Goal: Task Accomplishment & Management: Use online tool/utility

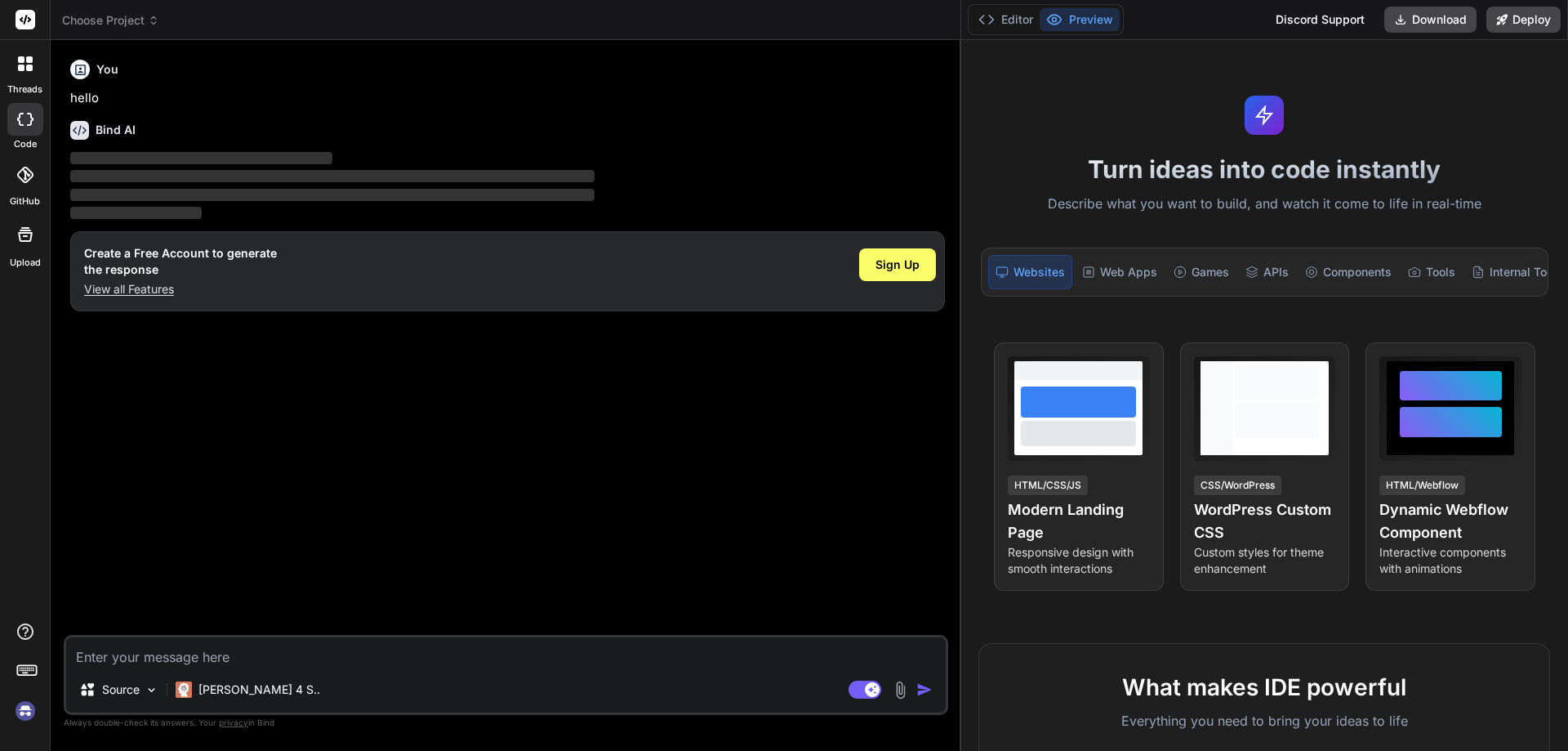
drag, startPoint x: 550, startPoint y: 309, endPoint x: 1567, endPoint y: 345, distance: 1017.6
click at [1567, 345] on div "Choose Project Created with Pixso. Bind AI Web Search Created with Pixso. Code …" at bounding box center [809, 376] width 1518 height 751
click at [25, 716] on img at bounding box center [25, 710] width 27 height 27
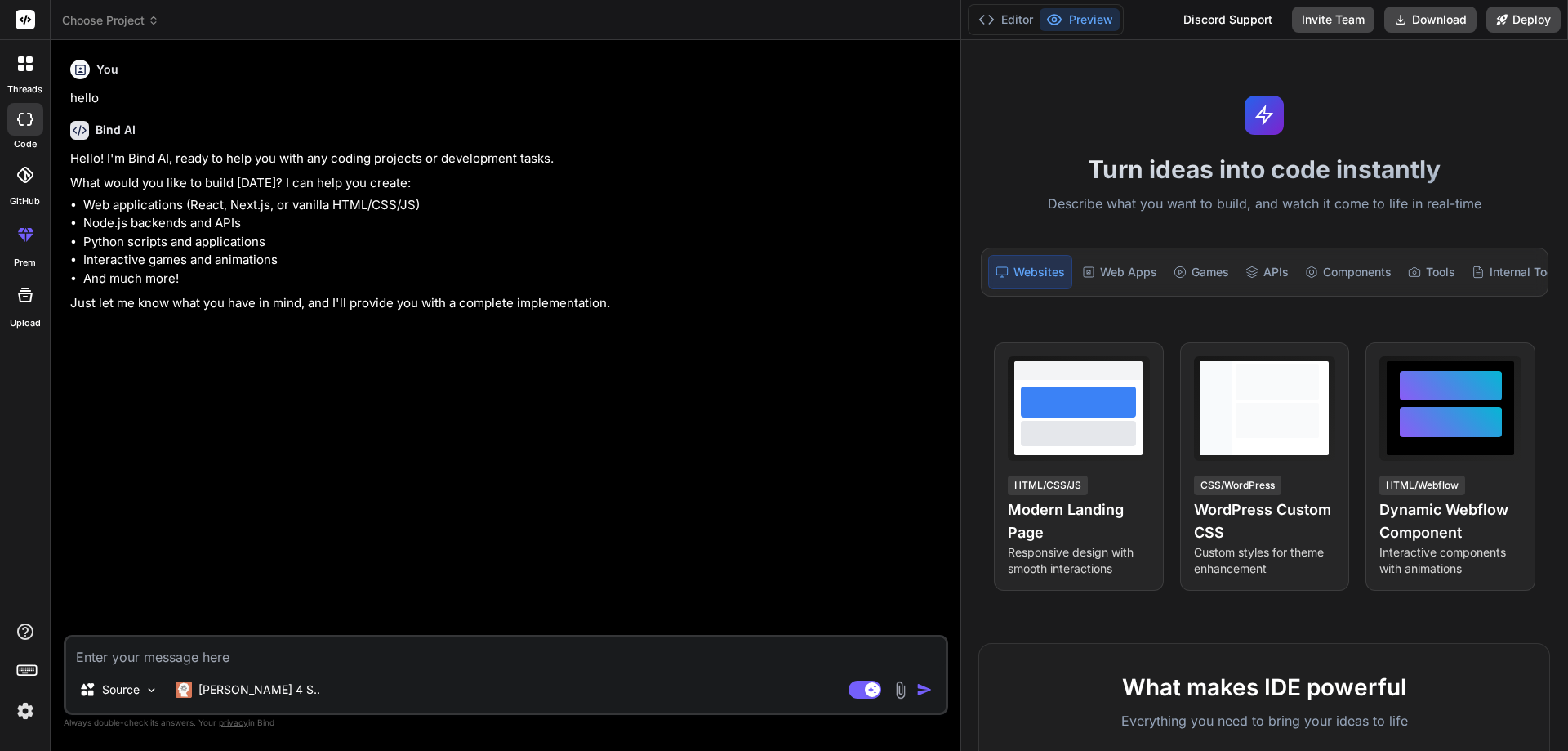
type textarea "x"
click at [210, 649] on textarea at bounding box center [506, 652] width 880 height 29
type textarea "u"
type textarea "x"
type textarea "us"
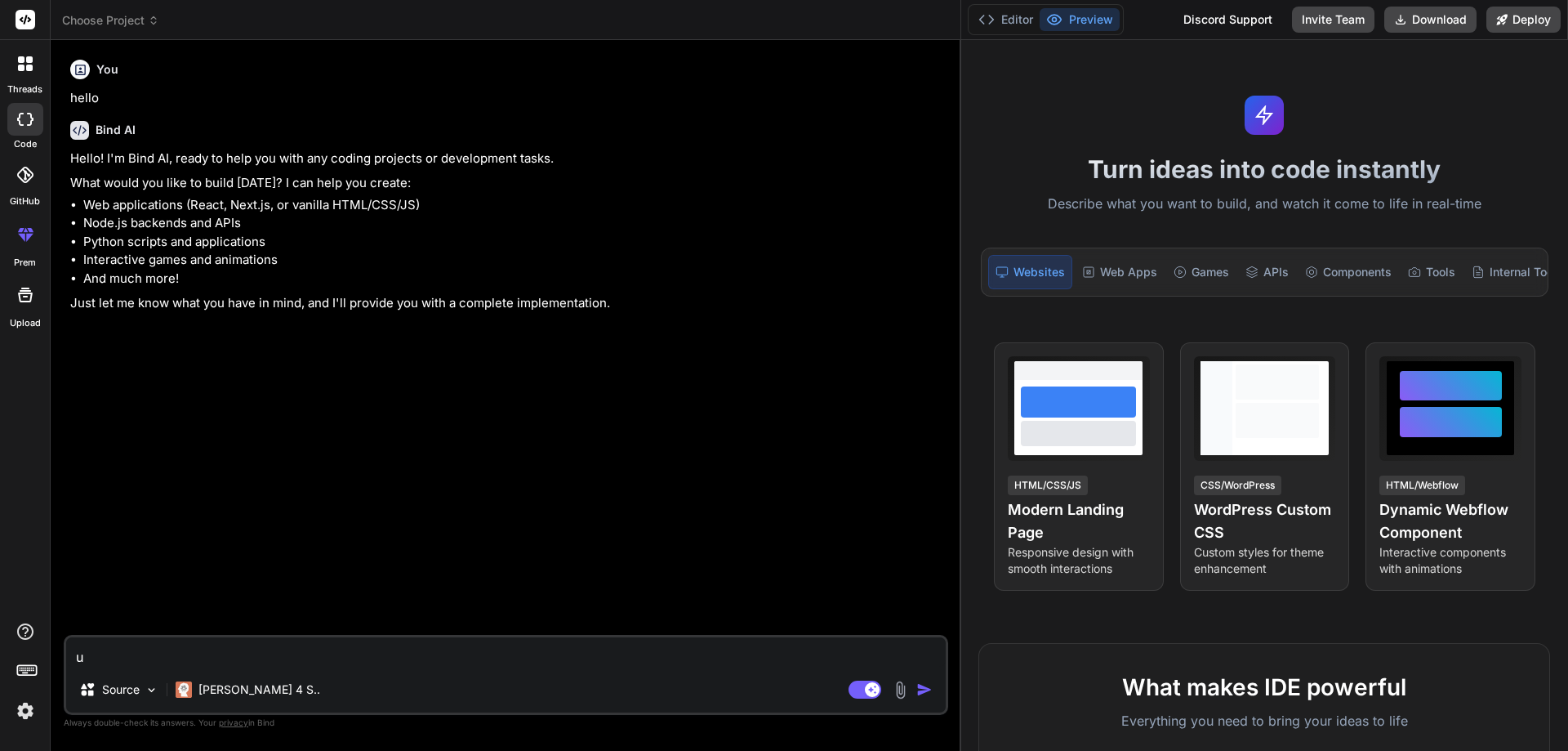
type textarea "x"
type textarea "usi"
type textarea "x"
type textarea "usin"
type textarea "x"
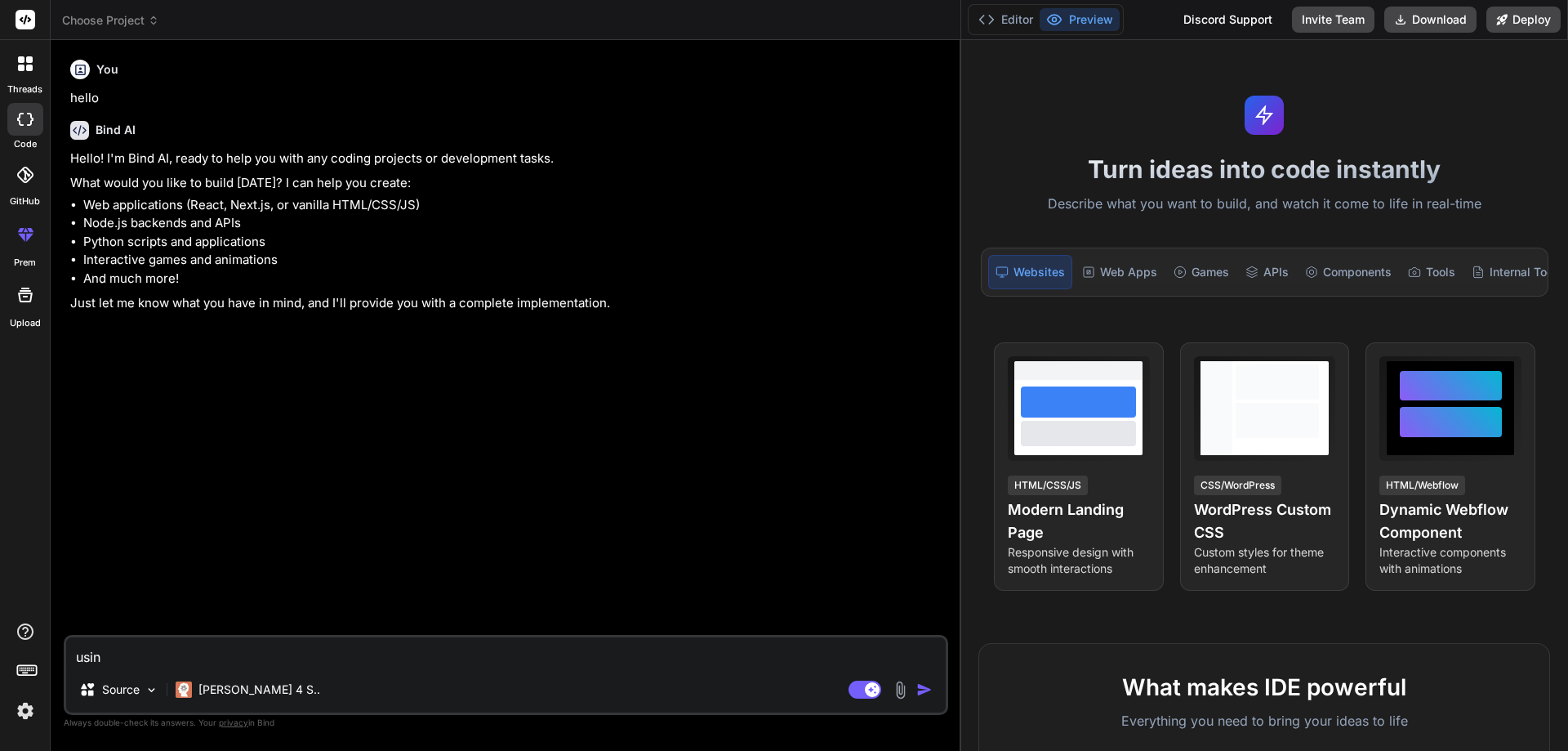
type textarea "using"
type textarea "x"
type textarea "using"
type textarea "x"
type textarea "using b"
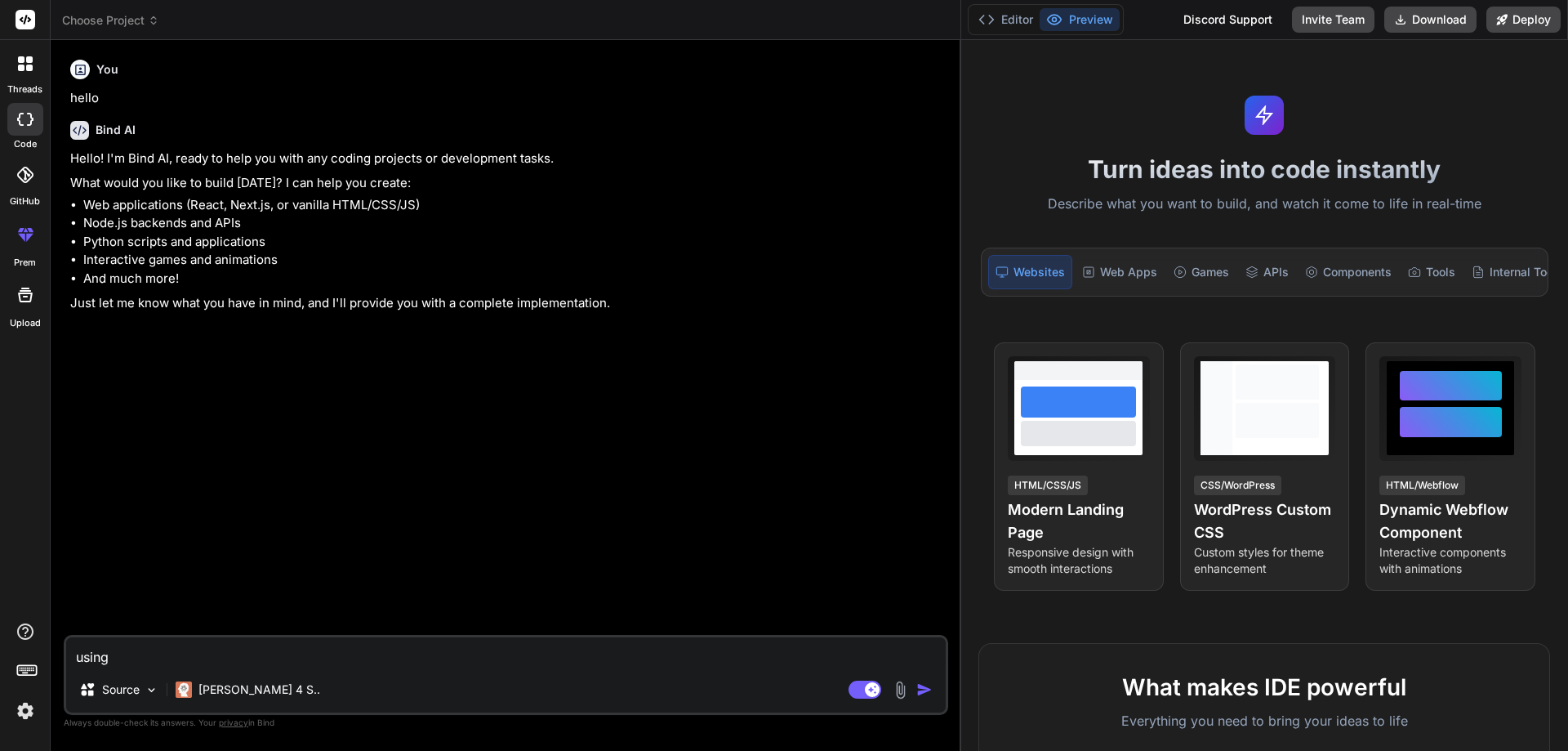
type textarea "x"
type textarea "using be"
type textarea "x"
type textarea "using bel"
type textarea "x"
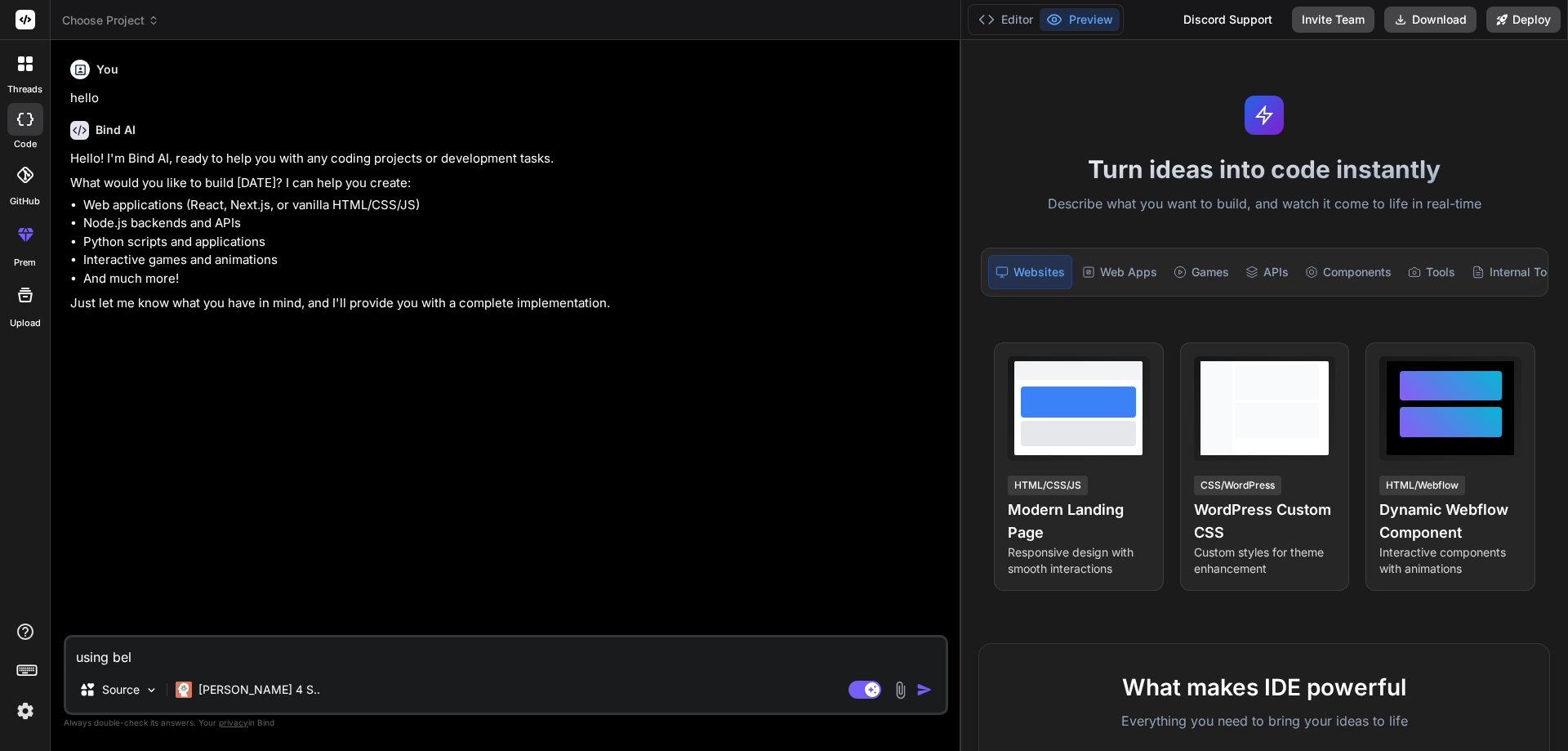
type textarea "using belo"
type textarea "x"
type textarea "using below"
type textarea "x"
type textarea "using below"
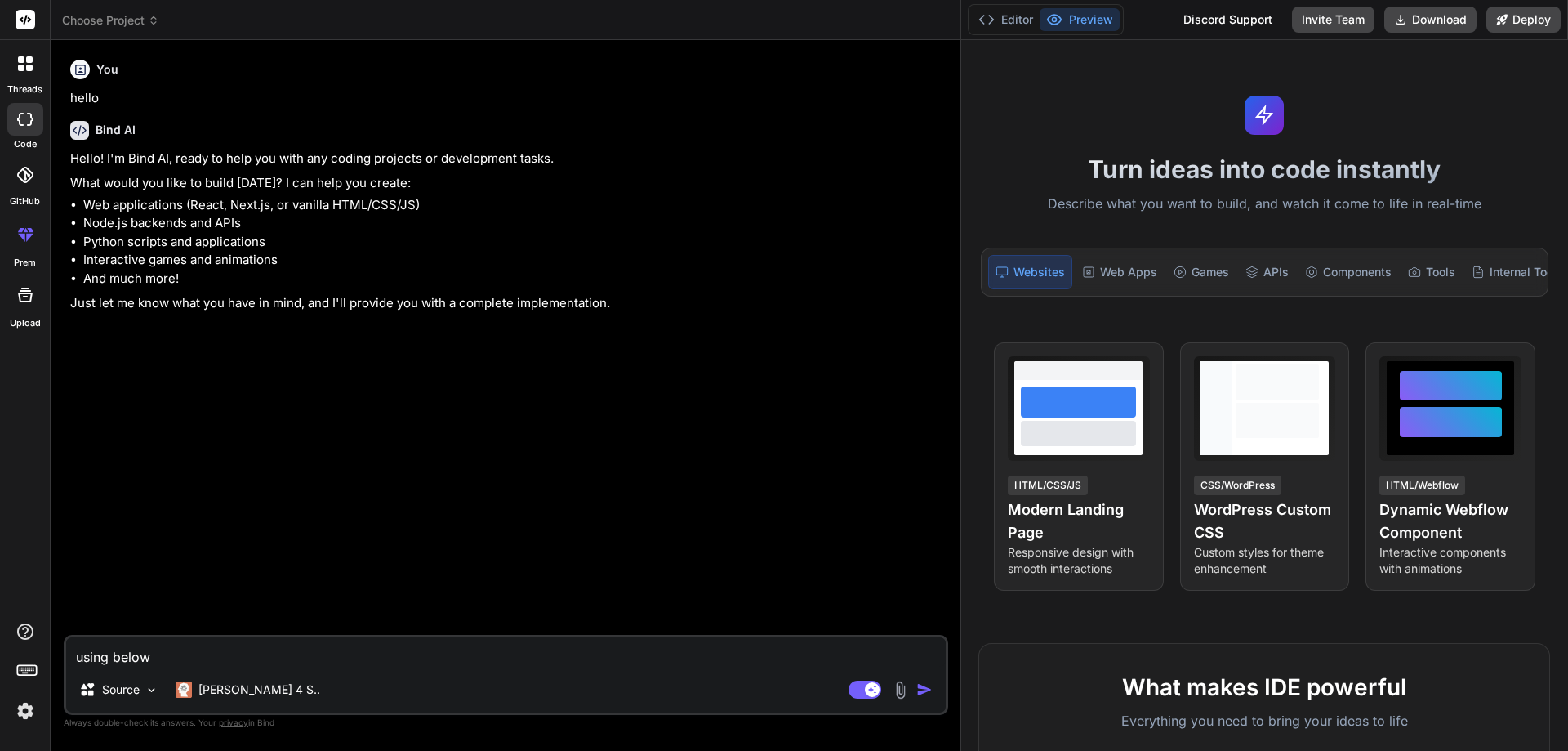
type textarea "x"
type textarea "using below c"
type textarea "x"
type textarea "using below co"
type textarea "x"
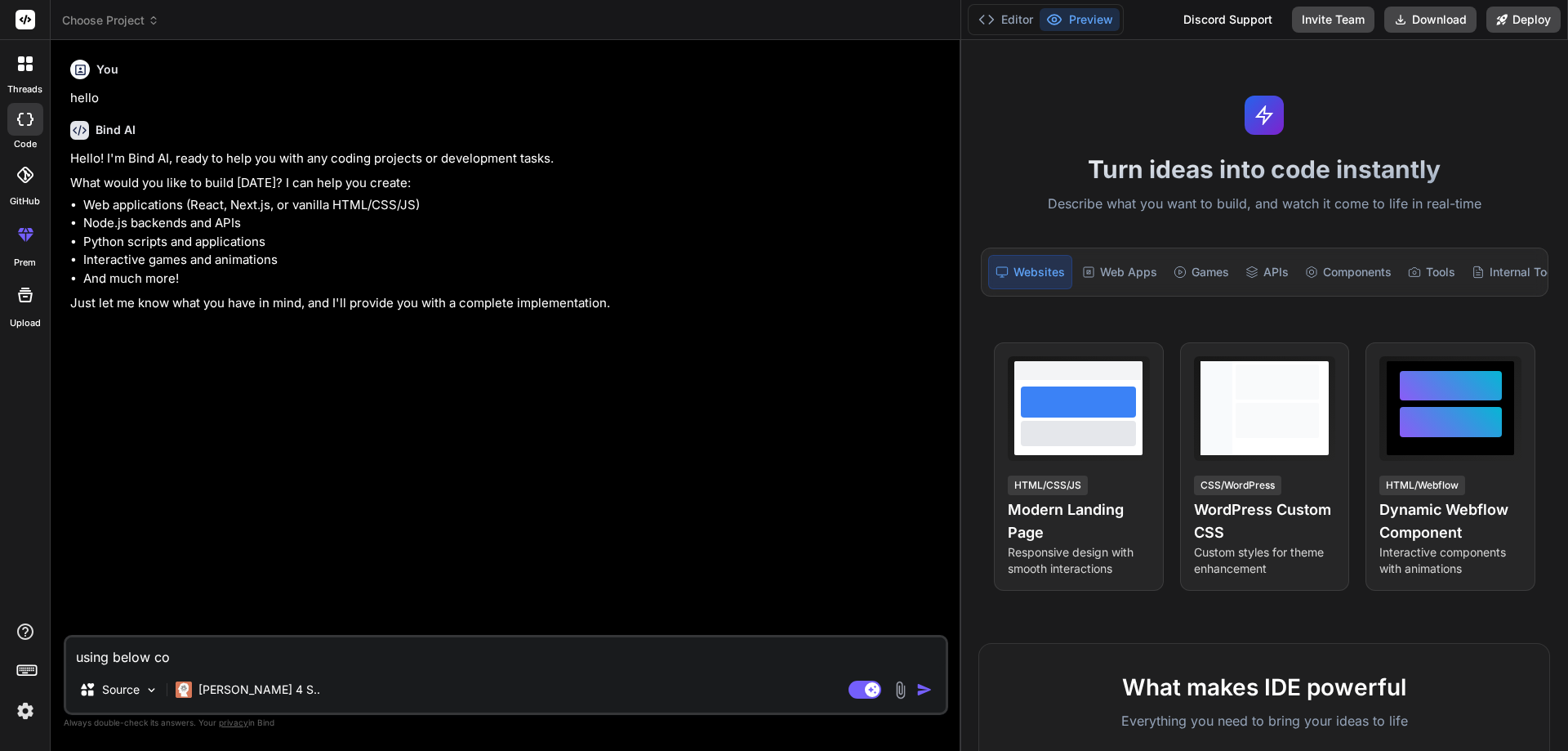
type textarea "using below cod"
type textarea "x"
type textarea "using below code"
type textarea "x"
type textarea "using below code"
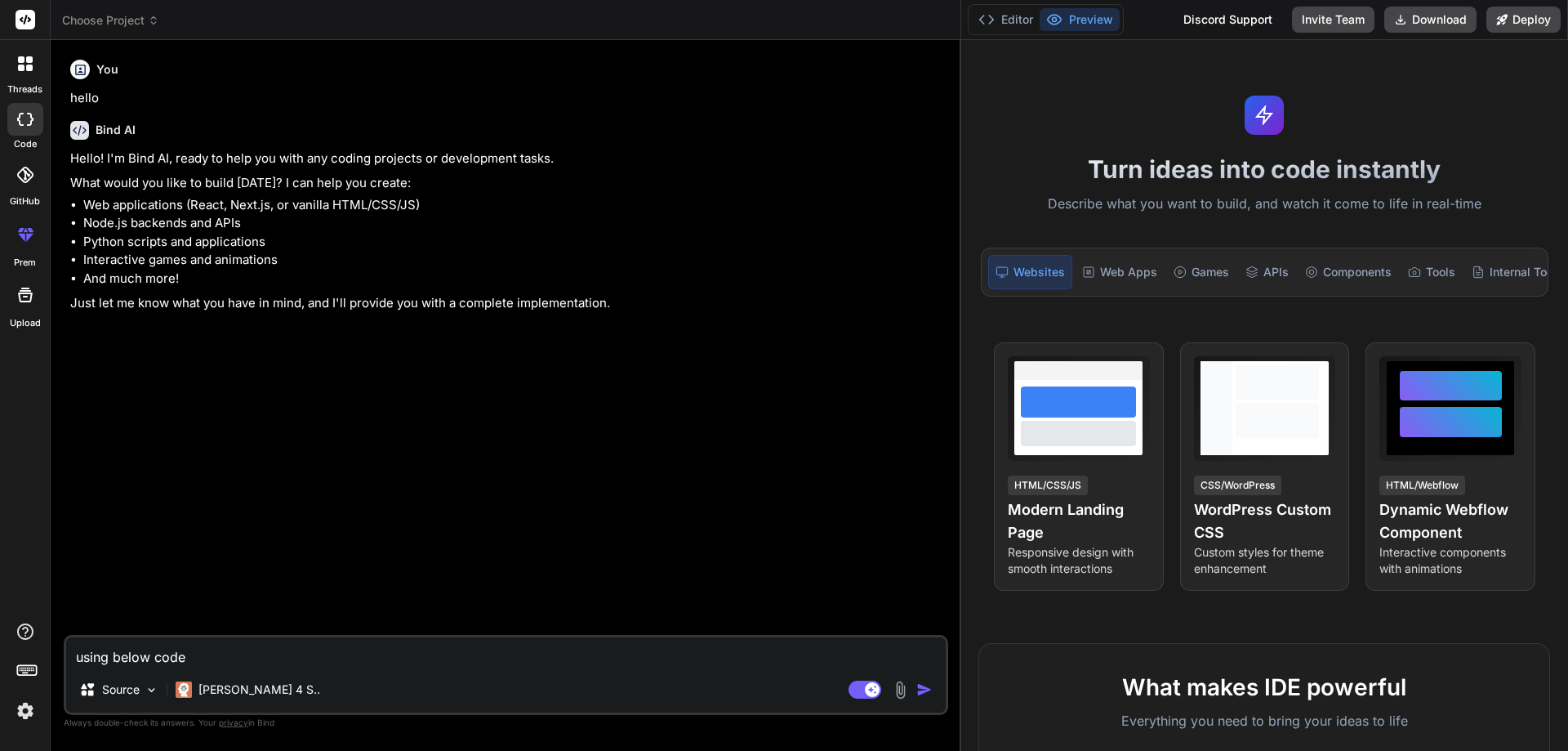
type textarea "x"
type textarea "using below code a"
type textarea "x"
type textarea "using below code as"
type textarea "x"
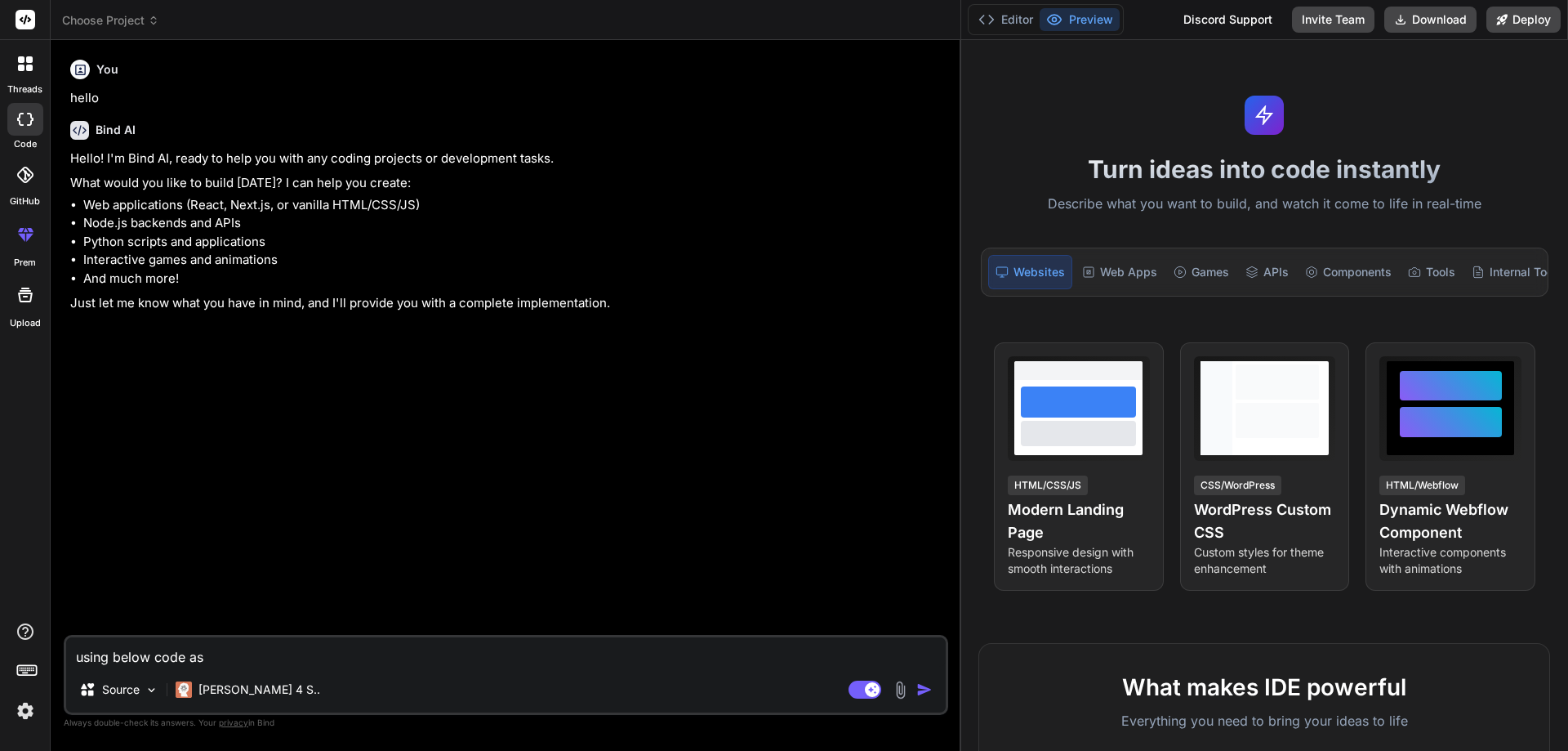
type textarea "using below code as"
type textarea "x"
type textarea "using below code as p"
type textarea "x"
type textarea "using below code as pe"
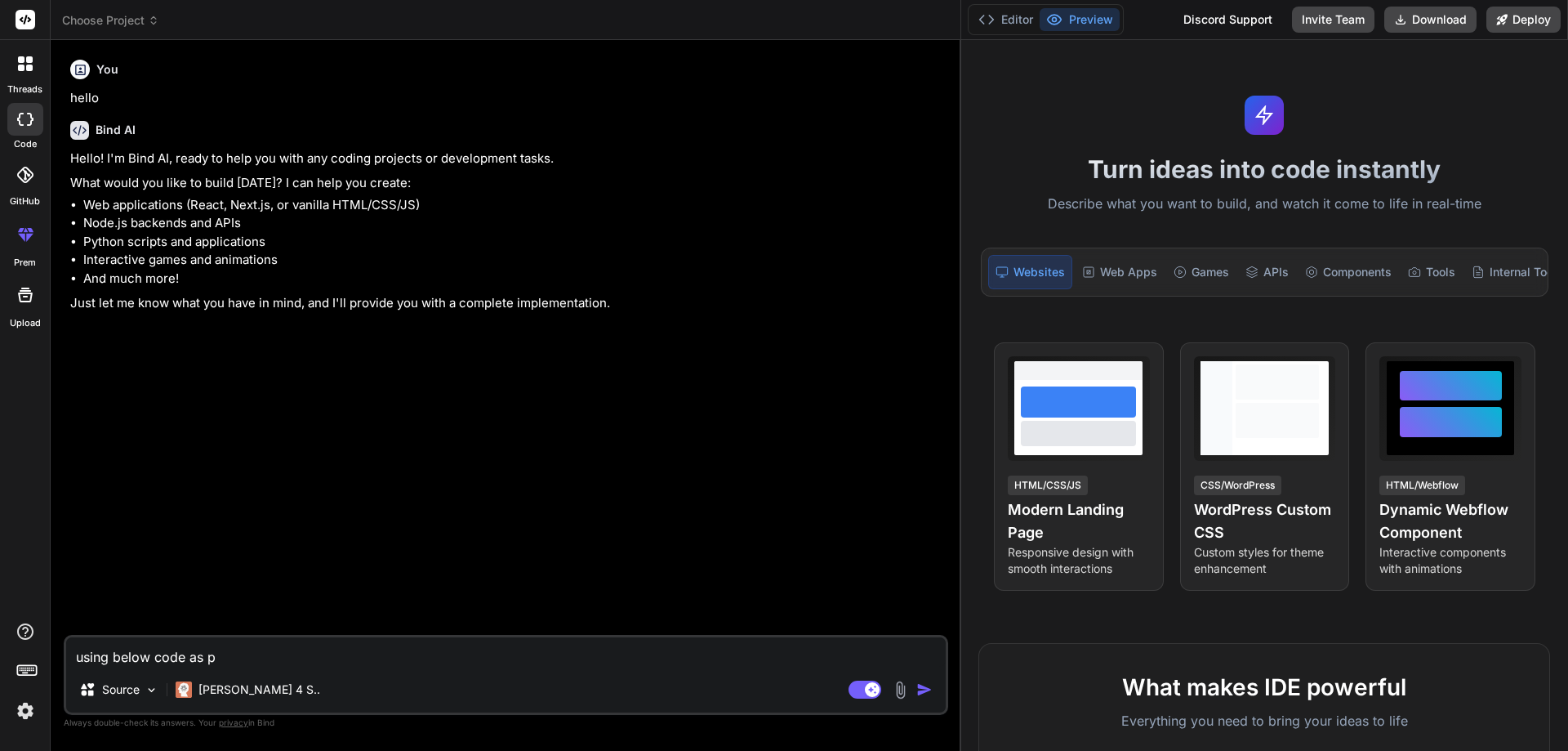
type textarea "x"
type textarea "using below code as per"
type textarea "x"
type textarea "using below code as per"
type textarea "x"
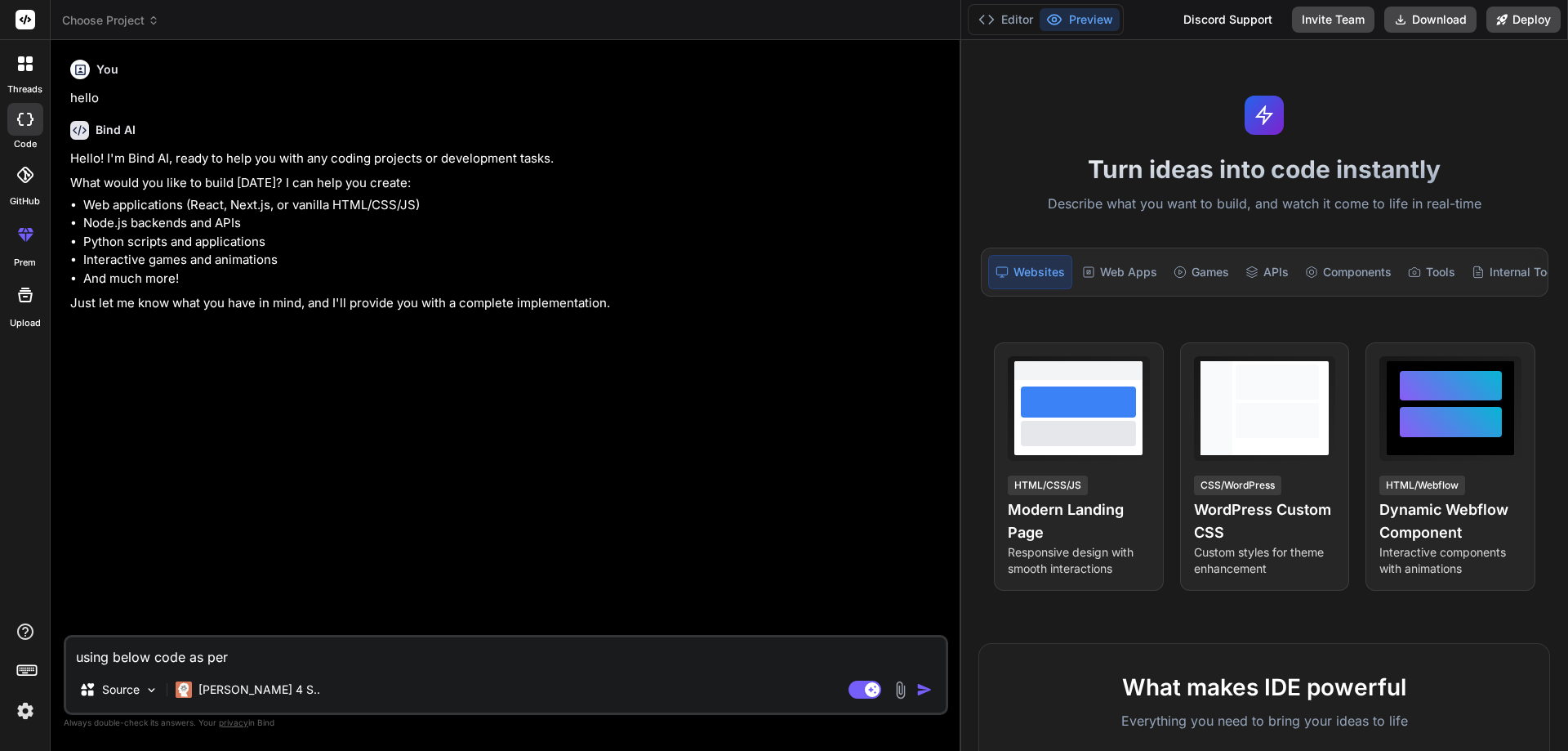
type textarea "using below code as per i"
type textarea "x"
type textarea "using below code as per in"
type textarea "x"
type textarea "using below code as per int"
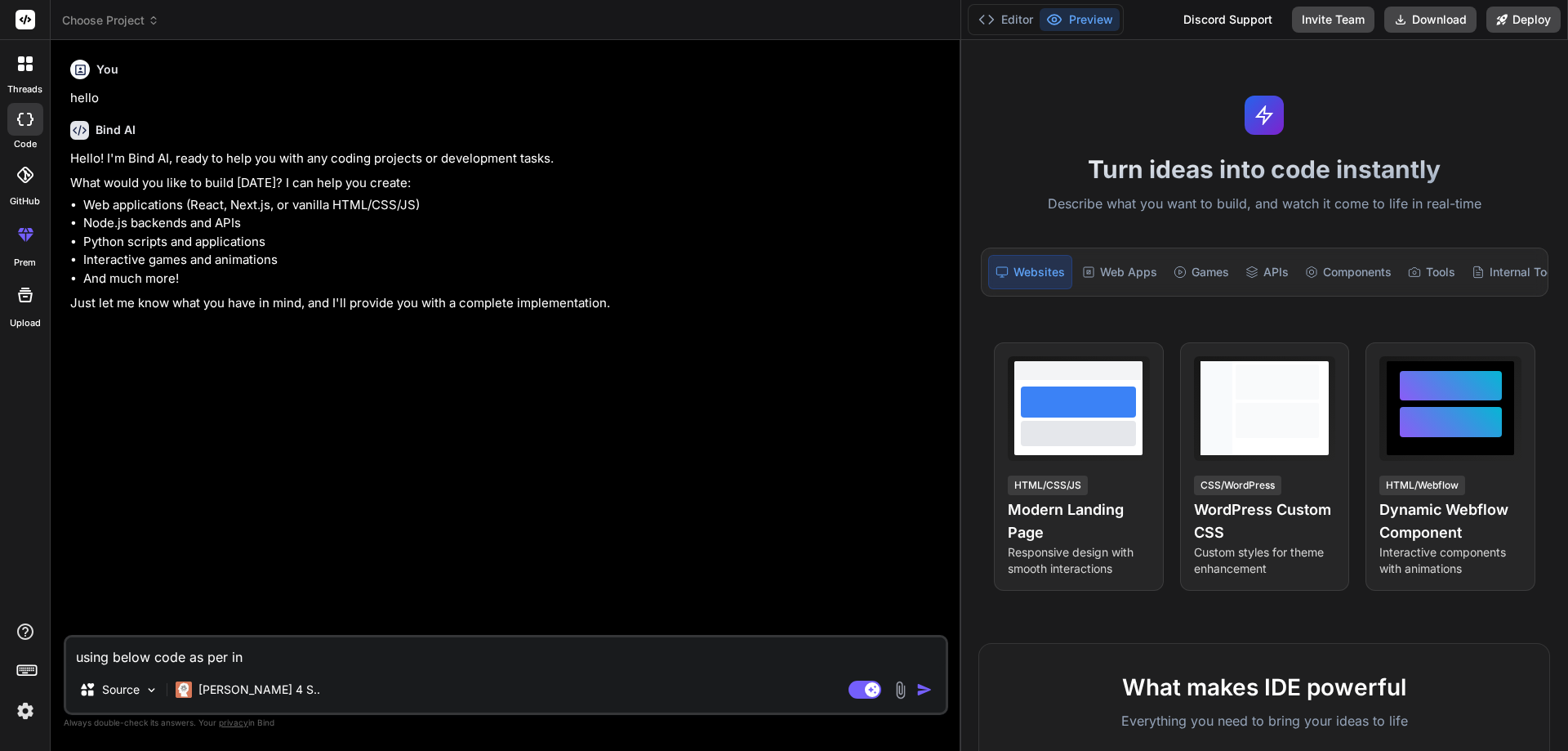
type textarea "x"
type textarea "using below code as per inte"
type textarea "x"
type textarea "using below code as per integ"
type textarea "x"
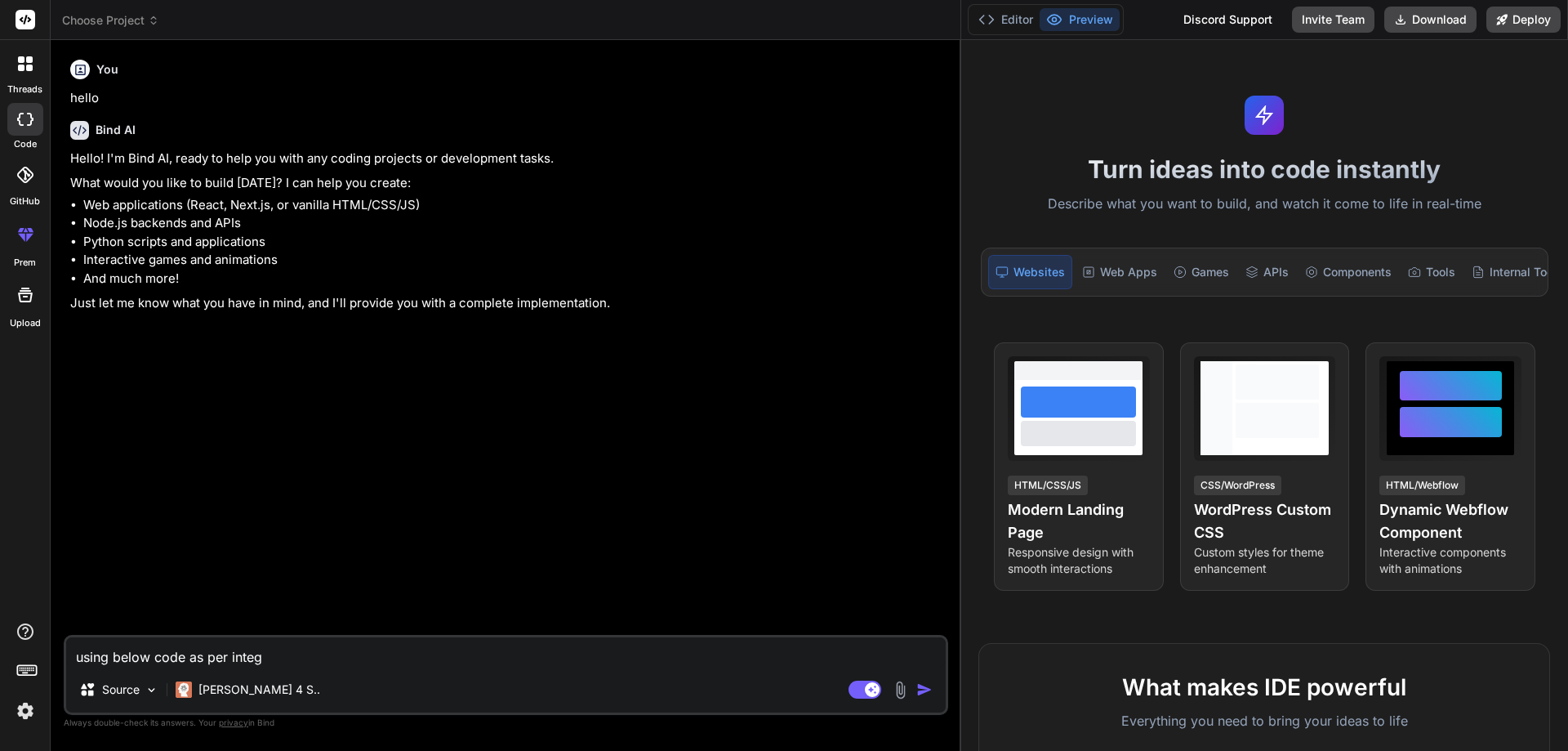
type textarea "using below code as per integr"
type textarea "x"
type textarea "using below code as per integra"
type textarea "x"
type textarea "using below code as per integrat"
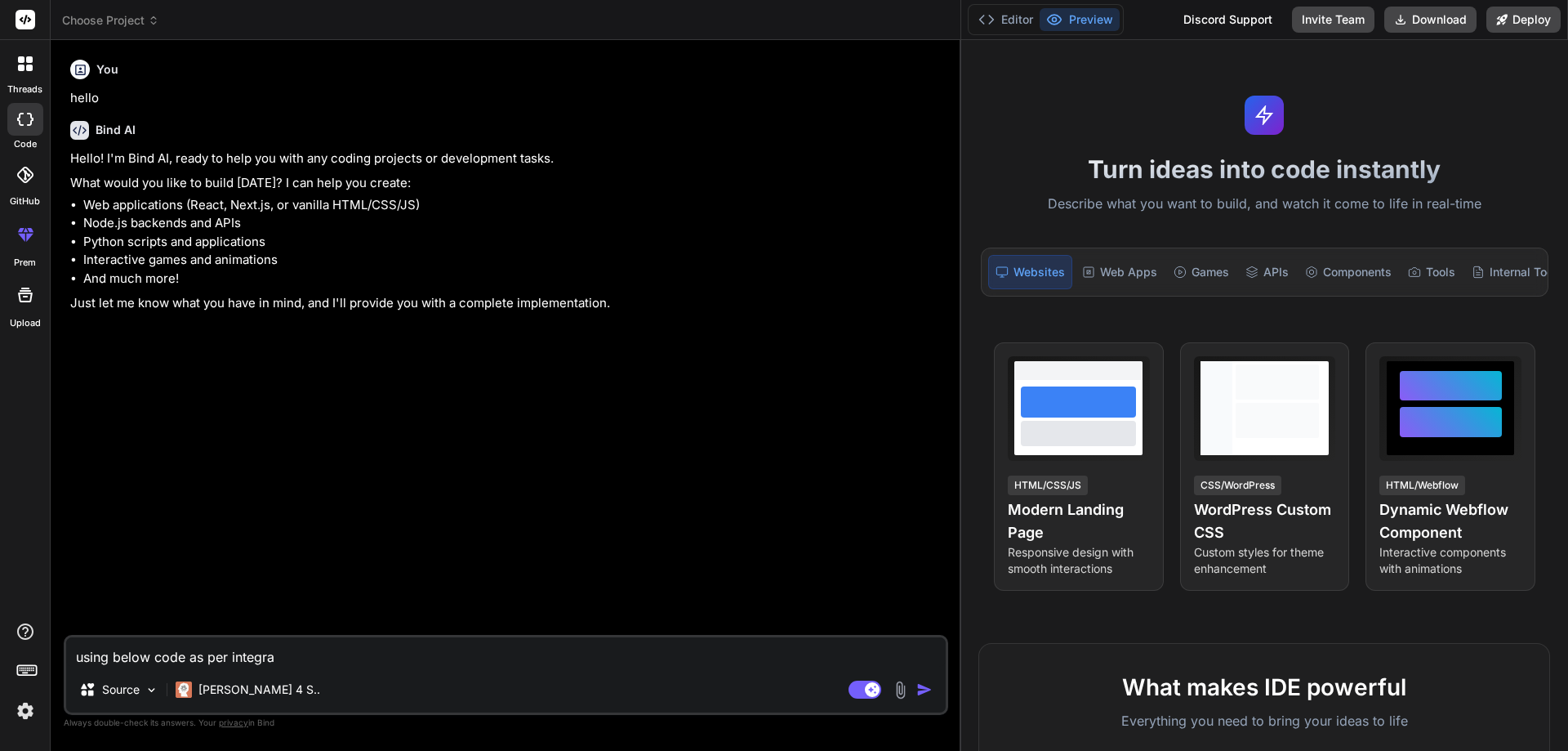
type textarea "x"
type textarea "using below code as per integrate"
type textarea "x"
type textarea "using below code as per integrate"
type textarea "x"
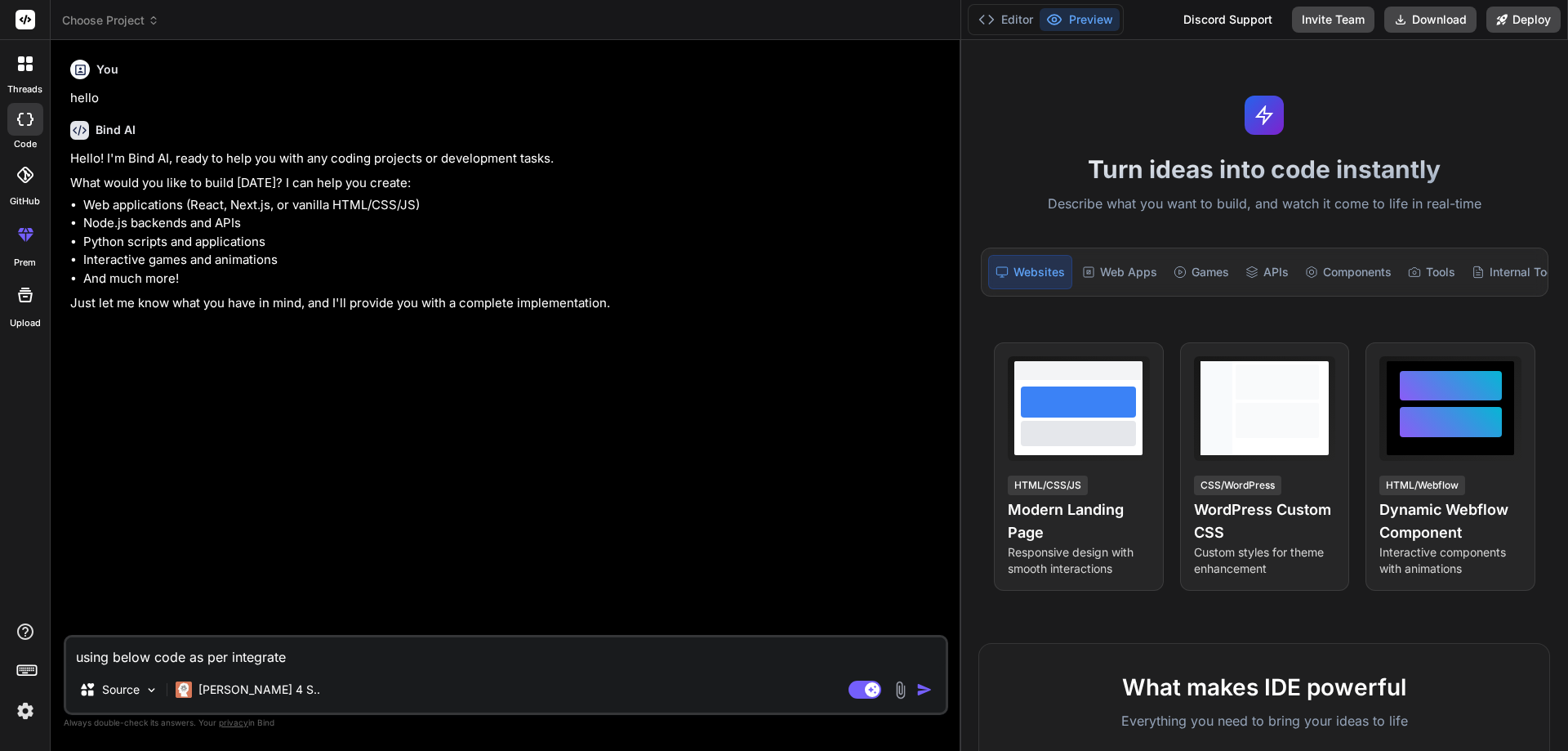
type textarea "using below code as per integrate f"
type textarea "x"
type textarea "using below code as per integrate fo"
type textarea "x"
type textarea "using below code as per integrate fon"
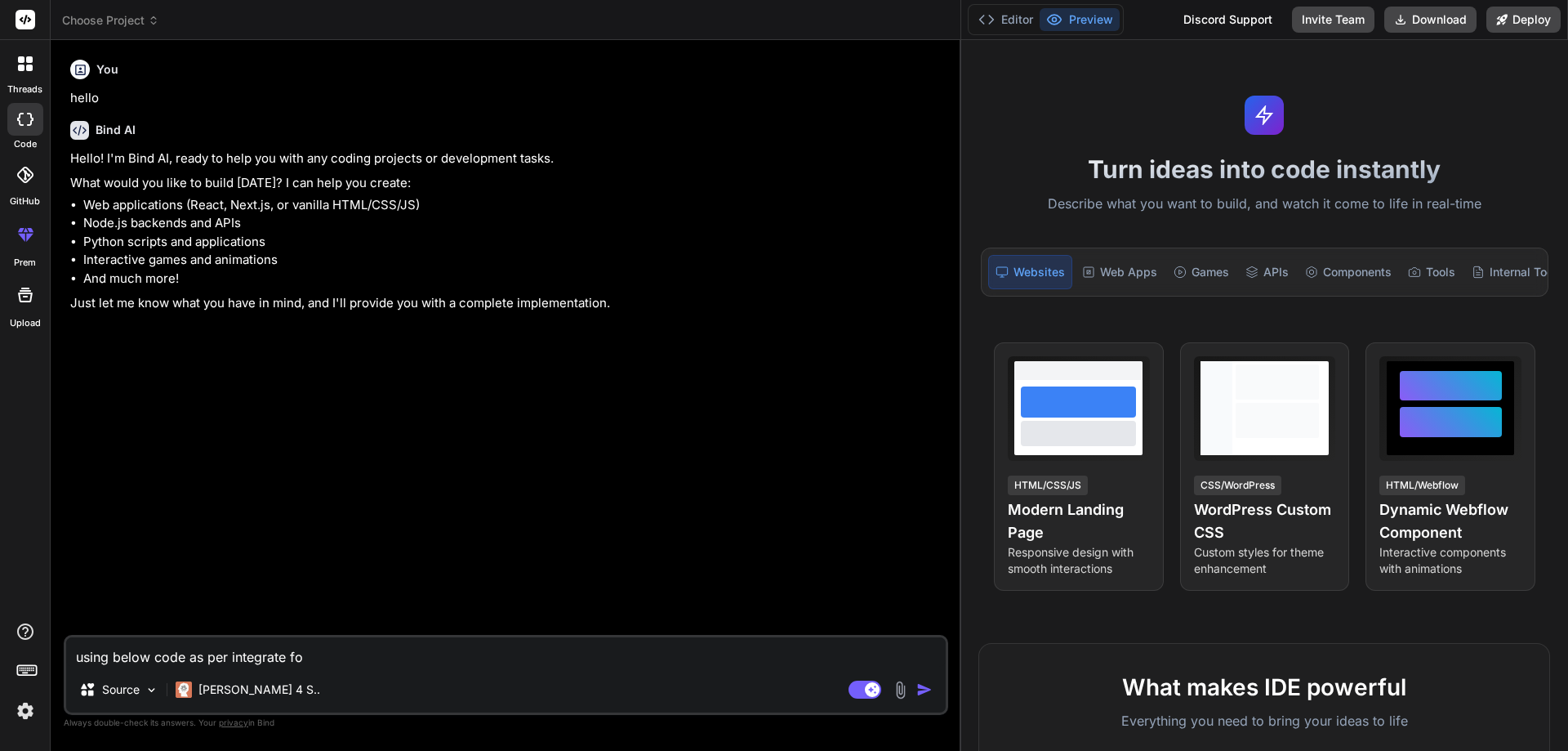
type textarea "x"
type textarea "using below code as per integrate font"
type textarea "x"
type textarea "using below code as per integrate font"
type textarea "x"
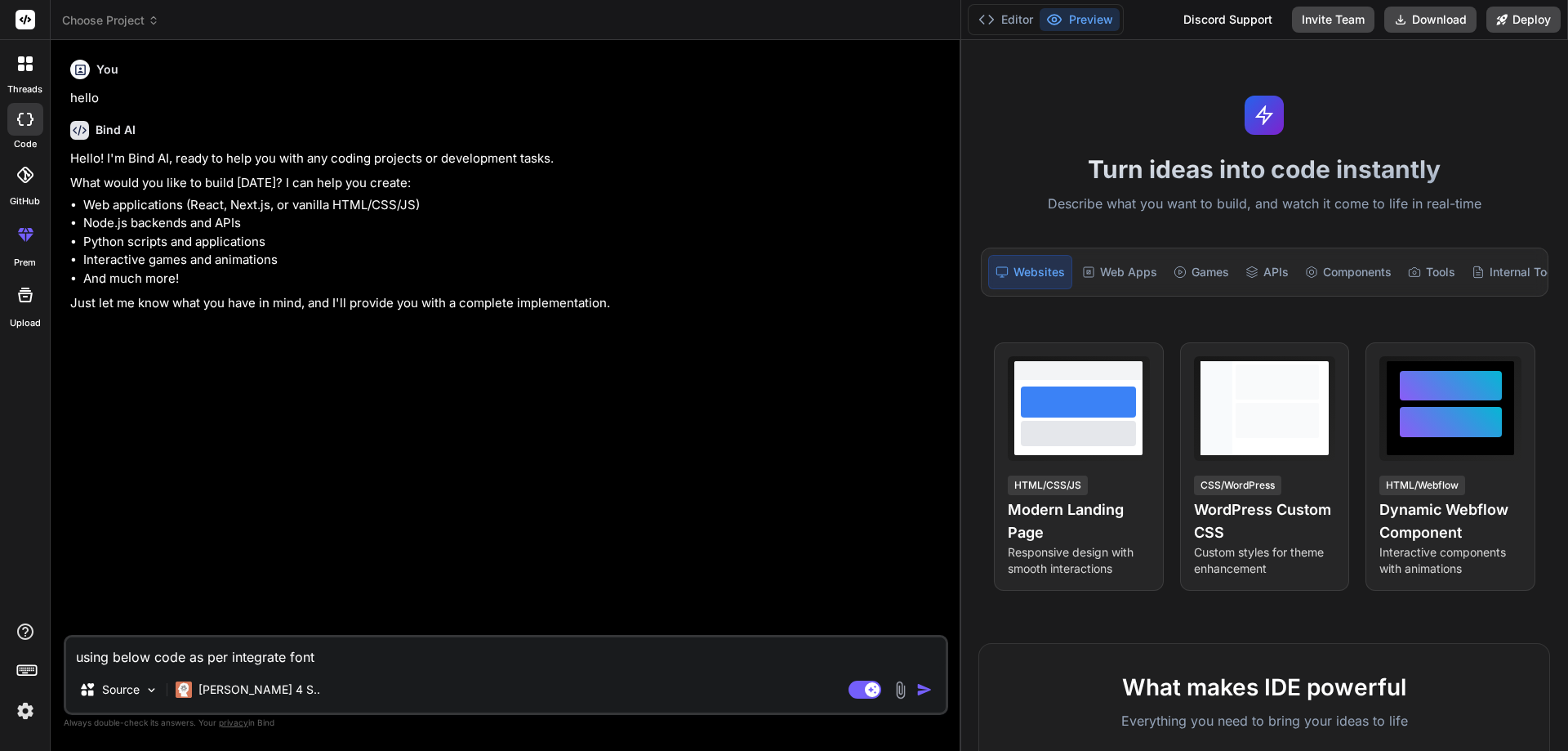
type textarea "using below code as per integrate font o"
type textarea "x"
type textarea "using below code as per integrate font or"
type textarea "x"
type textarea "using below code as per integrate font or"
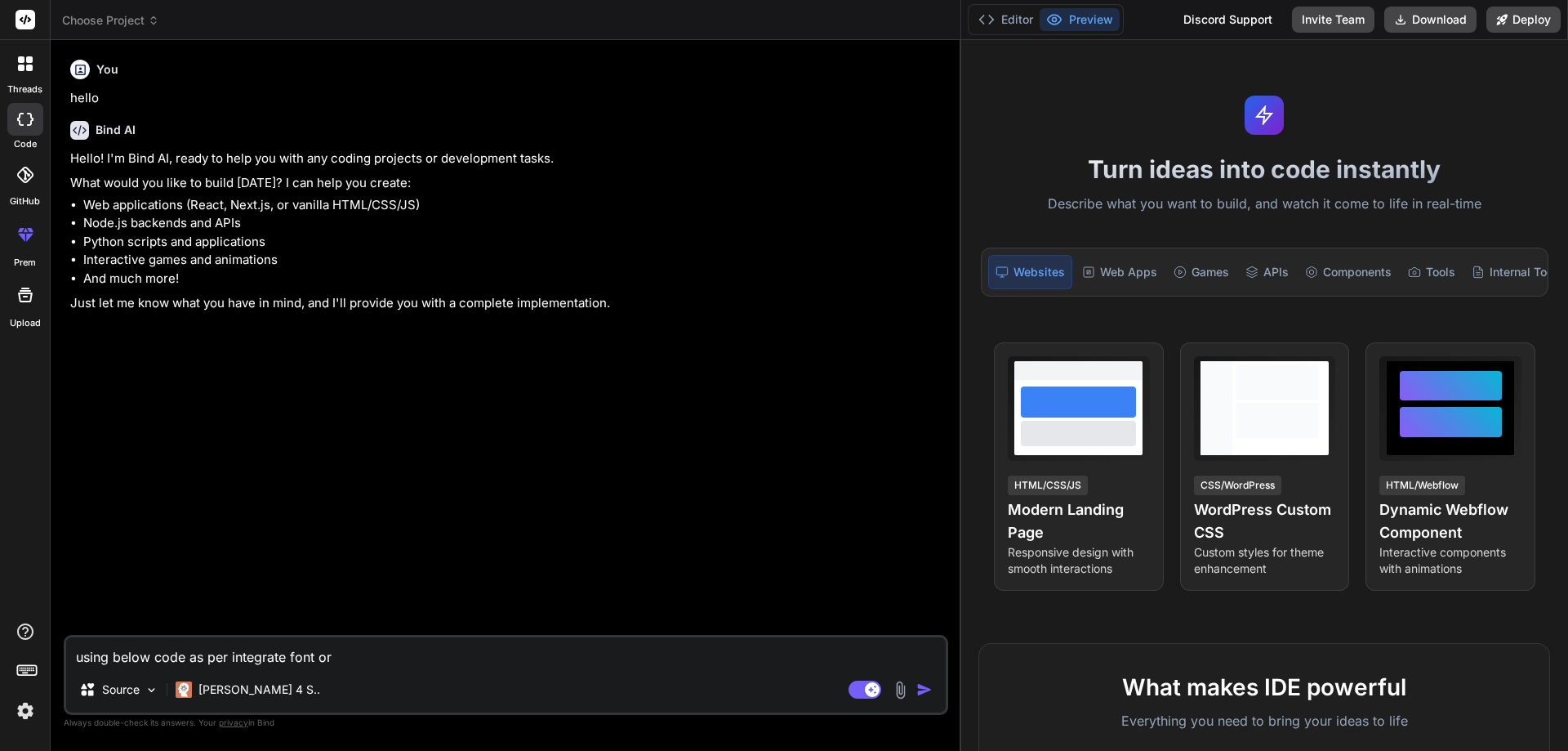
type textarea "x"
type textarea "using below code as per integrate font or f"
type textarea "x"
type textarea "using below code as per integrate font or fo"
type textarea "x"
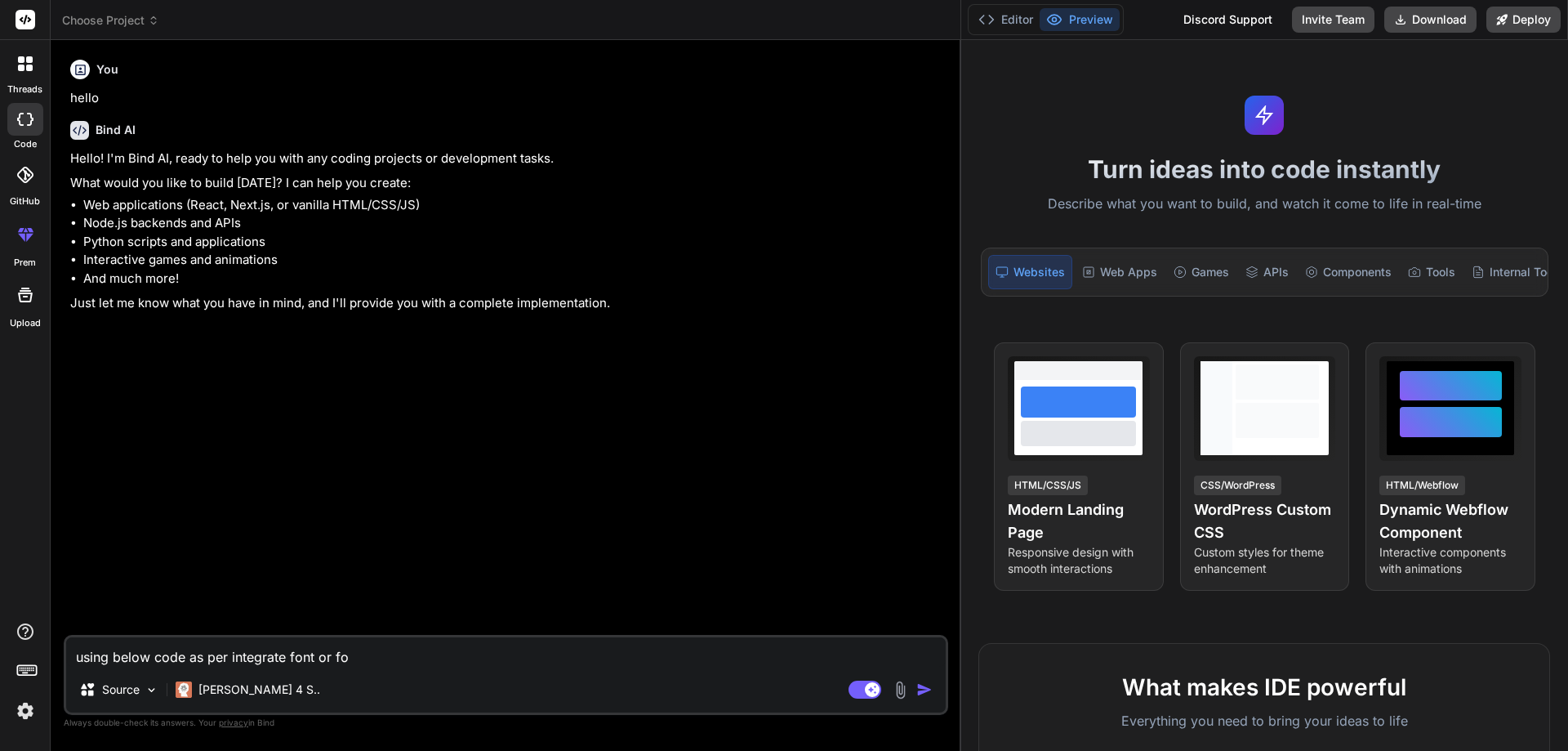
type textarea "using below code as per integrate font or fon"
type textarea "x"
type textarea "using below code as per integrate font or font"
type textarea "x"
type textarea "using below code as per integrate font or font"
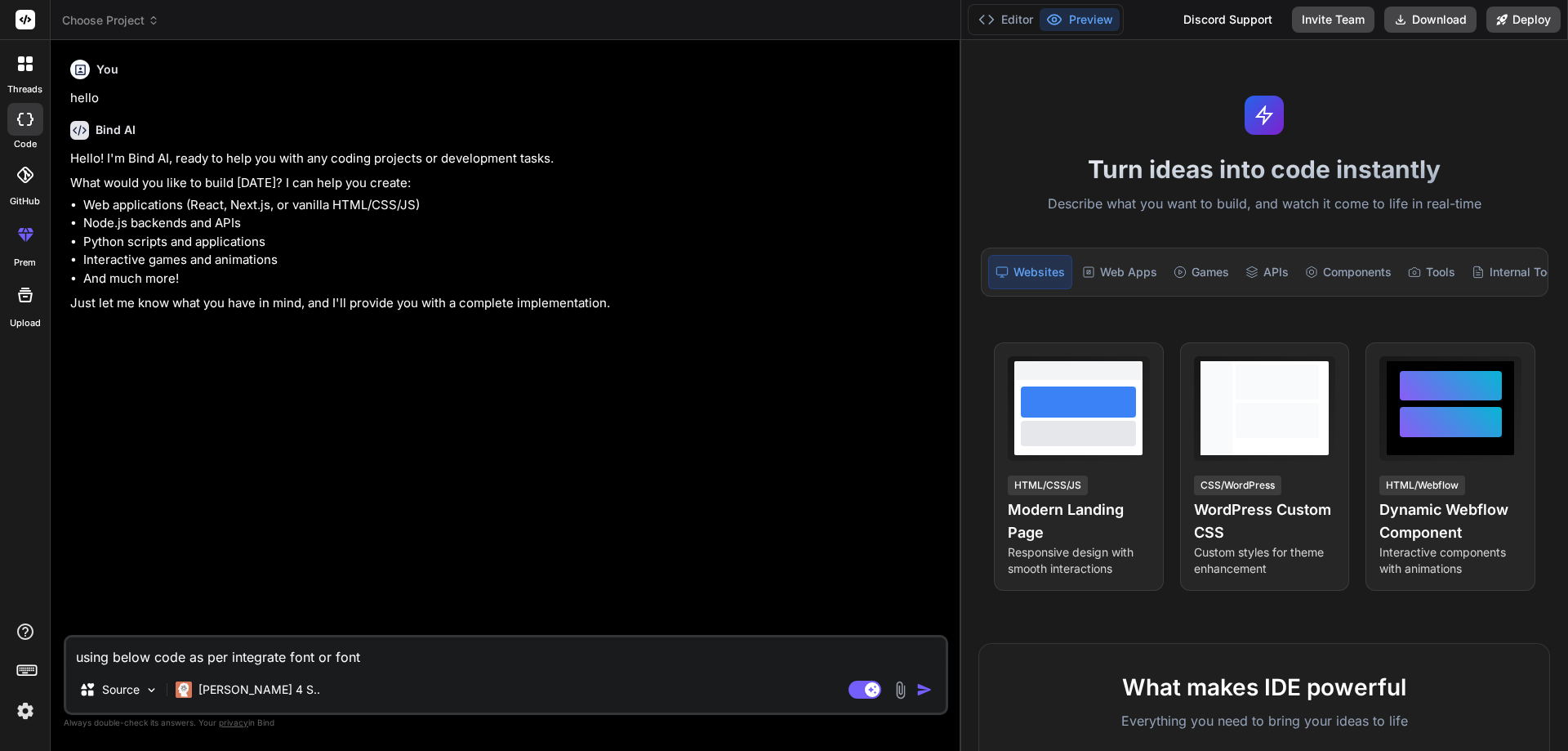
type textarea "x"
type textarea "using below code as per integrate font or font f"
type textarea "x"
type textarea "using below code as per integrate font or font fa"
type textarea "x"
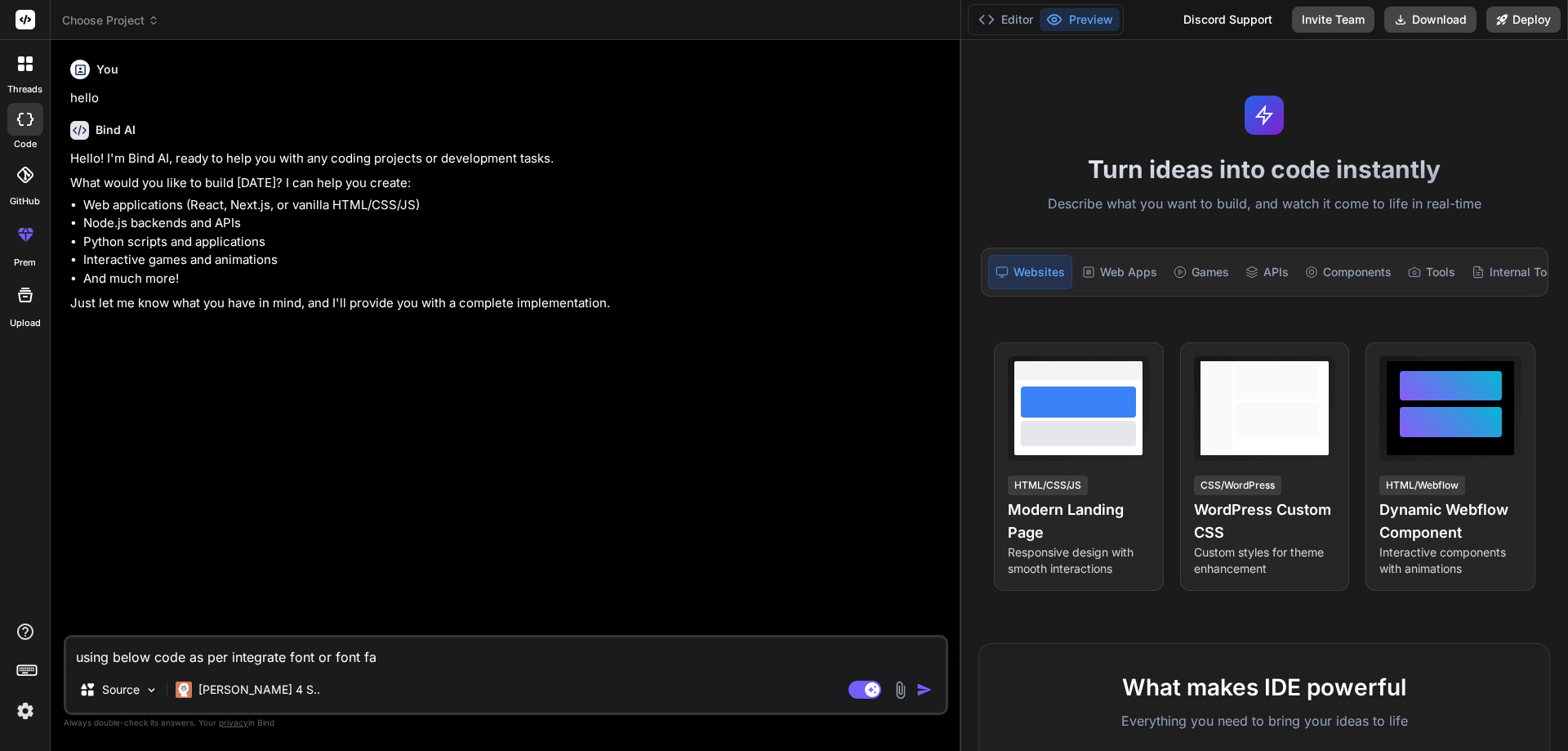
type textarea "using below code as per integrate font or font fam"
type textarea "x"
type textarea "using below code as per integrate font or font fami"
type textarea "x"
type textarea "using below code as per integrate font or font famil"
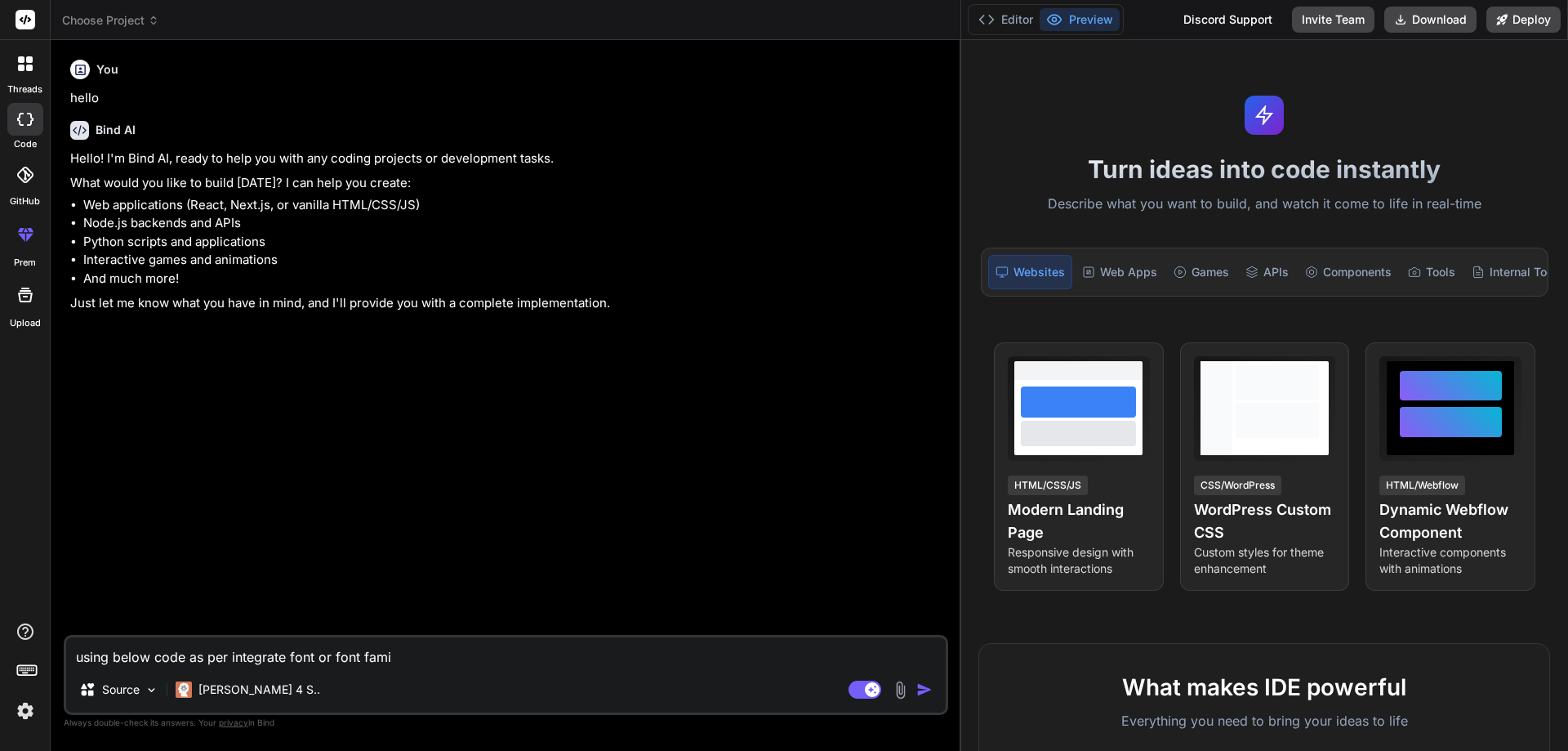
type textarea "x"
type textarea "using below code as per integrate font or font family"
type textarea "x"
type textarea "using below code as per integrate font or font family"
type textarea "x"
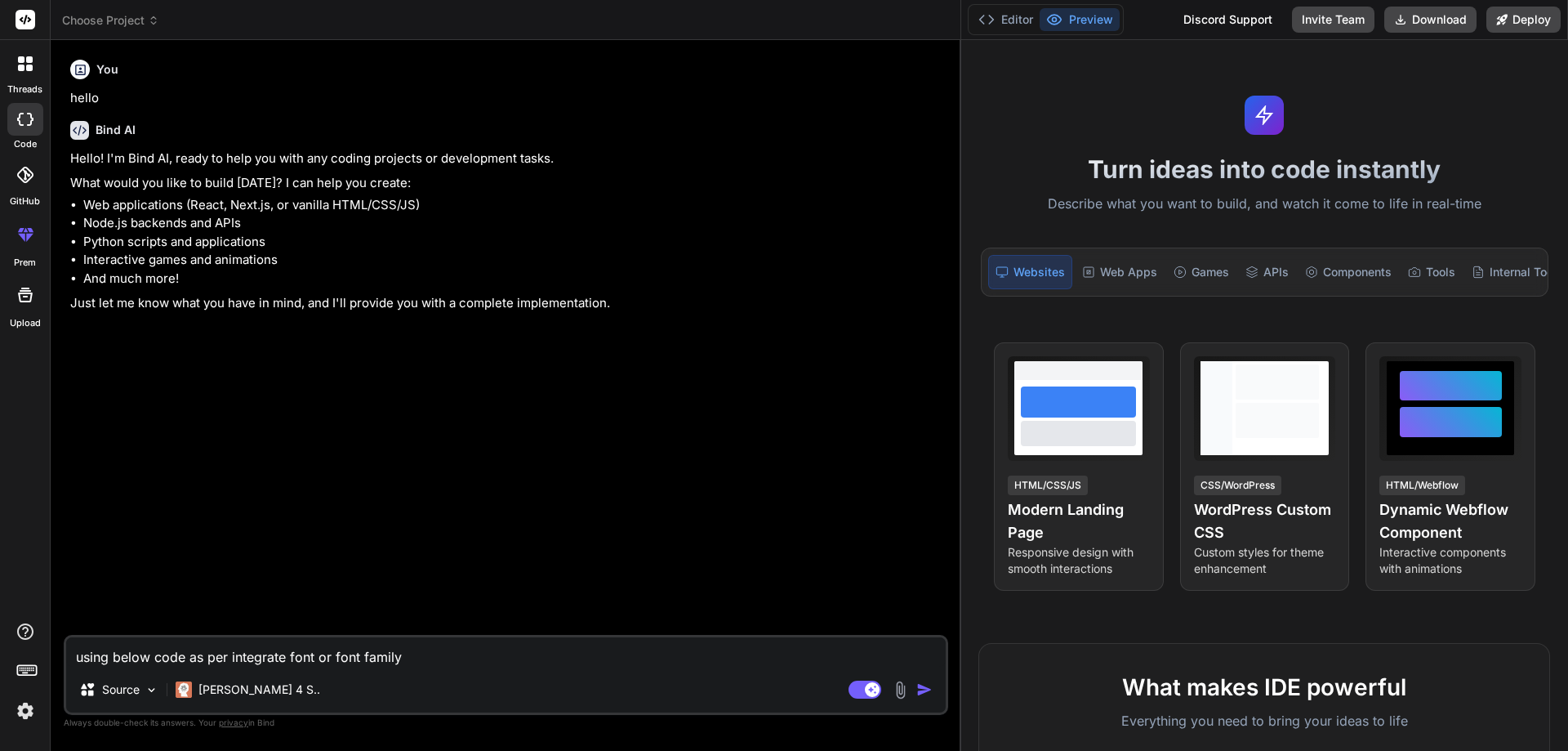
type textarea "using below code as per integrate font or font family i"
type textarea "x"
type textarea "using below code as per integrate font or font family in"
type textarea "x"
type textarea "using below code as per integrate font or font family in"
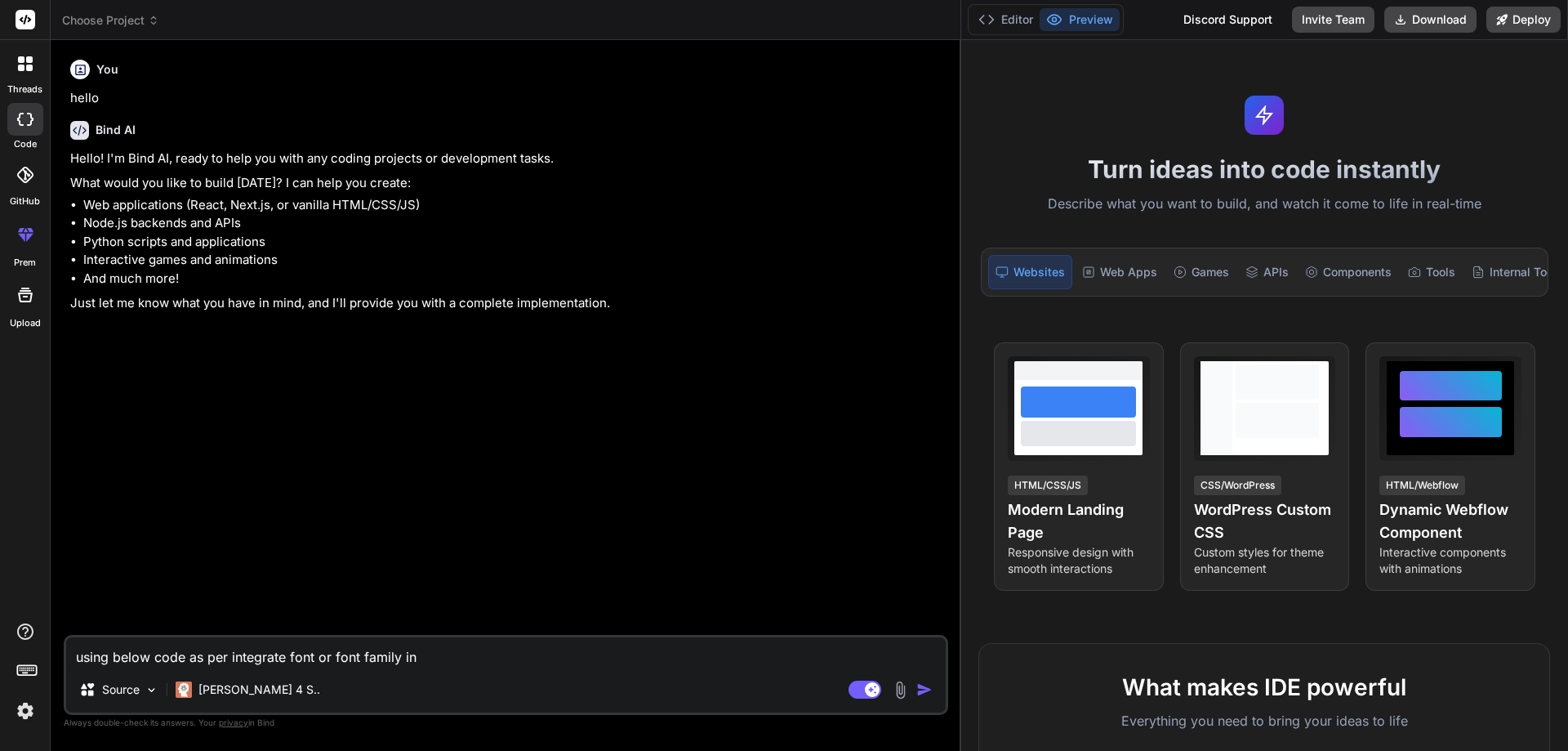
type textarea "x"
type textarea "using below code as per integrate font or font family in u"
type textarea "x"
type textarea "using below code as per integrate font or font family in ui"
type textarea "x"
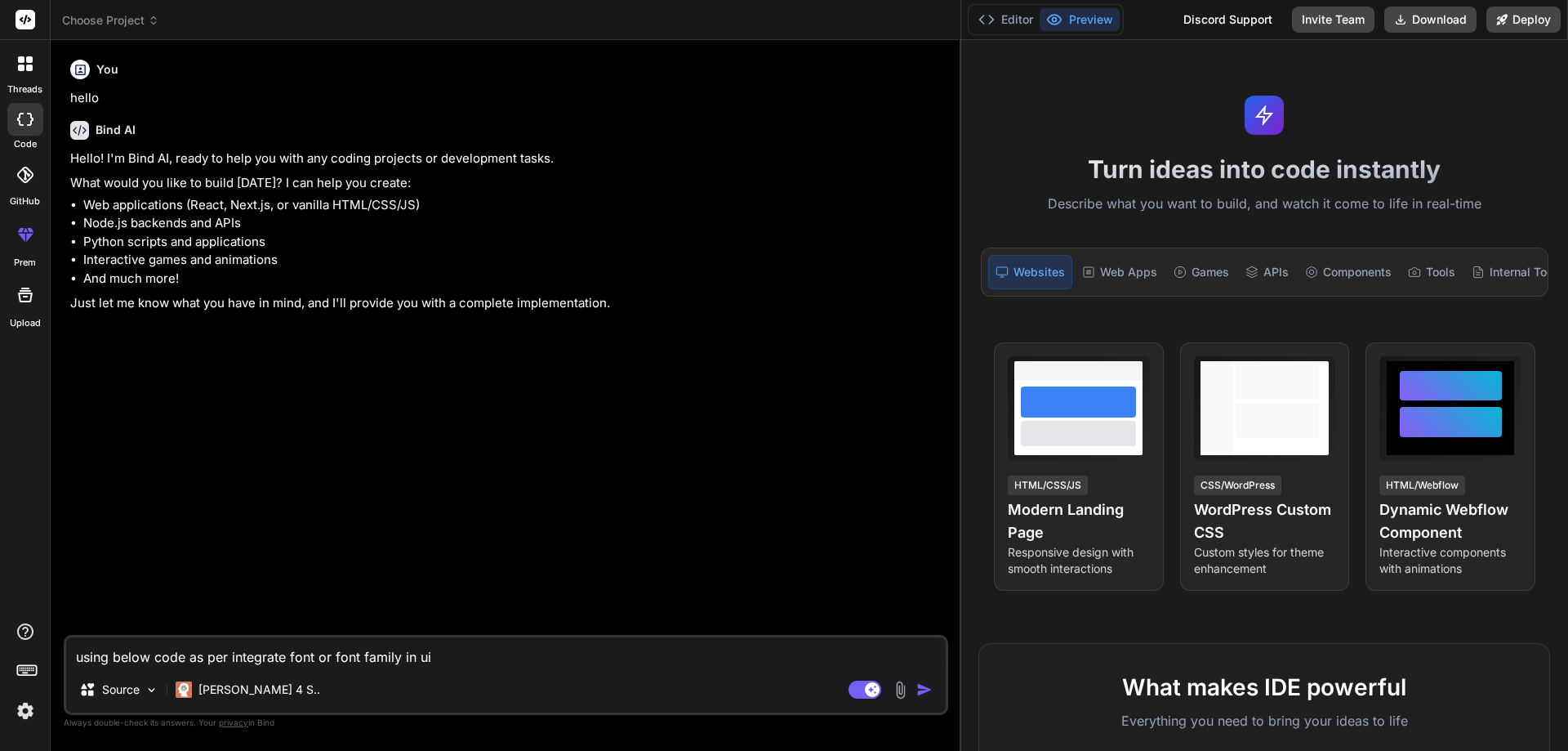
type textarea "using below code as per integrate font or font family in ui"
type textarea "x"
type textarea "using below code as per integrate font or font family in ui s"
type textarea "x"
type textarea "using below code as per integrate font or font family in ui sa"
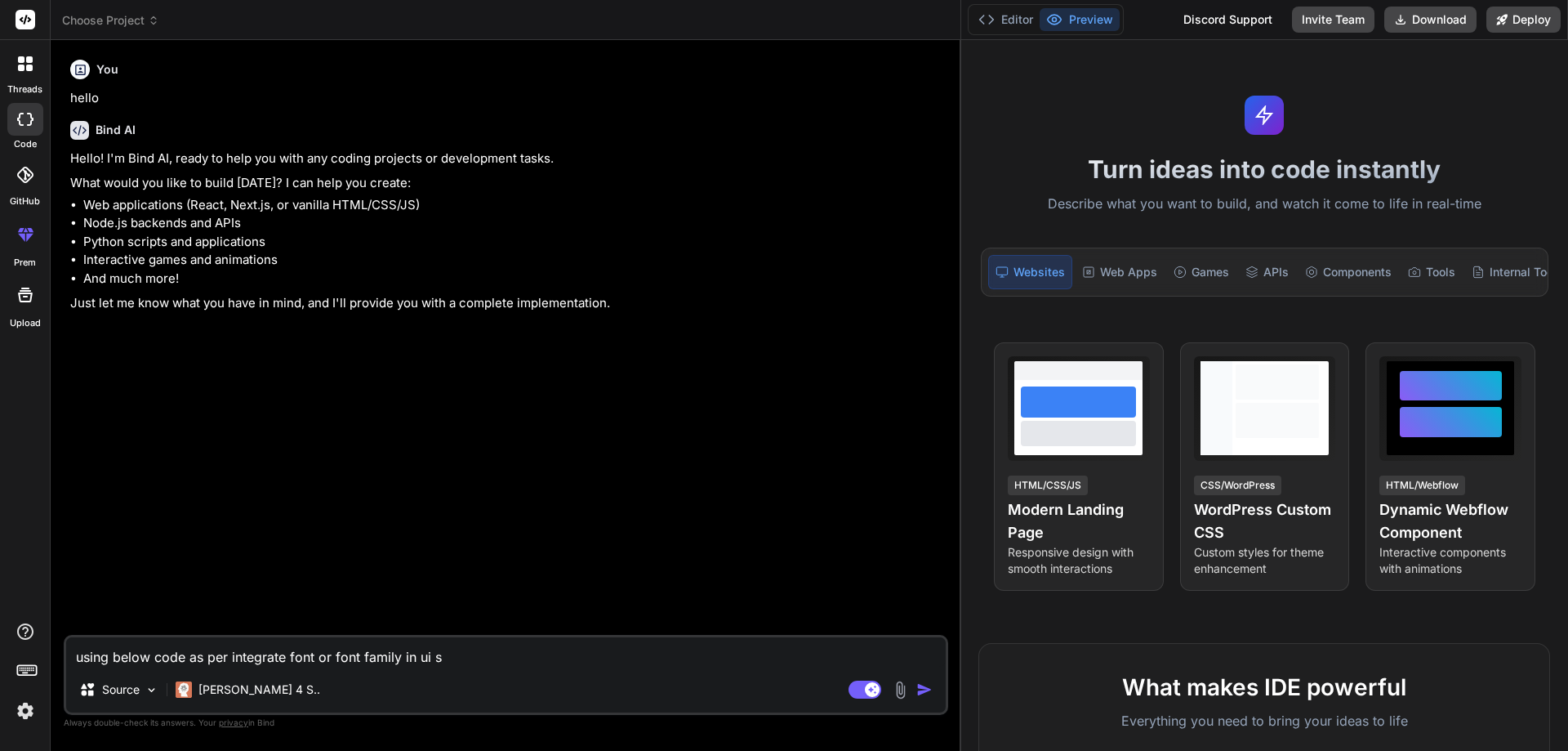
type textarea "x"
type textarea "using below code as per integrate font or font family in ui sa"
type textarea "x"
type textarea "using below code as per integrate font or font family in ui sa m"
type textarea "x"
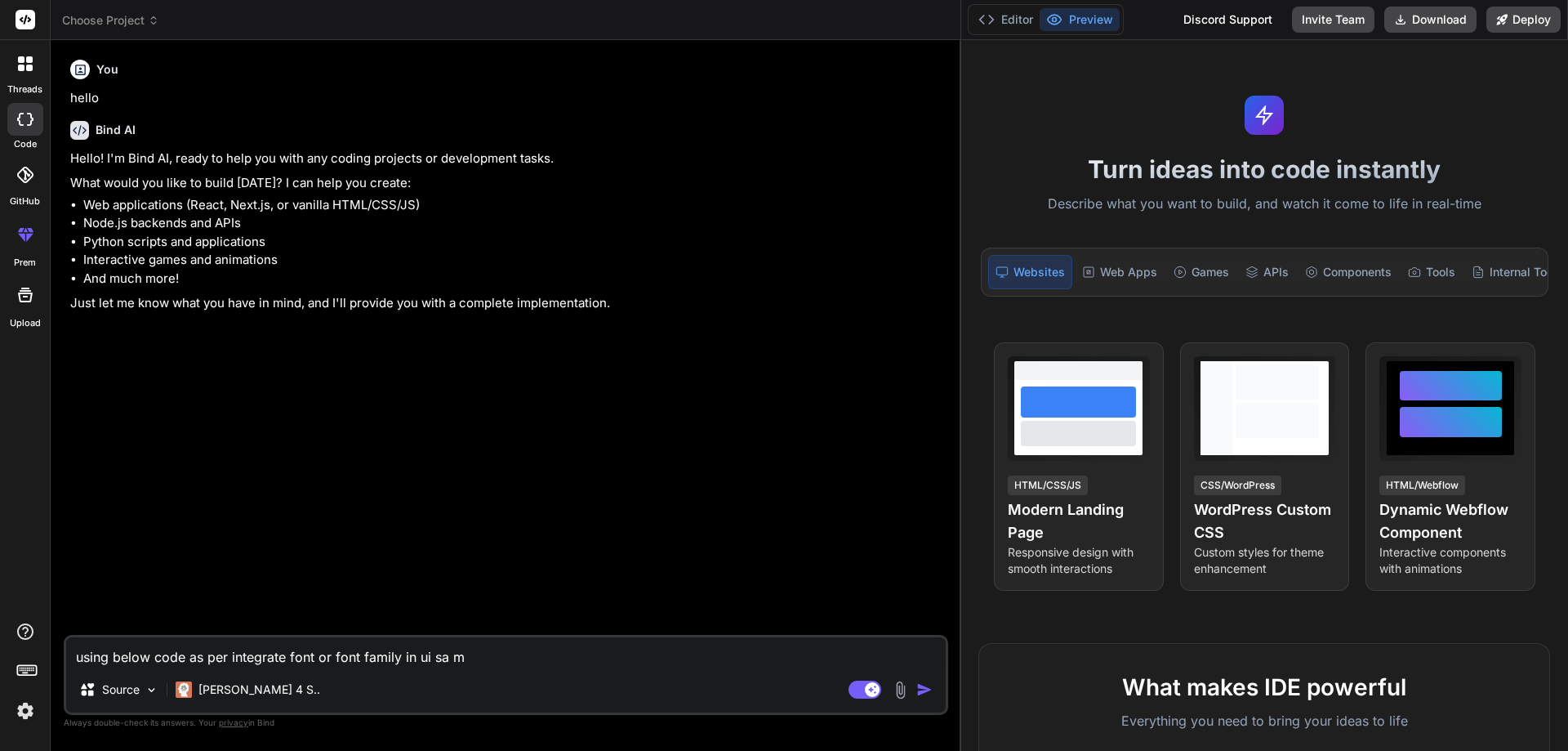
type textarea "using below code as per integrate font or font family in ui sa"
type textarea "x"
type textarea "using below code as per integrate font or font family in ui sa"
type textarea "x"
type textarea "using below code as per integrate font or font family in ui sa,"
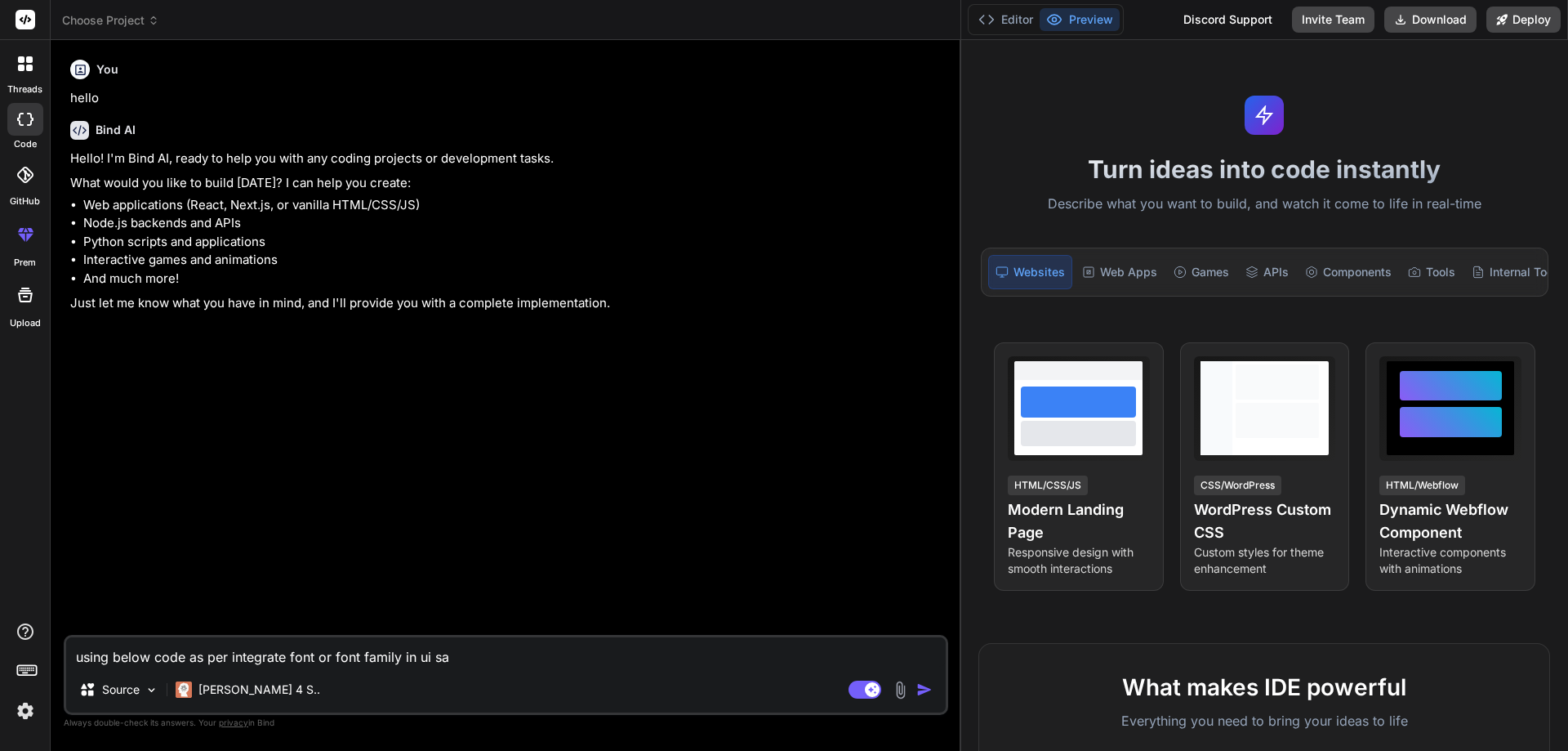
type textarea "x"
type textarea "using below code as per integrate font or font family in ui sa,e"
type textarea "x"
type textarea "using below code as per integrate font or font family in ui sa,"
type textarea "x"
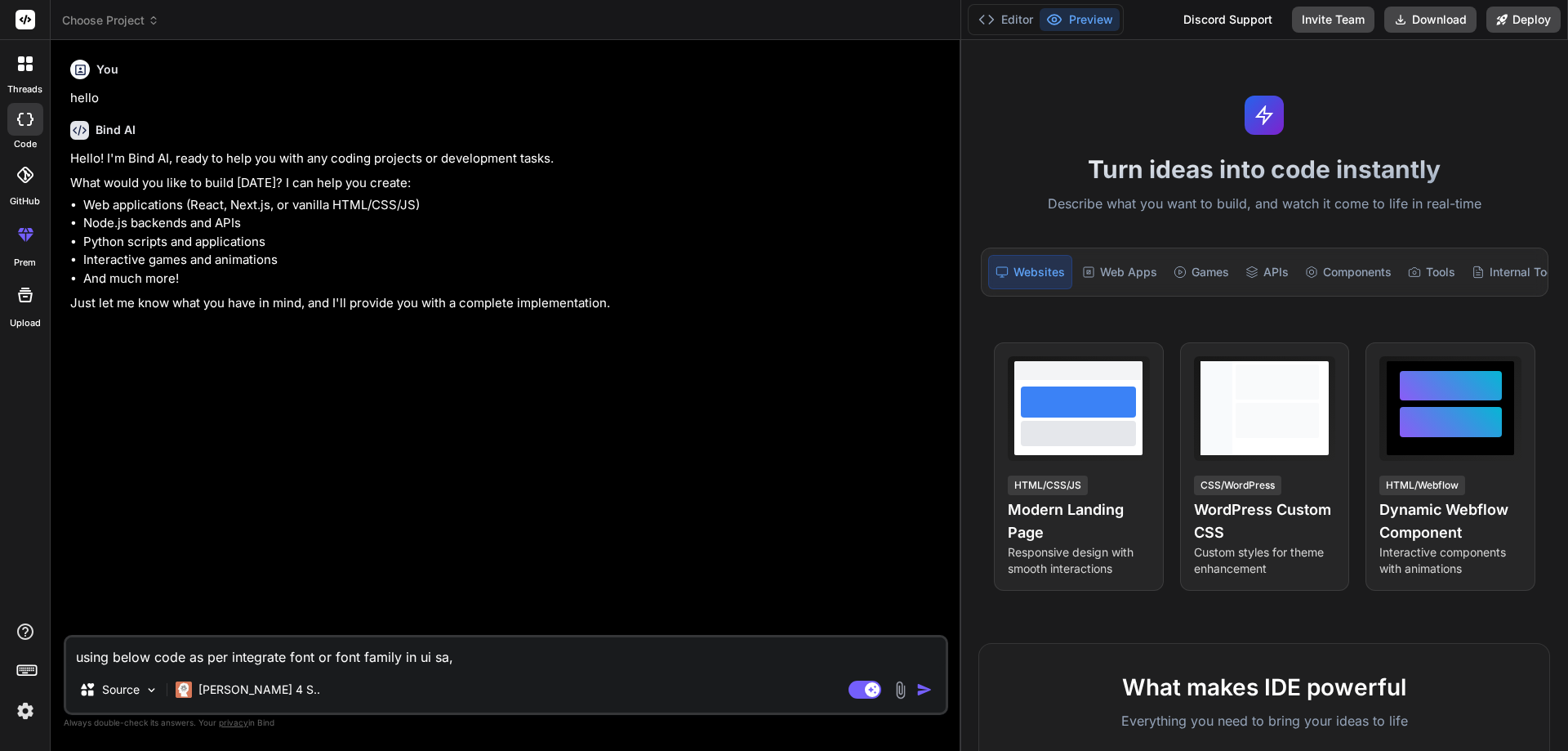
type textarea "using below code as per integrate font or font family in ui sa"
type textarea "x"
type textarea "using below code as per integrate font or font family in ui [PERSON_NAME]"
type textarea "x"
type textarea "using below code as per integrate font or font family in ui same"
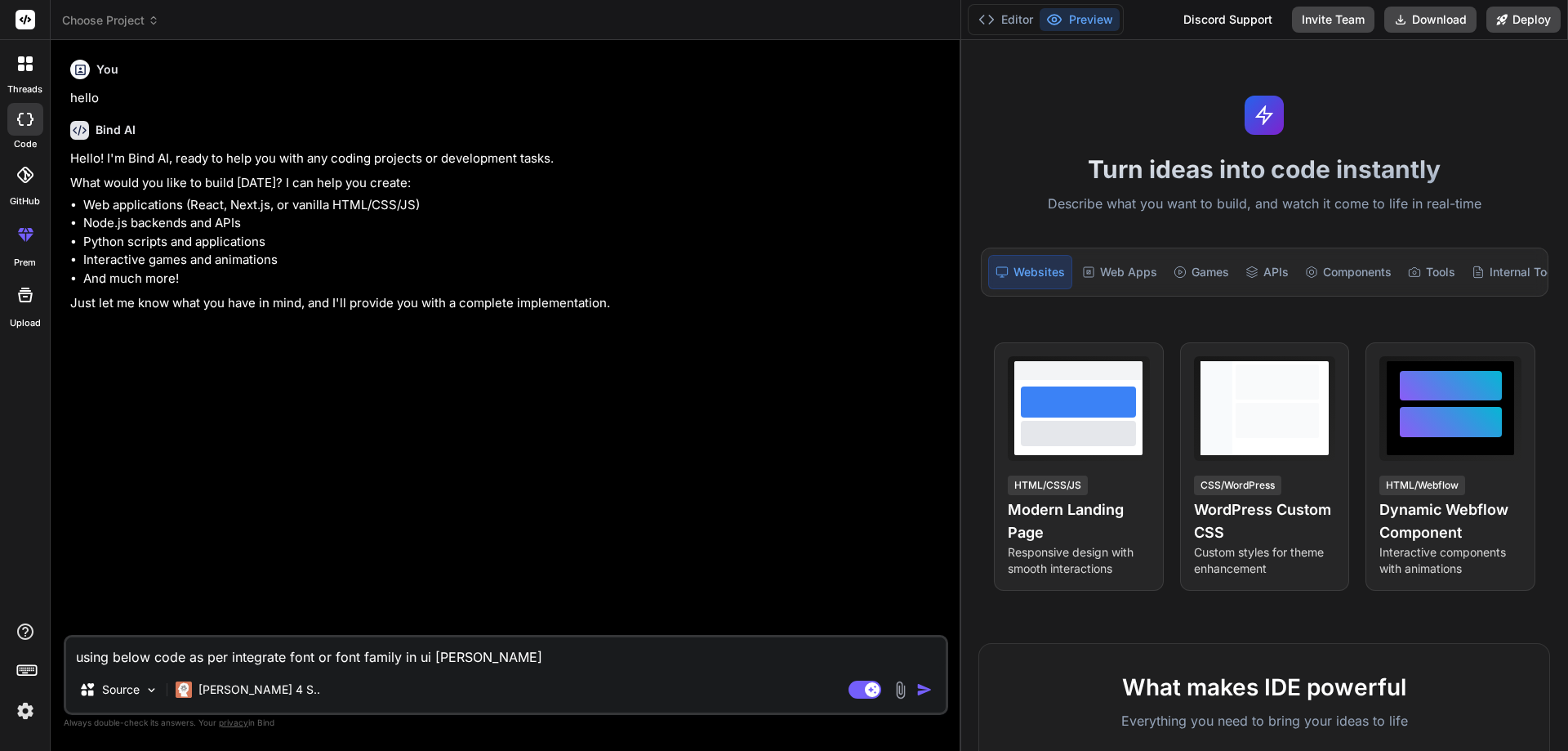
type textarea "x"
type textarea "using below code as per integrate font or font family in ui same"
type textarea "x"
type textarea "using below code as per integrate font or font family in ui same s"
type textarea "x"
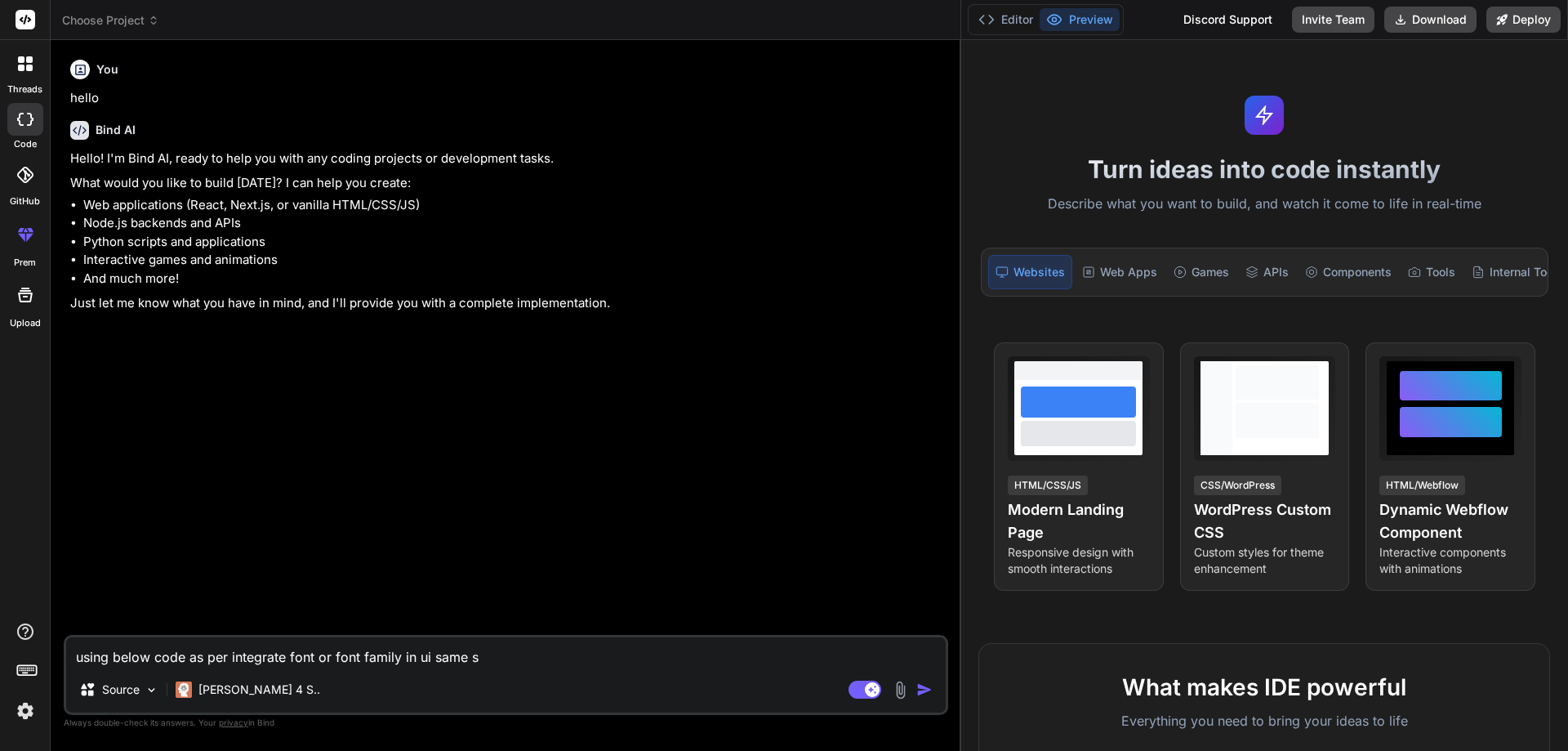
type textarea "using below code as per integrate font or font family in ui same sa"
type textarea "x"
type textarea "using below code as per integrate font or font family in ui same sa"
type textarea "x"
type textarea "using below code as per integrate font or font family in ui same sa i"
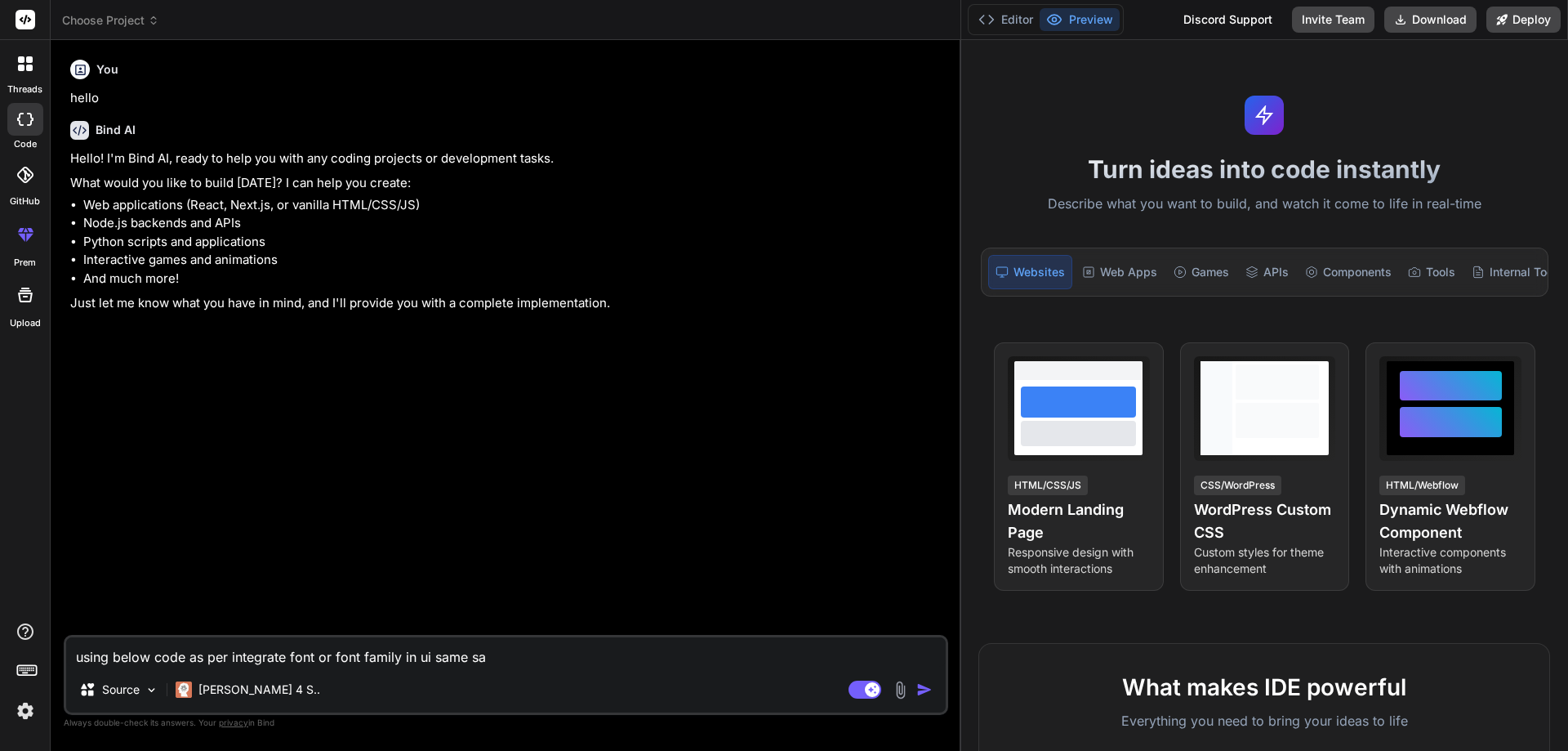
type textarea "x"
type textarea "using below code as per integrate font or font family in ui same sa it"
type textarea "x"
type textarea "using below code as per integrate font or font family in ui same sa ite"
type textarea "x"
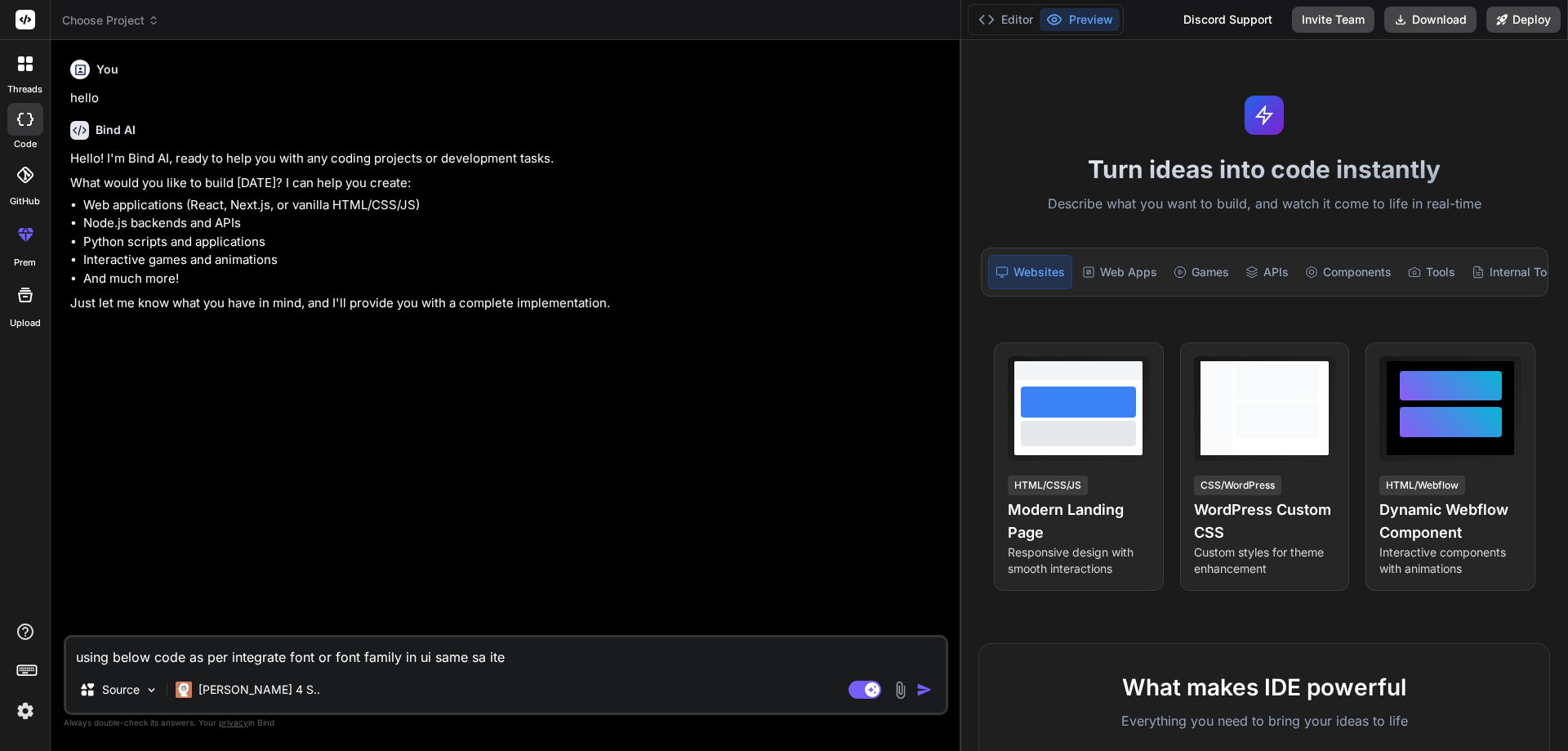
type textarea "using below code as per integrate font or font family in ui same sa iteg"
type textarea "x"
type textarea "using below code as per integrate font or font family in ui same sa itegr"
type textarea "x"
type textarea "using below code as per integrate font or font family in ui same sa itegra"
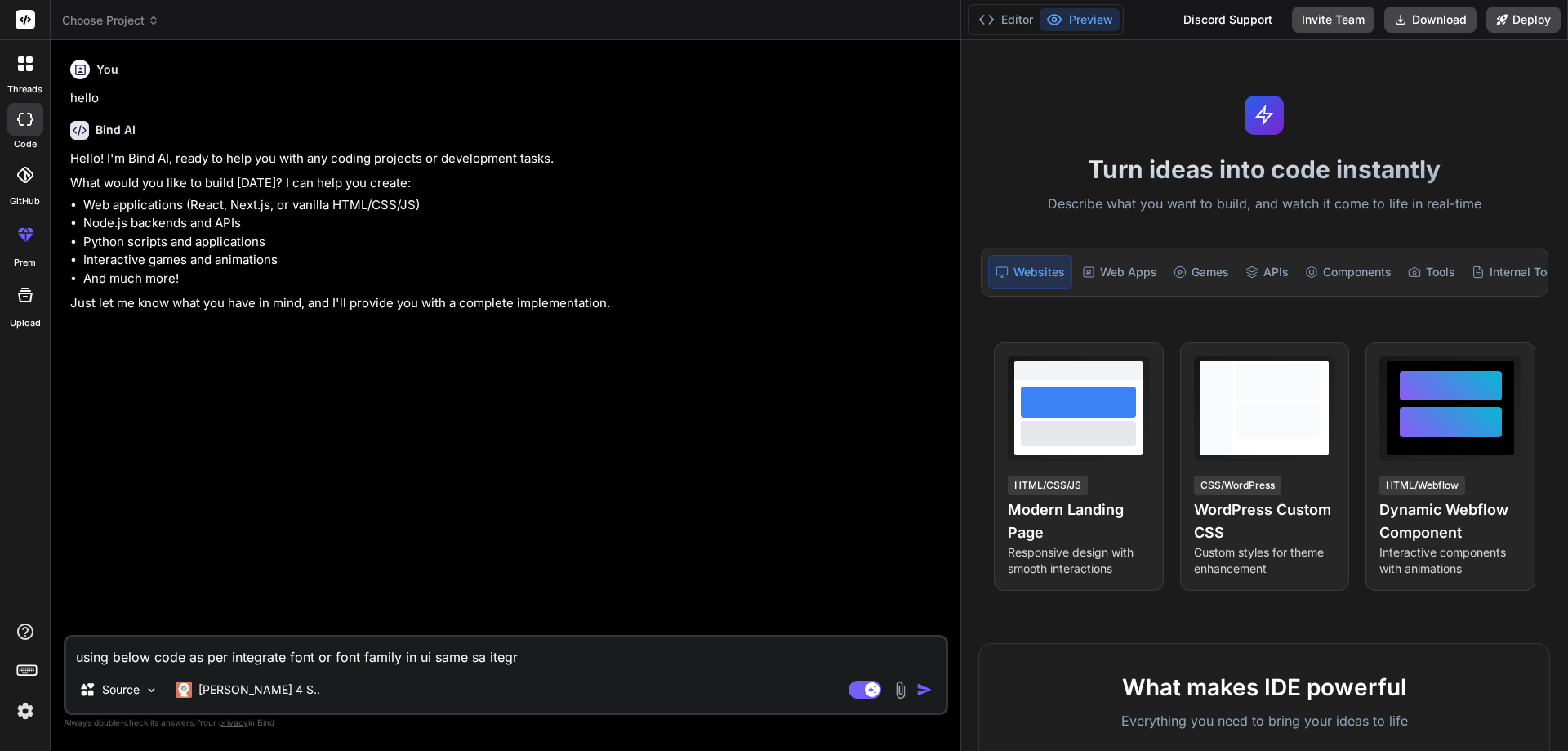
type textarea "x"
type textarea "using below code as per integrate font or font family in ui same sa itegrat"
type textarea "x"
type textarea "using below code as per integrate font or font family in ui same sa itegrate"
type textarea "x"
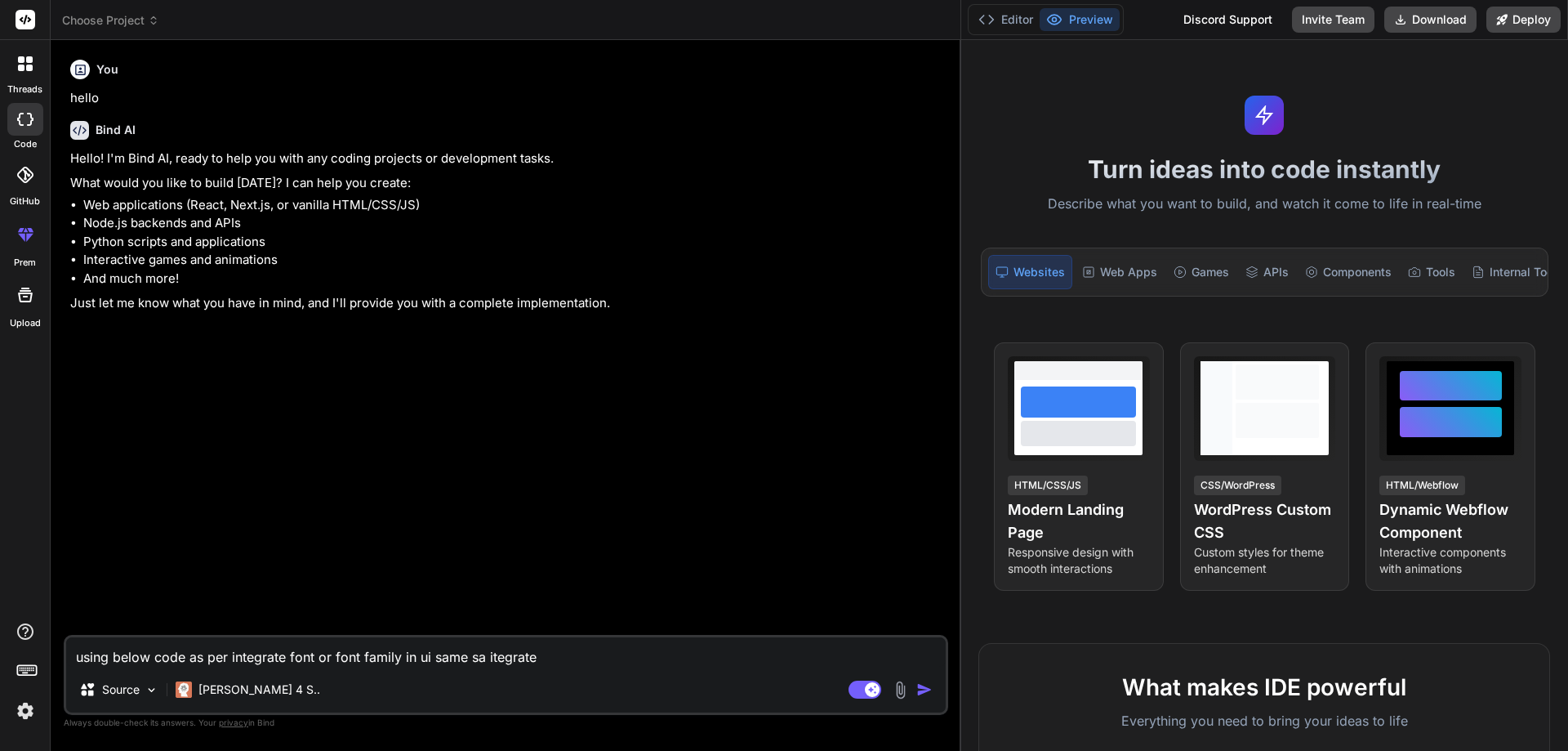
type textarea "using below code as per integrate font or font family in ui same sa itegrate"
type textarea "x"
type textarea "using below code as per integrate font or font family in ui same sa itegrate p"
type textarea "x"
type textarea "using below code as per integrate font or font family in ui same sa itegrate pd"
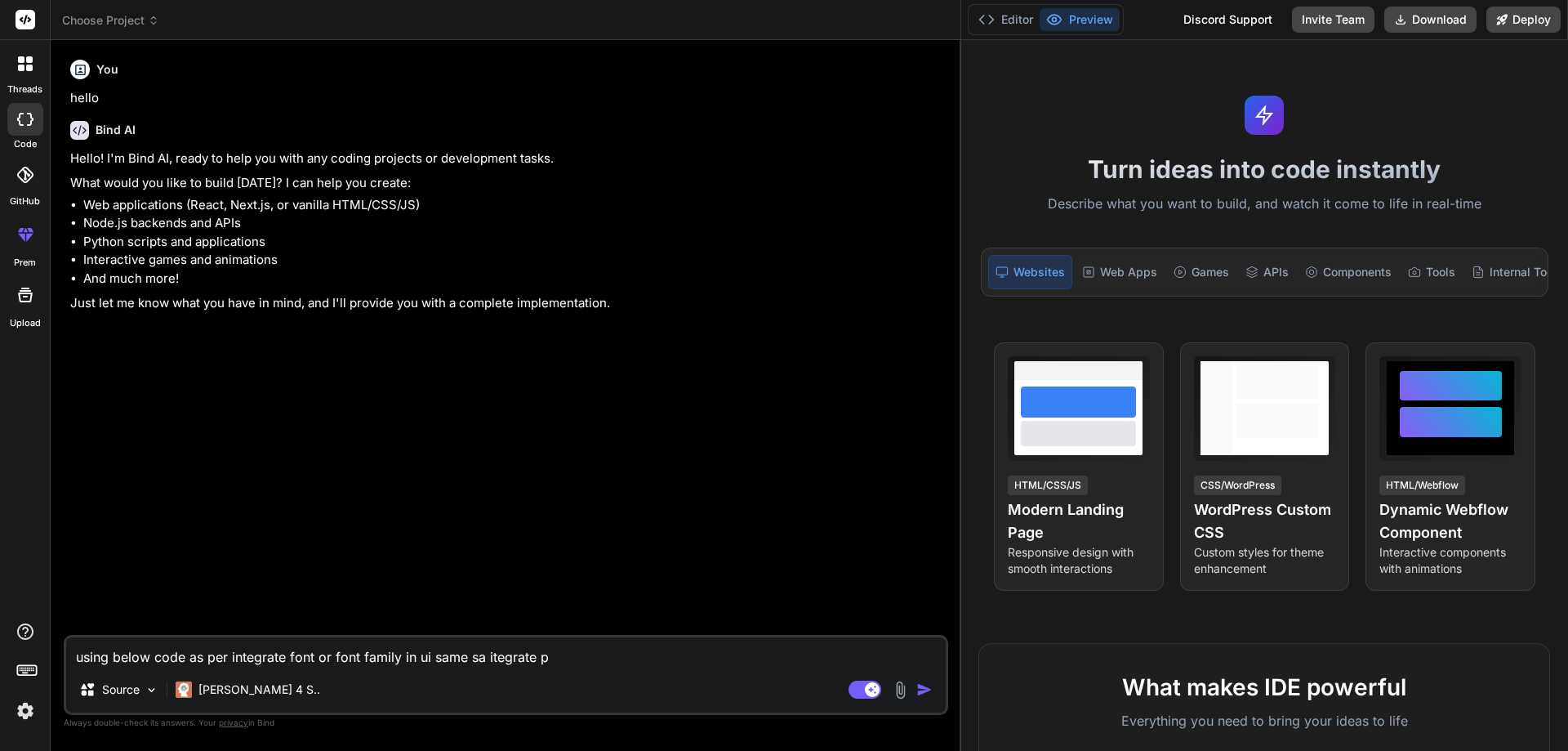
type textarea "x"
type textarea "using below code as per integrate font or font family in ui same sa itegrate pdf"
type textarea "x"
type textarea "using below code as per integrate font or font family in ui same sa itegrate pdf"
type textarea "x"
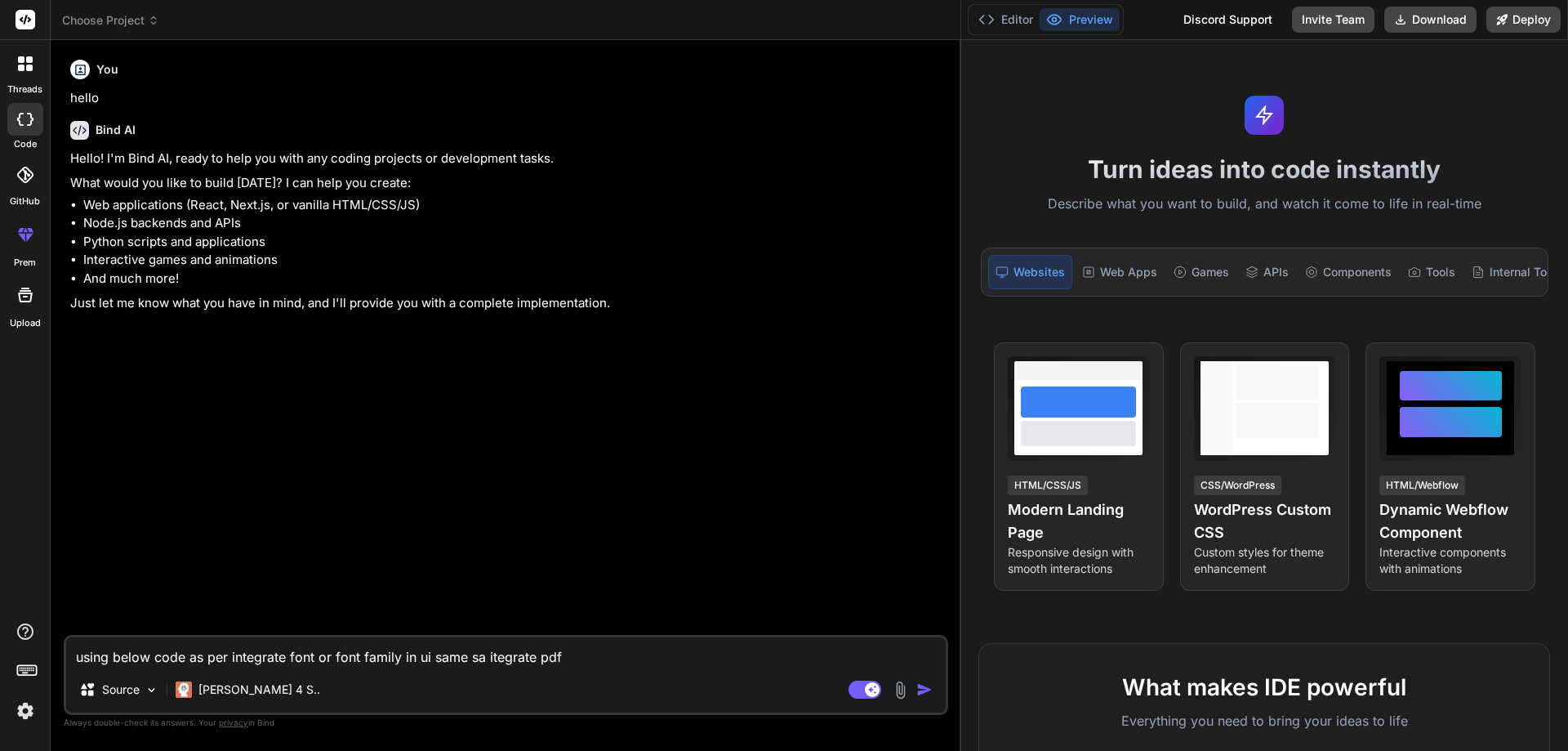
type textarea "using below code as per integrate font or font family in ui same sa itegrate pd…"
type textarea "x"
type textarea "using below code as per integrate font or font family in ui same sa itegrate pd…"
type textarea "x"
type textarea "using below code as per integrate font or font family in ui same sa itegrate pd…"
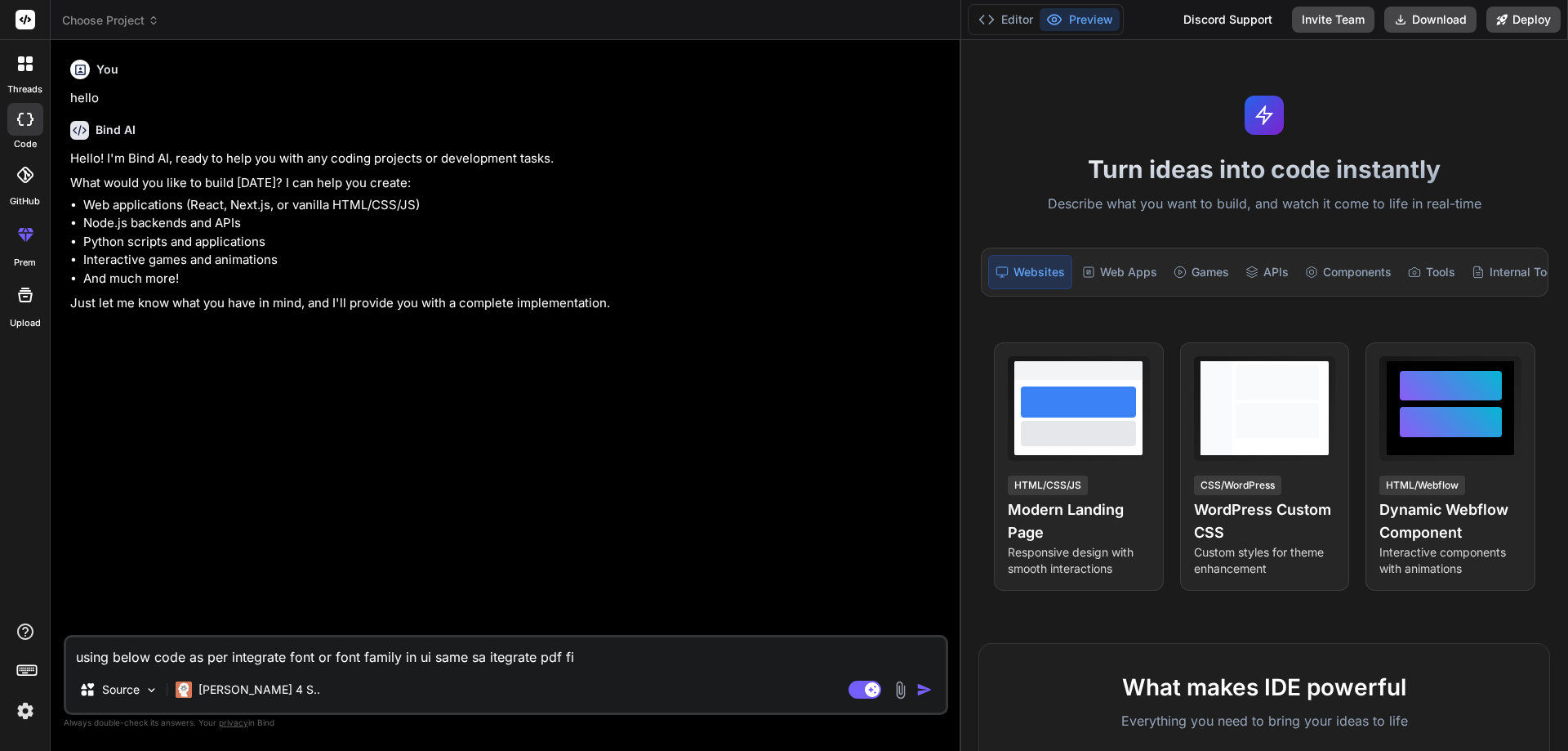
type textarea "x"
type textarea "using below code as per integrate font or font family in ui same sa itegrate pd…"
type textarea "x"
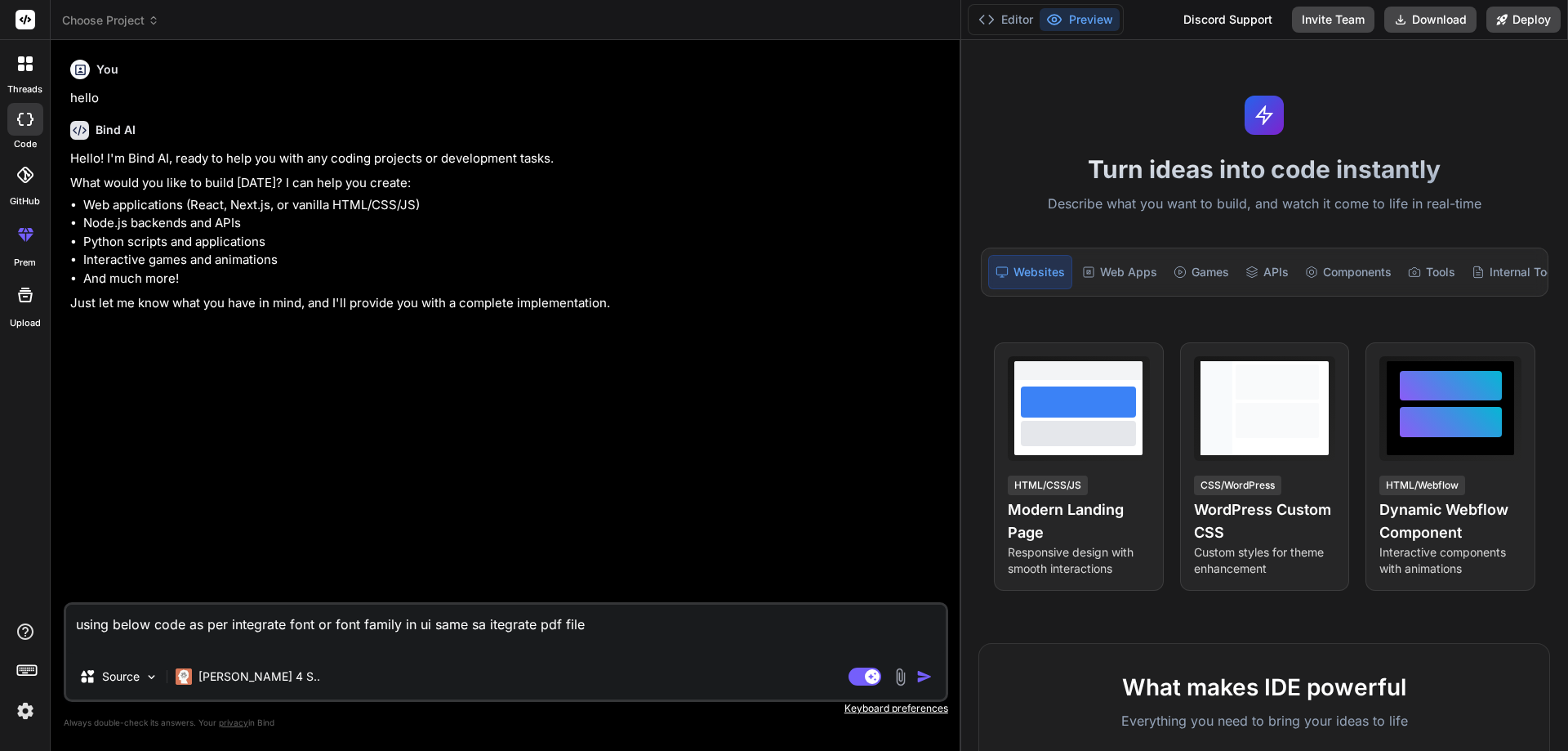
type textarea "using below code as per integrate font or font family in ui same sa itegrate pd…"
type textarea "x"
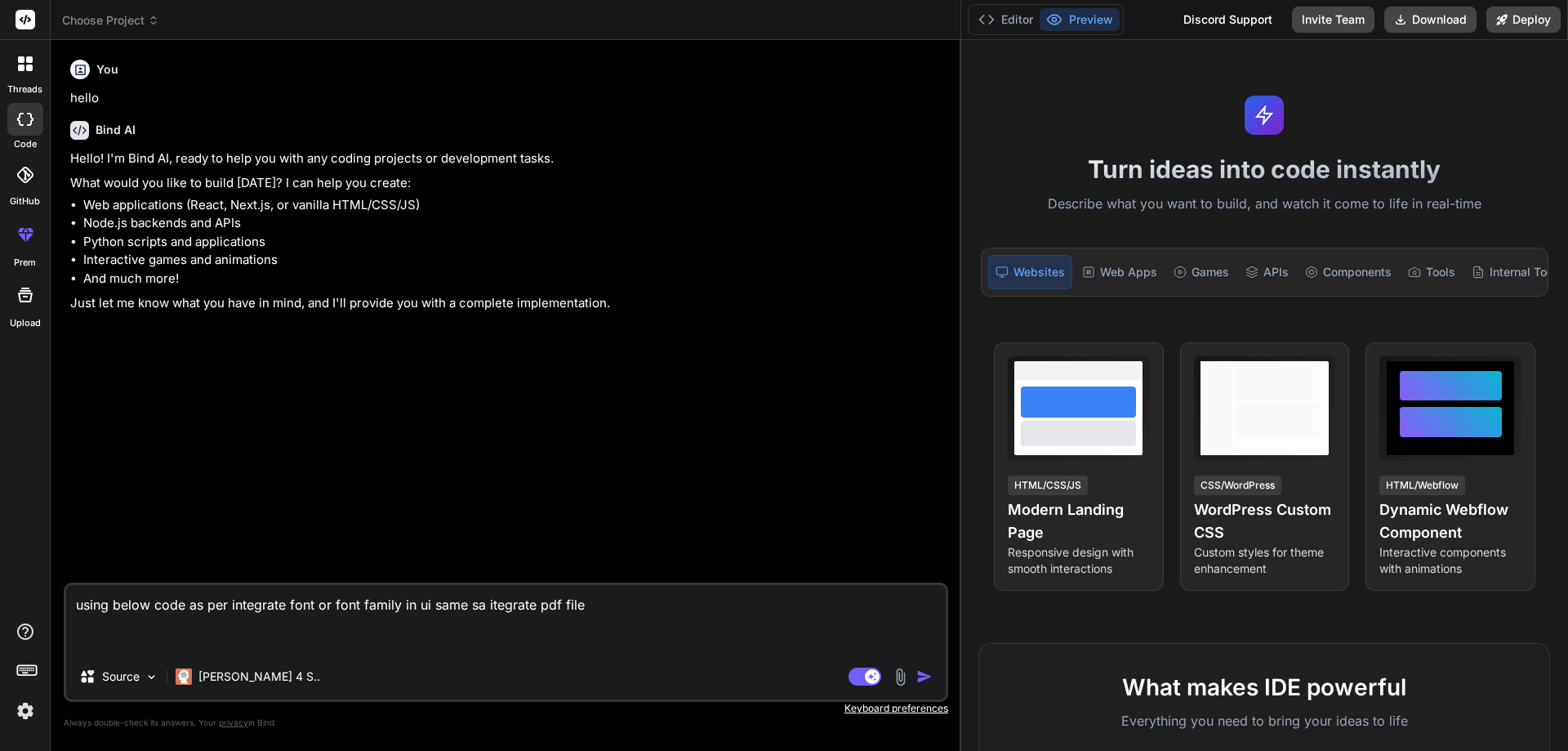
type textarea "using below code as per integrate font or font family in ui same sa itegrate pd…"
type textarea "x"
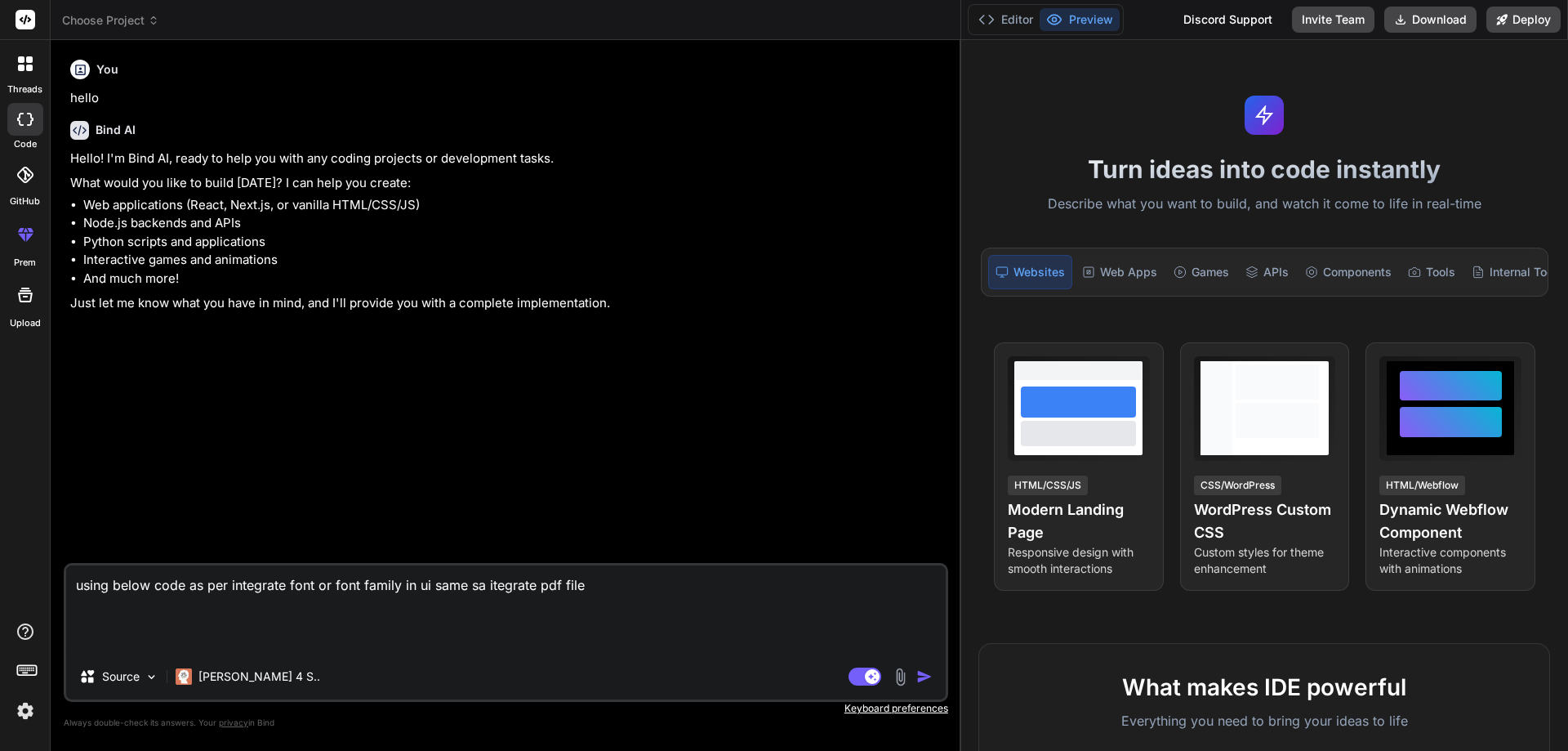
paste textarea "import { useRef, useState, useEffect } from "react"; import { Col, Container, R…"
type textarea "using below code as per integrate font or font family in ui same sa itegrate pd…"
type textarea "x"
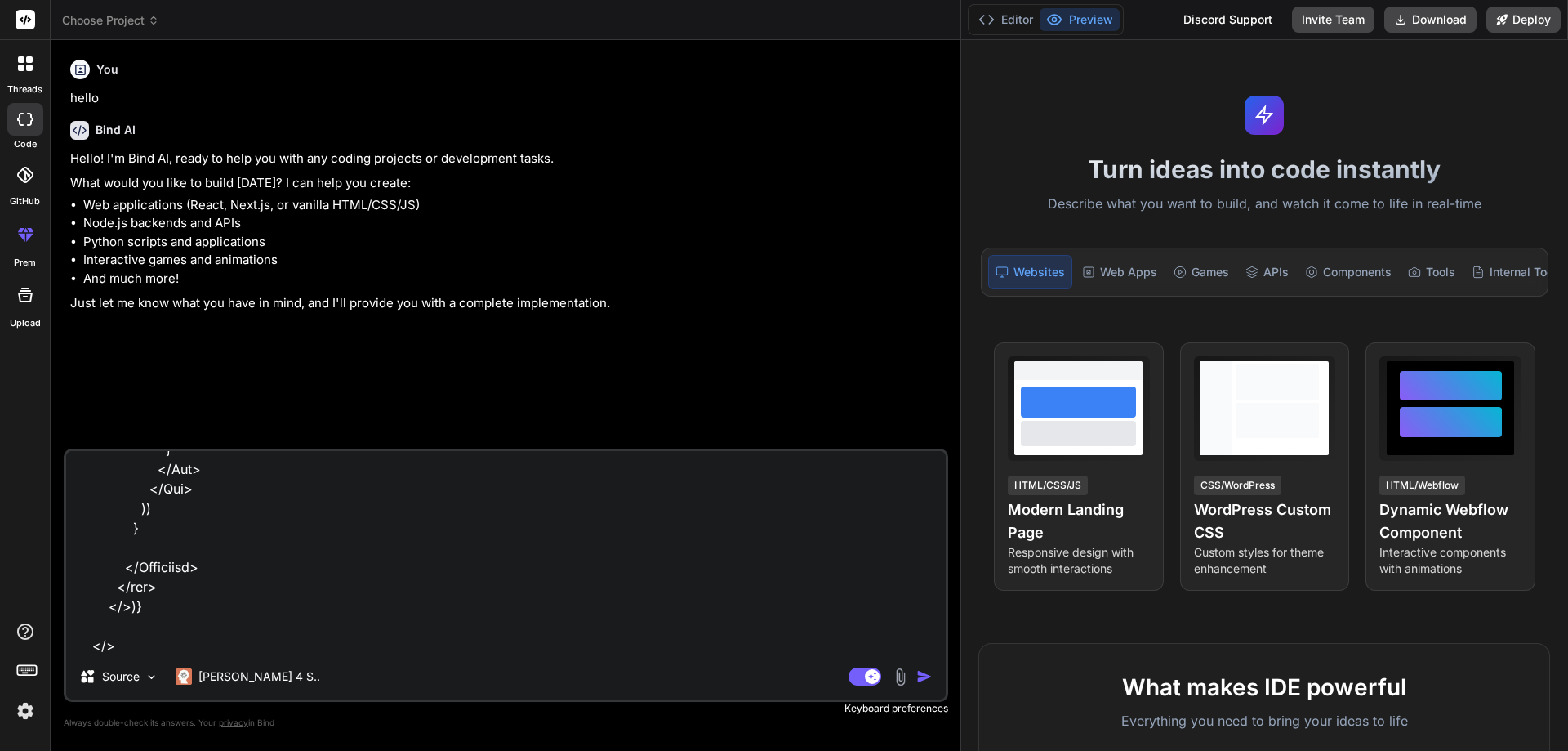
type textarea "using below code as per integrate font or font family in ui same sa itegrate pd…"
click at [924, 674] on img "button" at bounding box center [924, 677] width 16 height 16
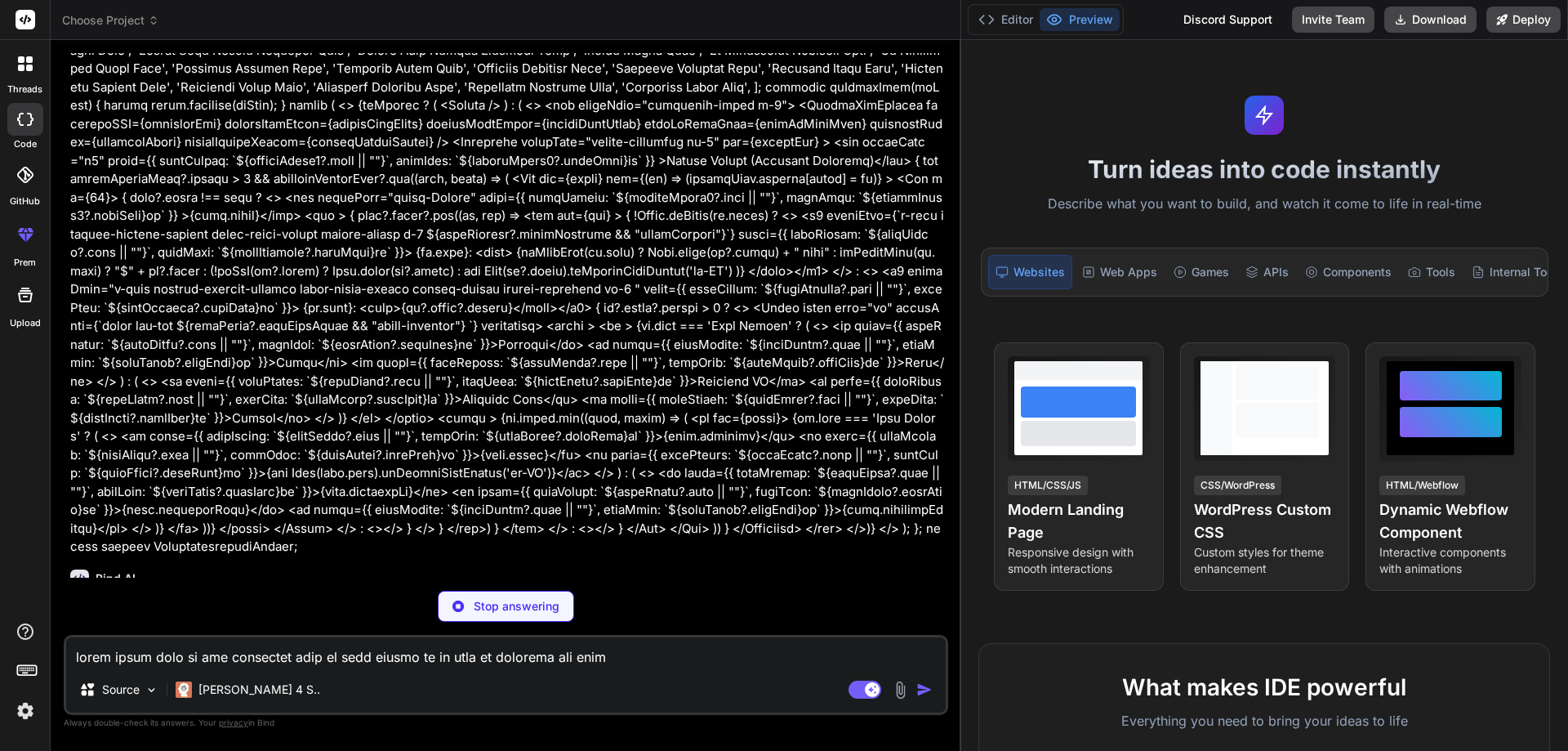
scroll to position [1413, 0]
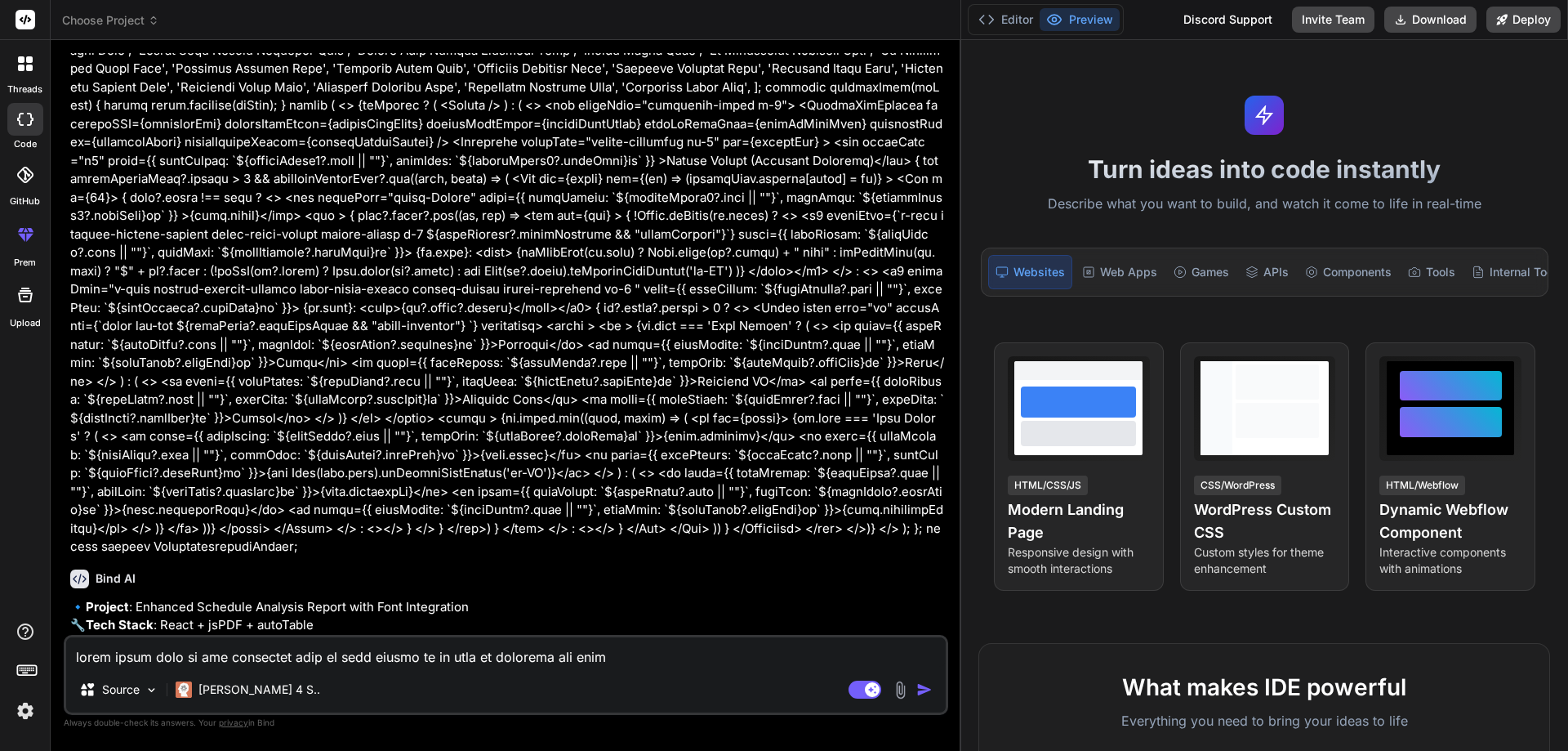
type textarea "x"
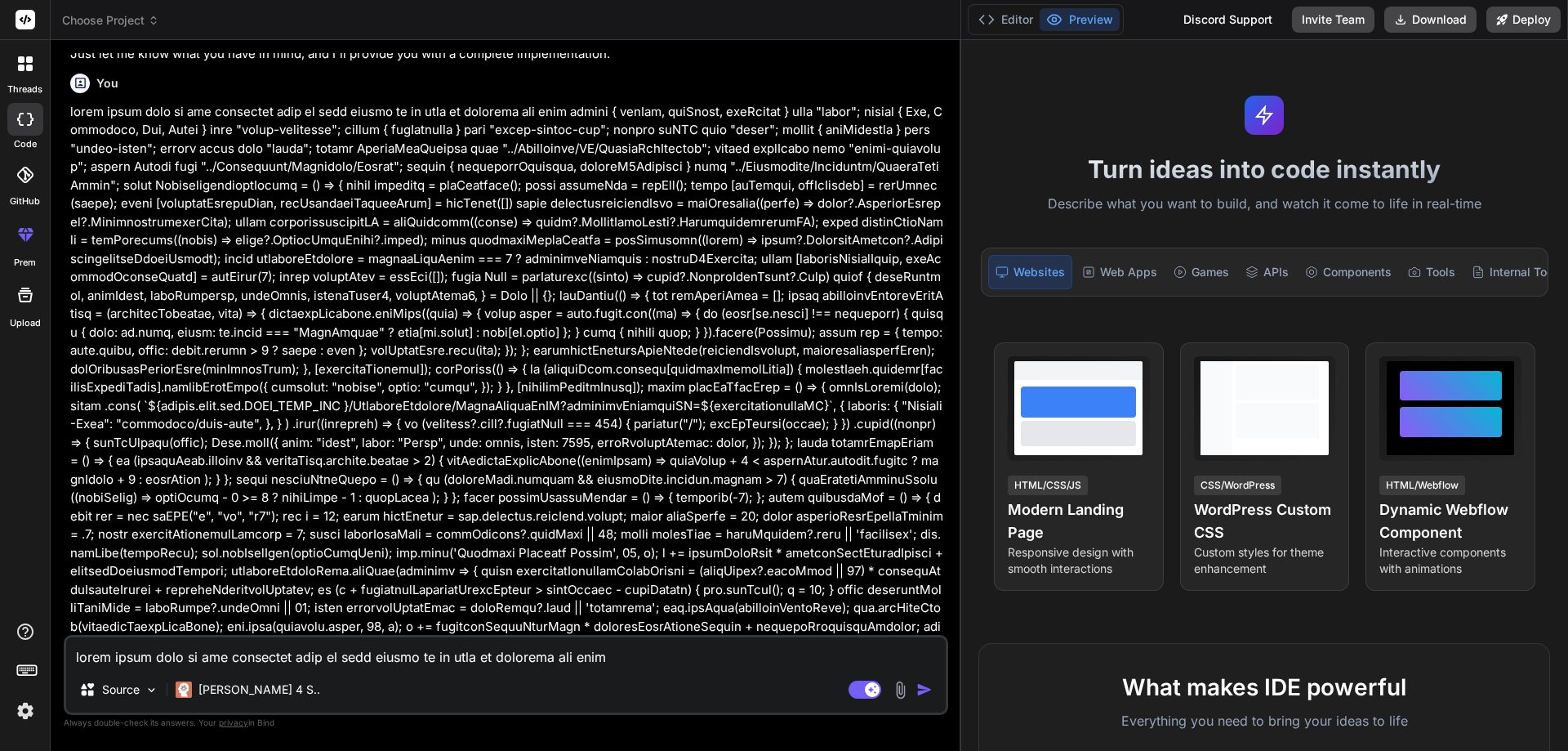
scroll to position [0, 0]
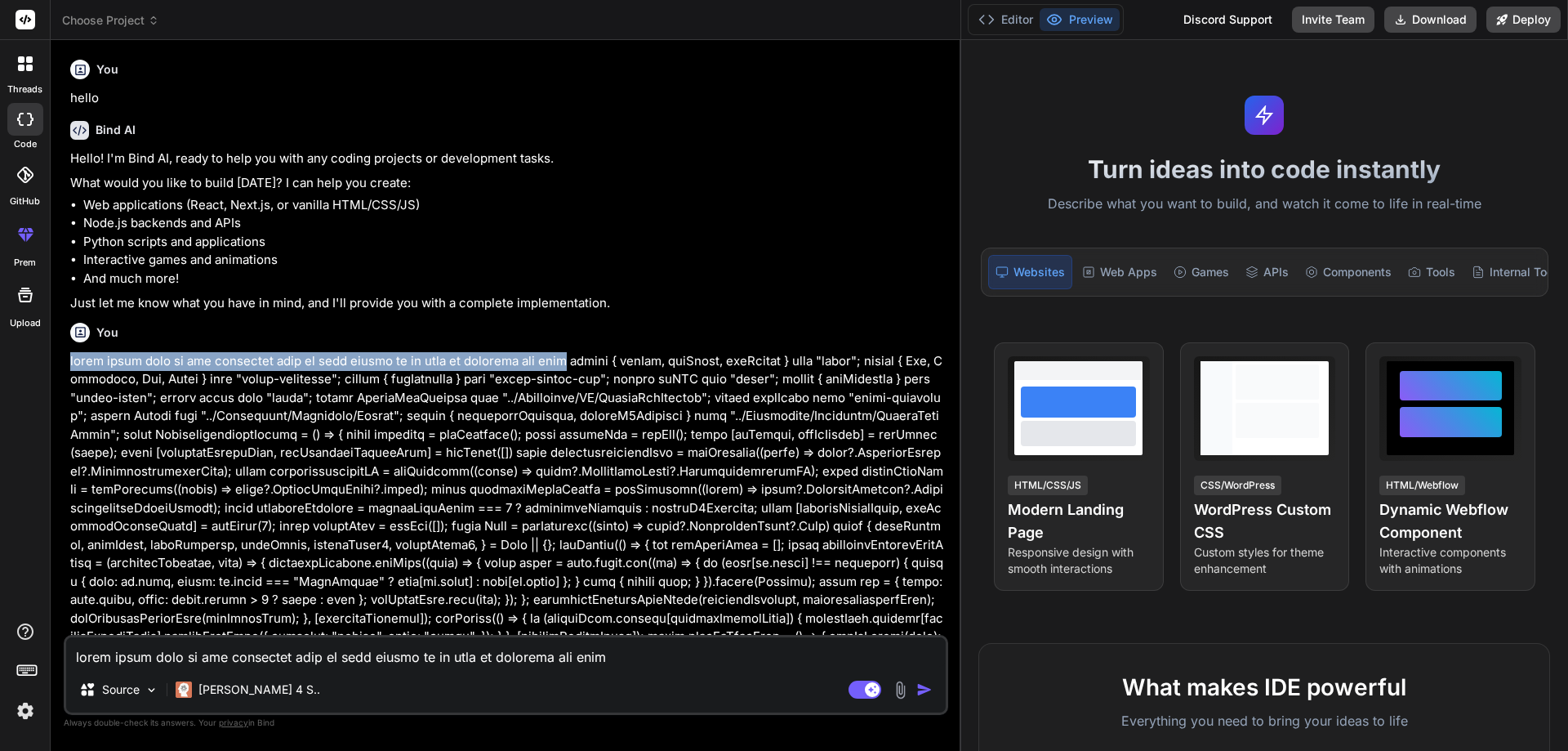
drag, startPoint x: 543, startPoint y: 360, endPoint x: 58, endPoint y: 360, distance: 485.0
click at [58, 360] on div "Bind AI Web Search Created with Pixso. Code Generator You hello Bind AI Hello! …" at bounding box center [506, 395] width 911 height 710
copy p "using below code as per integrate font or font family in ui same sa itegrate pd…"
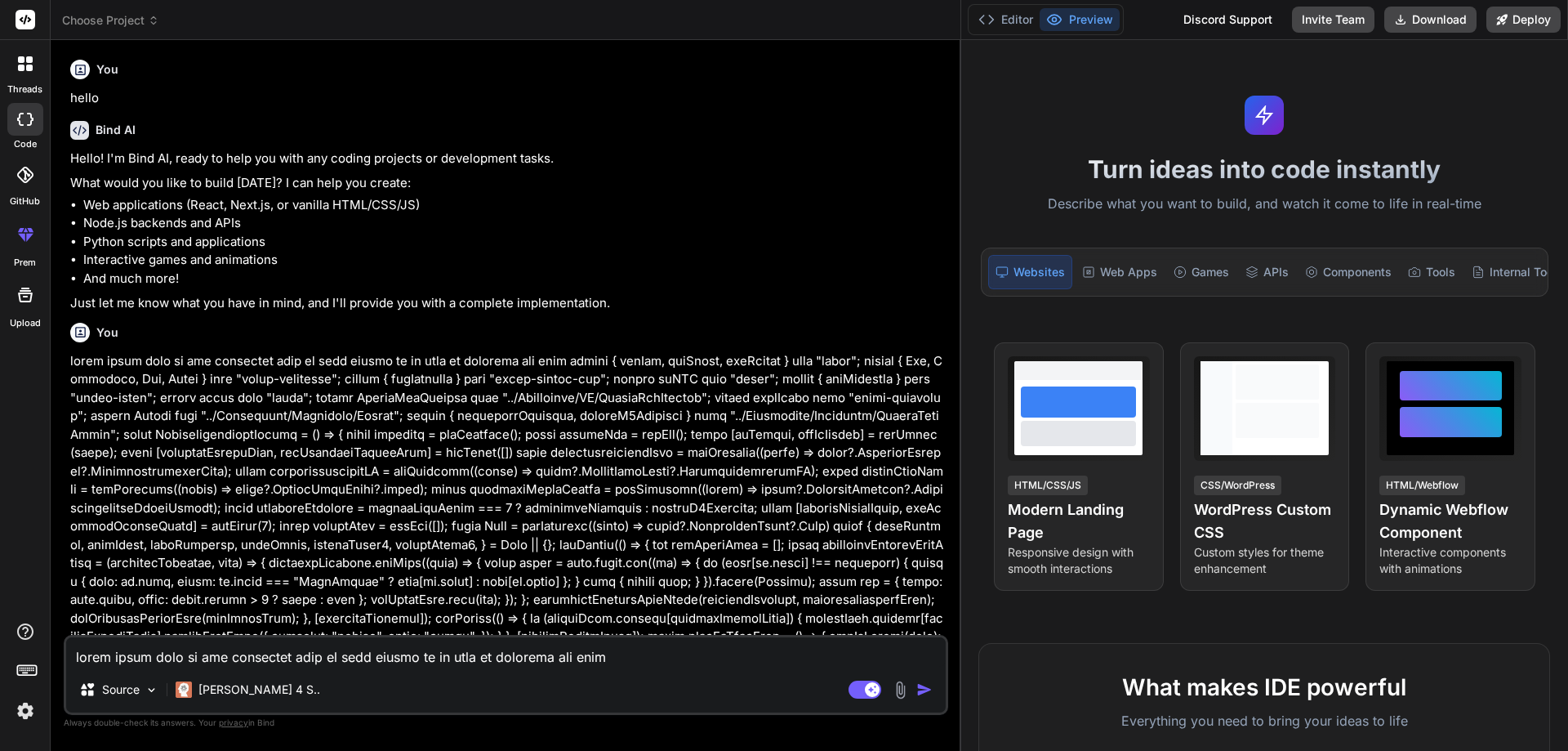
click at [195, 652] on textarea at bounding box center [506, 652] width 880 height 29
paste textarea "using below code as per integrate font or font family in ui same sa itegrate pd…"
type textarea "using below code as per integrate font or font family in ui same sa itegrate pd…"
type textarea "x"
type textarea "using below code as per integrate font or font family in ui same sa itegrate pd…"
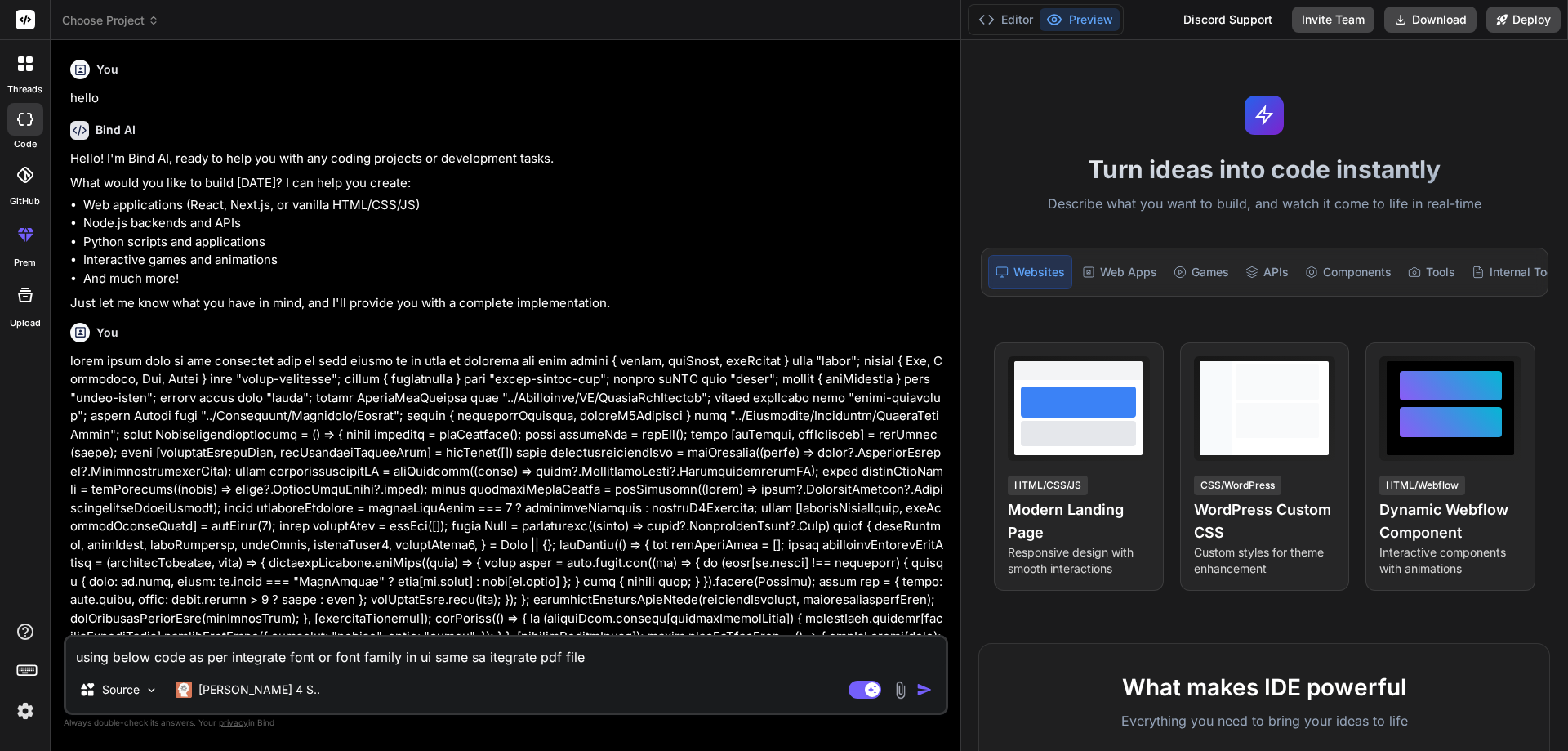
click at [921, 687] on img "button" at bounding box center [924, 689] width 16 height 16
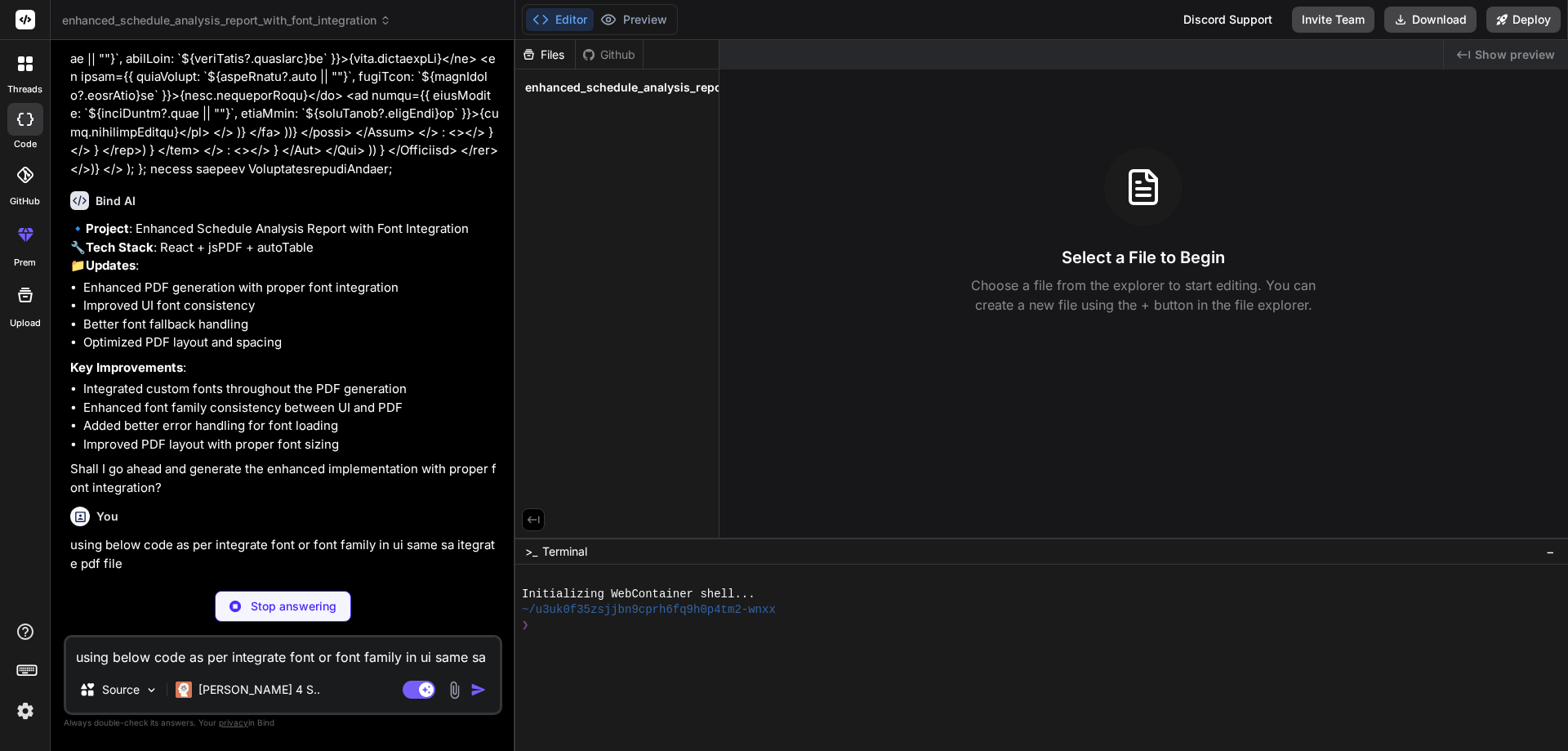
scroll to position [3629, 0]
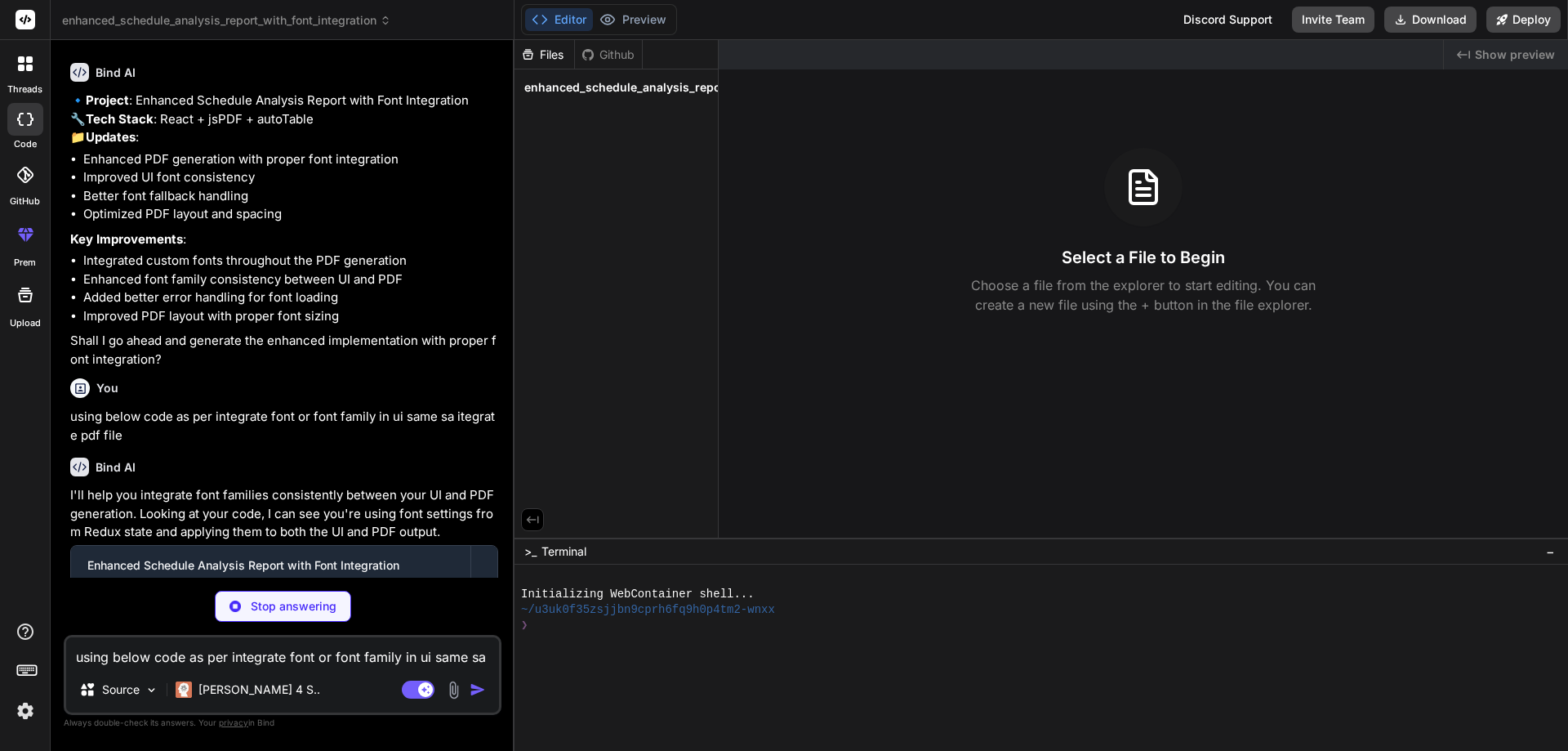
drag, startPoint x: 960, startPoint y: 345, endPoint x: 480, endPoint y: 345, distance: 480.0
click at [480, 345] on div "Bind AI Web Search Created with Pixso. Code Generator You hello Bind AI Hello! …" at bounding box center [282, 395] width 464 height 711
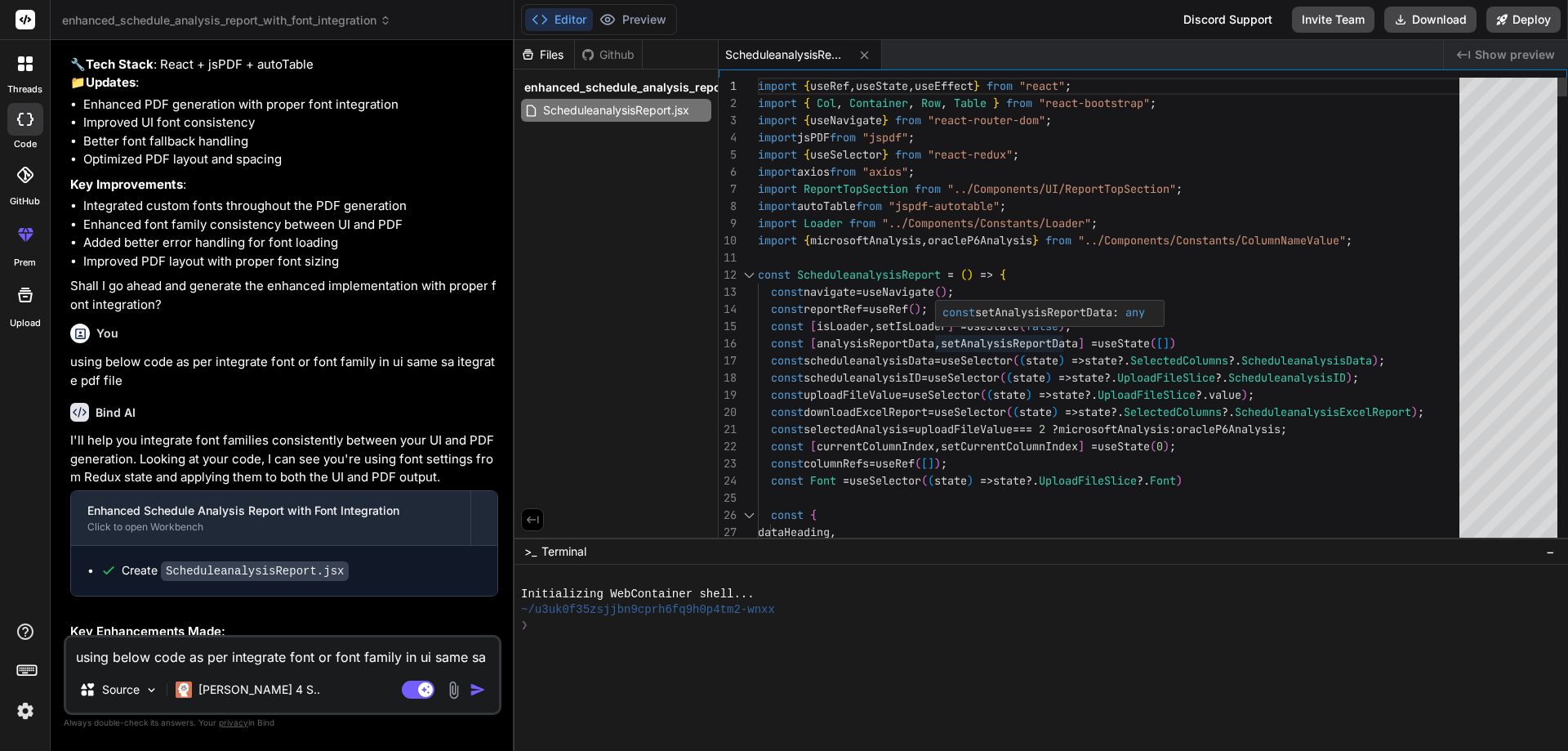
type textarea "x"
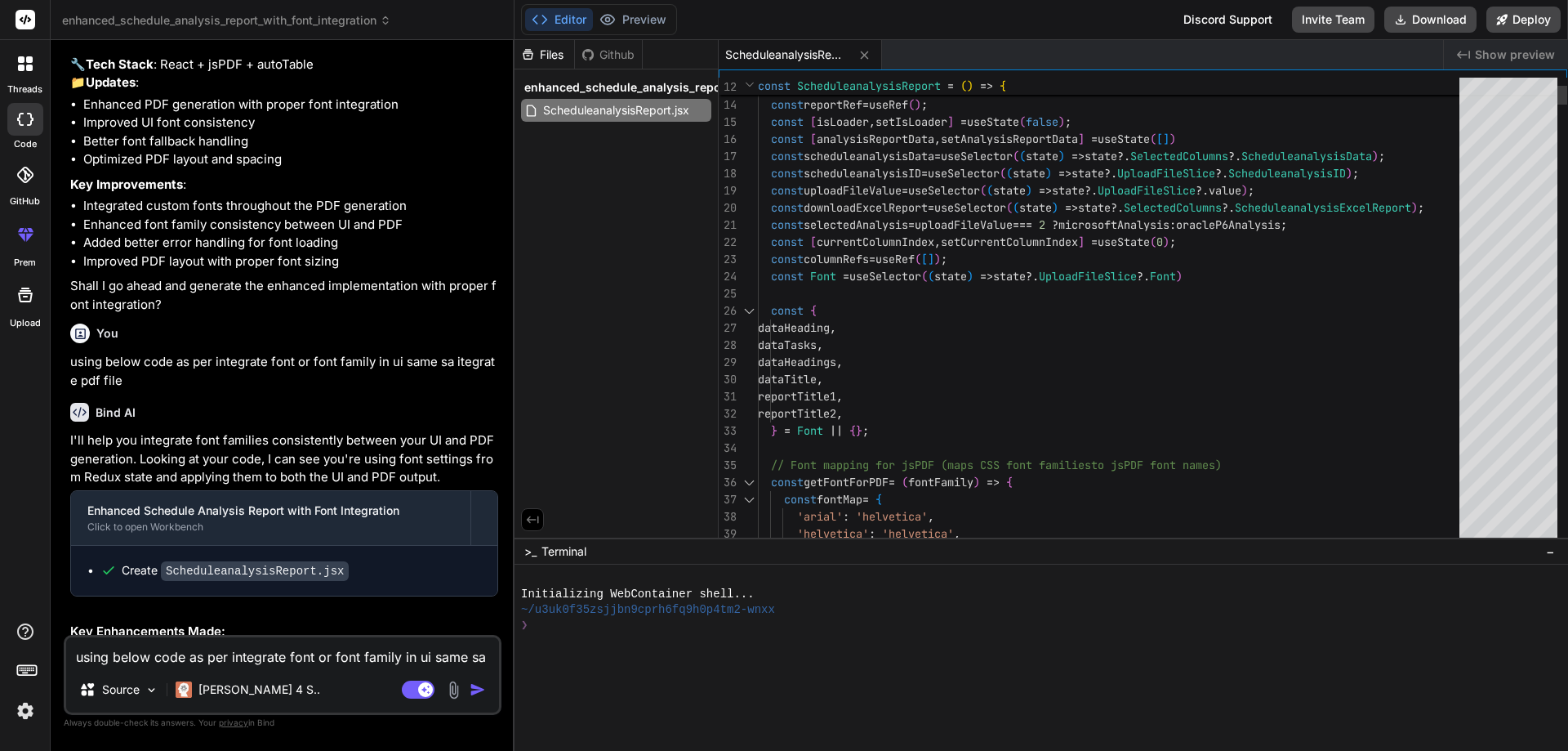
scroll to position [0, 0]
type textarea "import { useRef, useState, useEffect } from "react"; import { Col, Container, R…"
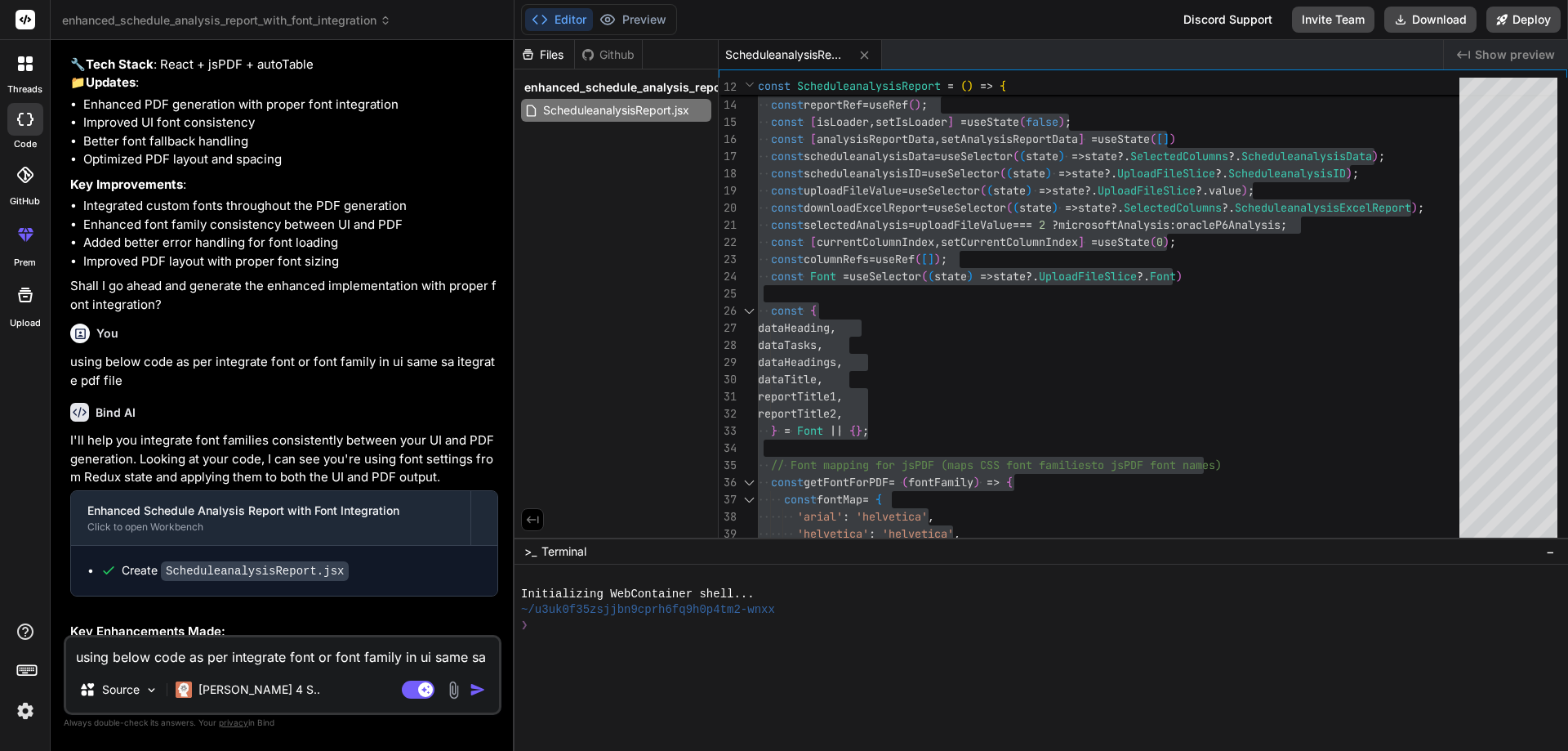
click at [314, 645] on textarea "using below code as per integrate font or font family in ui same sa itegrate pd…" at bounding box center [282, 652] width 433 height 29
paste textarea "import { useRef, useState, useEffect, useMemo } from "react"; import { Col, Con…"
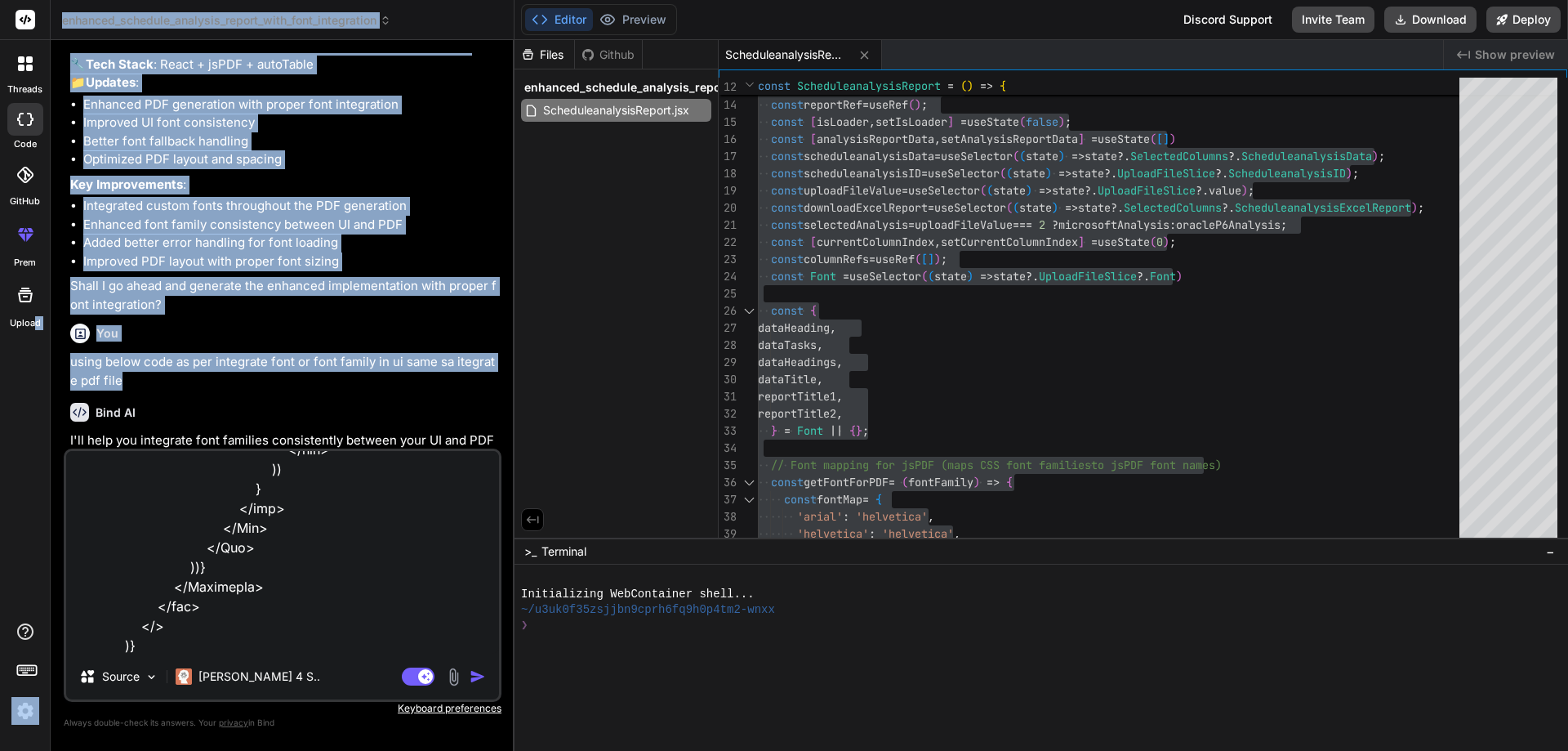
drag, startPoint x: 135, startPoint y: 361, endPoint x: 35, endPoint y: 343, distance: 101.6
click at [35, 343] on div "threads code GitHub prem Upload enhanced_schedule_analysis_report_with_font_int…" at bounding box center [784, 376] width 1568 height 751
click at [112, 362] on p "using below code as per integrate font or font family in ui same sa itegrate pd…" at bounding box center [283, 372] width 428 height 37
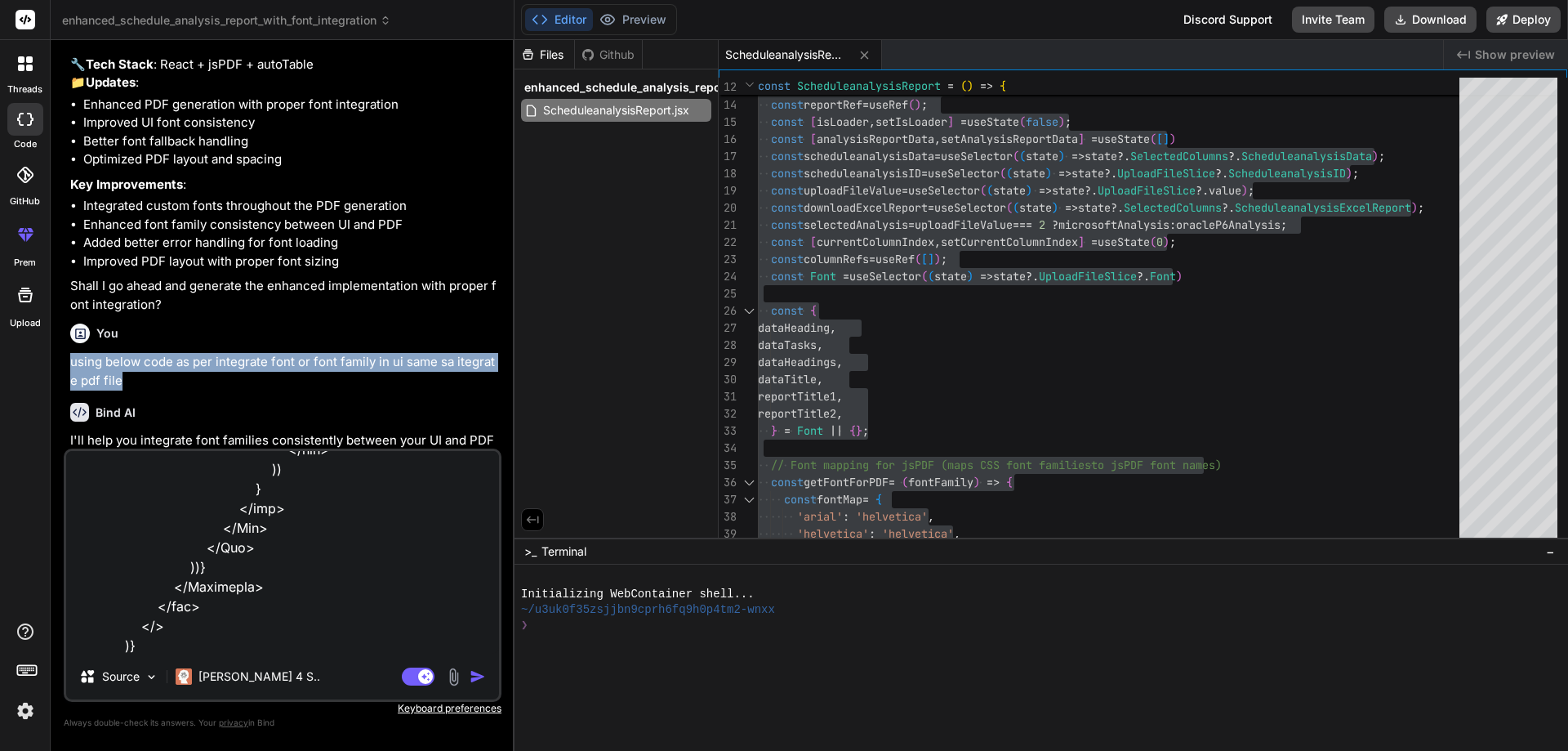
drag, startPoint x: 134, startPoint y: 362, endPoint x: 64, endPoint y: 346, distance: 71.8
click at [64, 346] on div "You hello Bind AI Hello! I'm Bind AI, ready to help you with any coding project…" at bounding box center [282, 401] width 438 height 697
copy p "using below code as per integrate font or font family in ui same sa itegrate pd…"
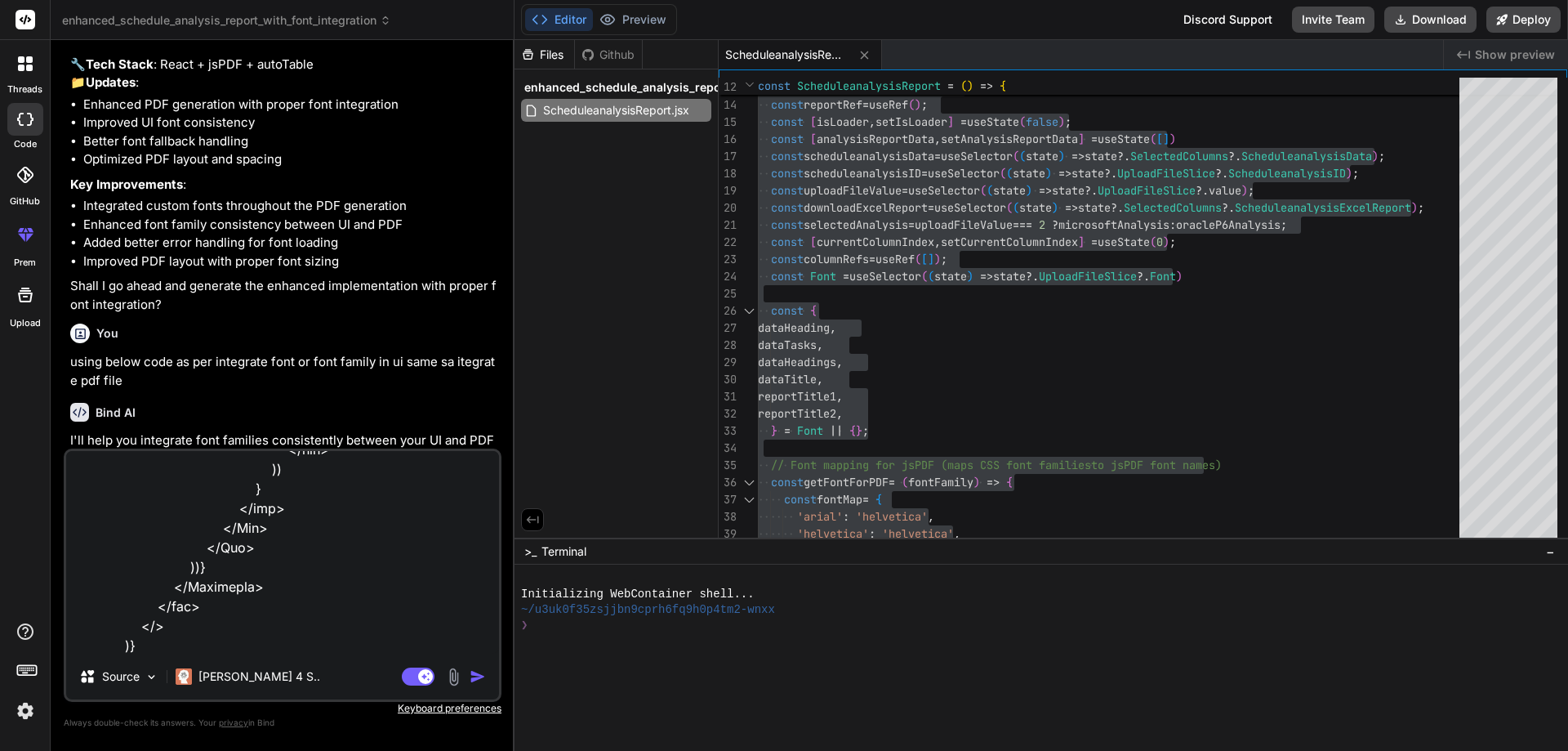
click at [79, 646] on textarea at bounding box center [282, 552] width 433 height 203
paste textarea "using below code as per integrate font or font family in ui same sa itegrate pd…"
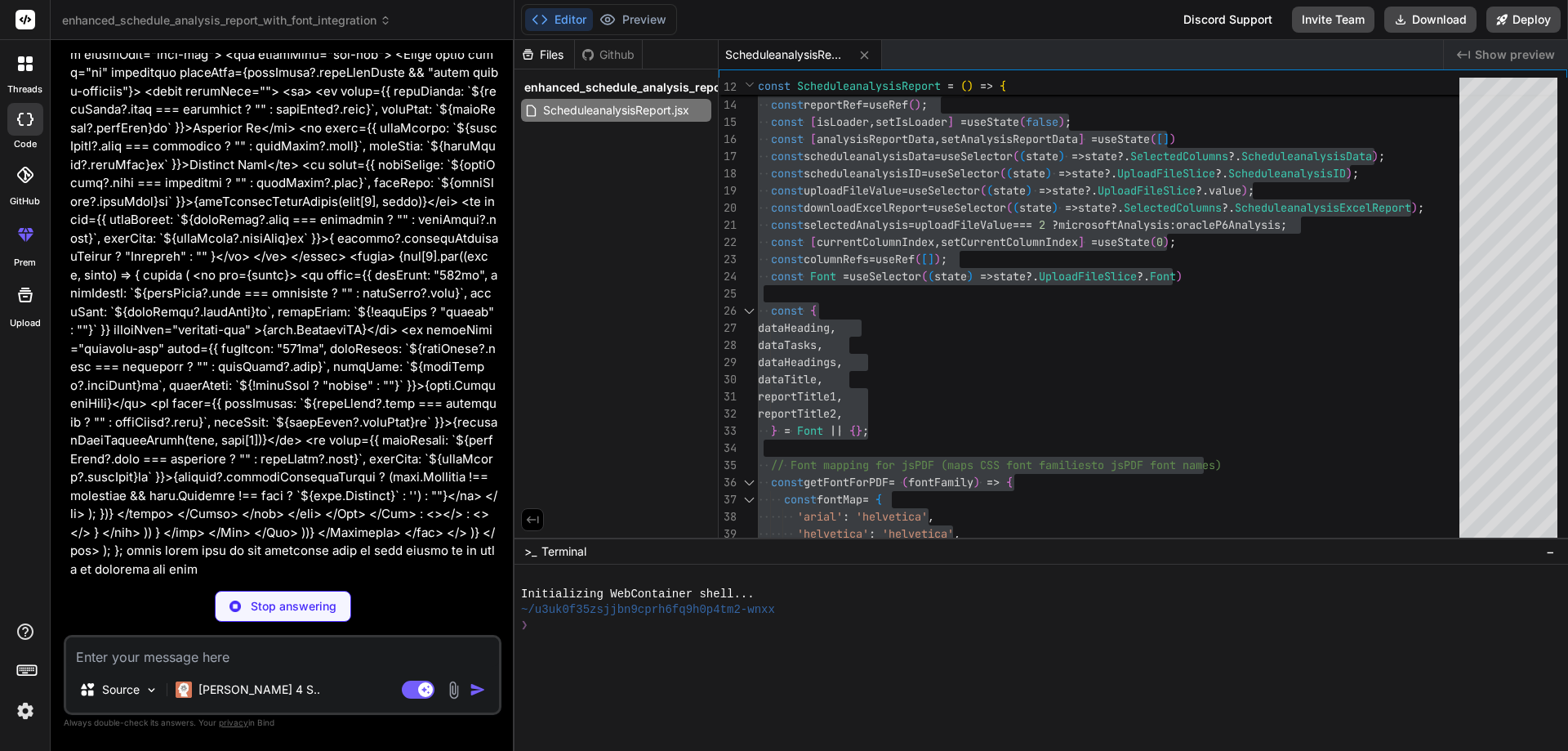
scroll to position [9333, 0]
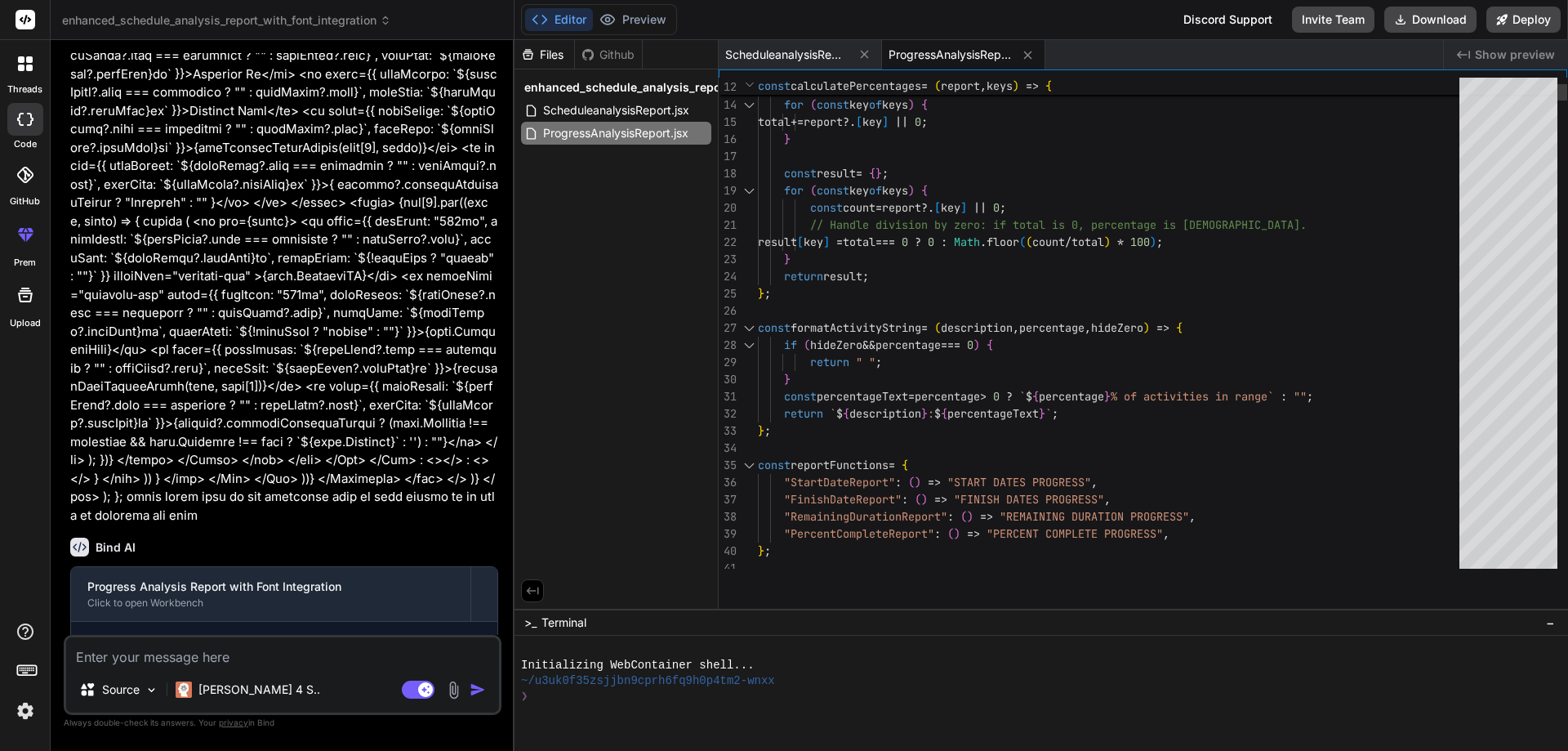
drag, startPoint x: 1000, startPoint y: 538, endPoint x: 1013, endPoint y: 783, distance: 245.3
click at [1013, 750] on html "threads code GitHub prem Upload enhanced_schedule_analysis_report_with_font_int…" at bounding box center [784, 376] width 1568 height 751
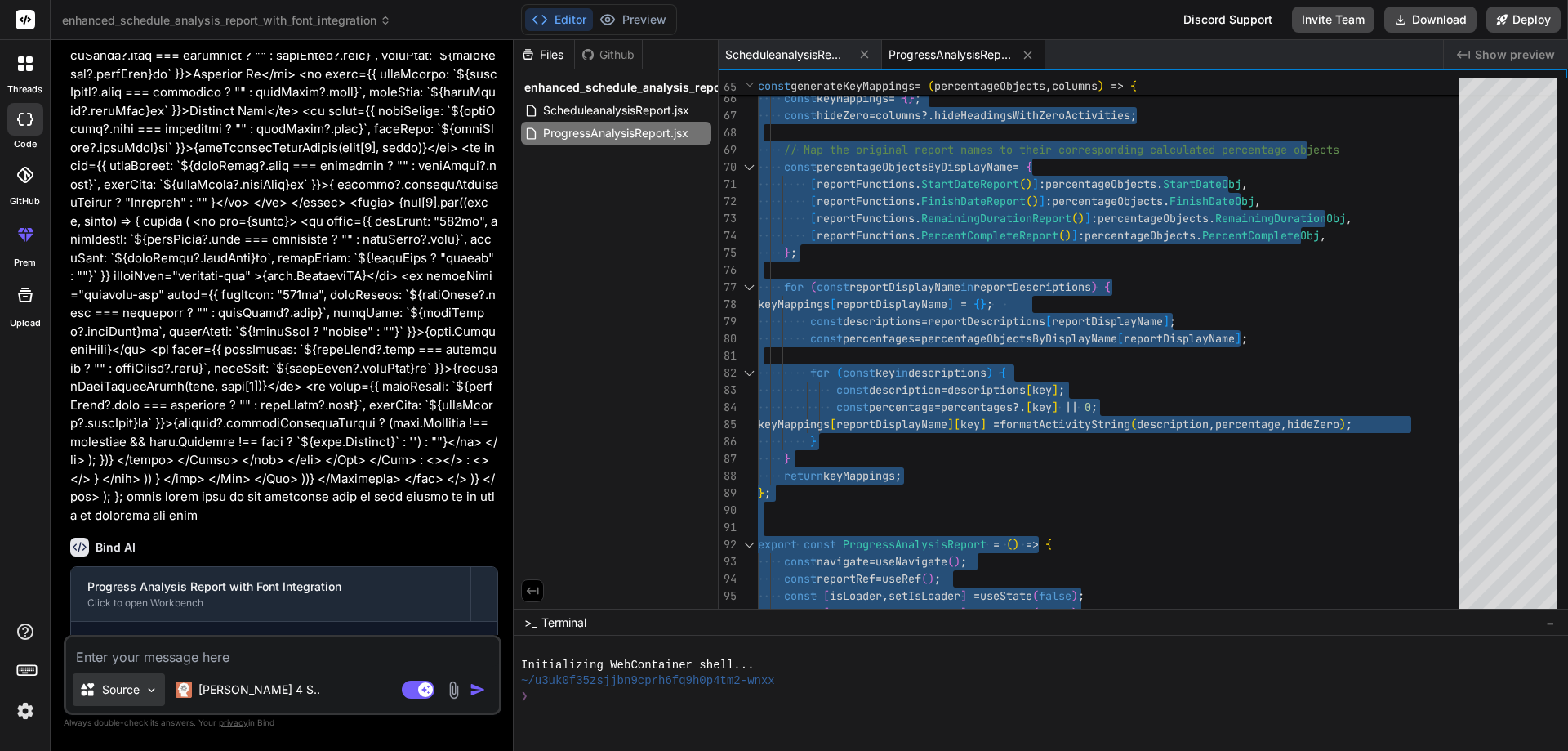
click at [150, 677] on div "Source" at bounding box center [119, 689] width 92 height 33
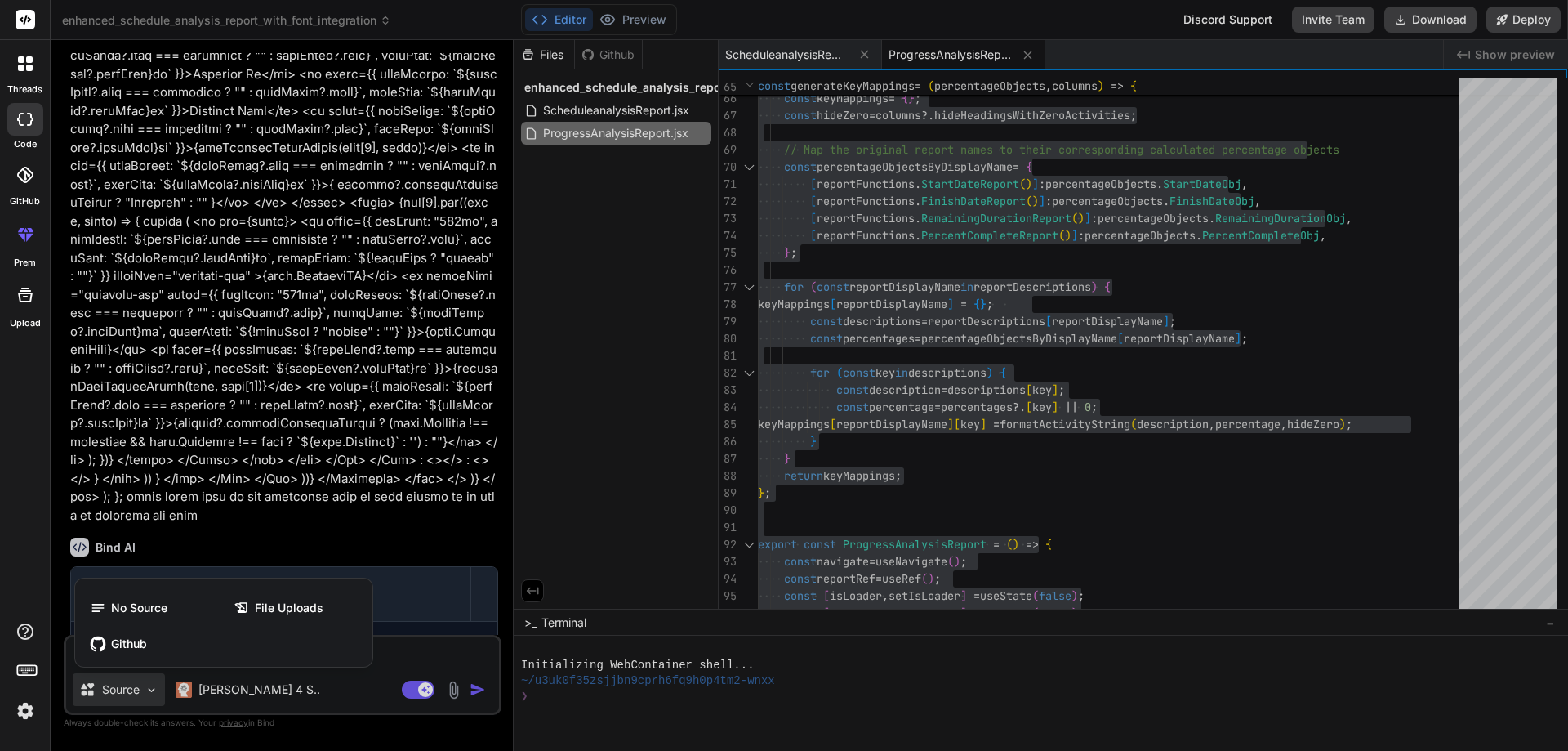
click at [430, 655] on div at bounding box center [784, 376] width 1568 height 751
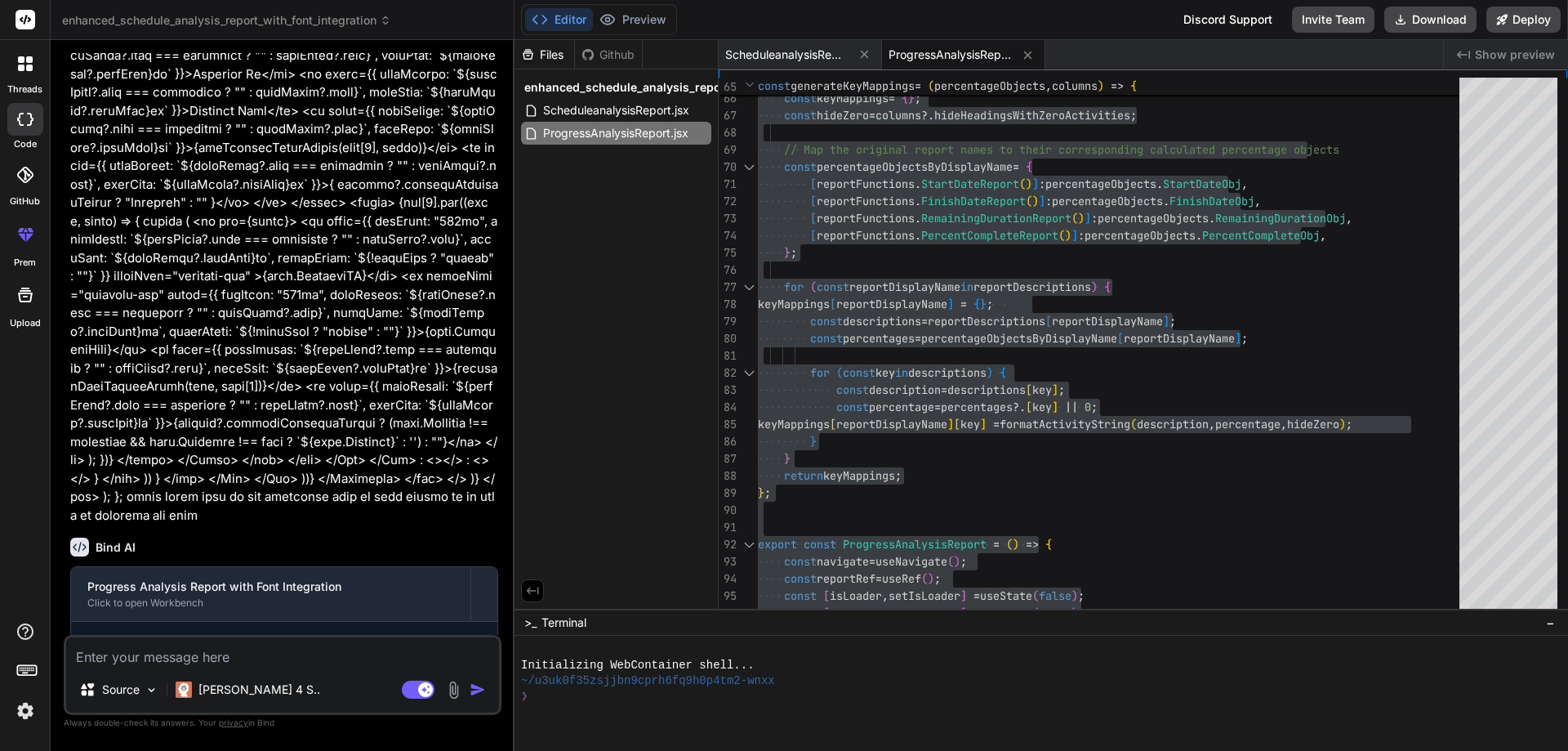
click at [206, 660] on textarea at bounding box center [282, 652] width 433 height 29
click at [282, 657] on textarea "also integrate table border if" at bounding box center [282, 652] width 433 height 29
paste textarea "<Table hover size="sm" responsive className={dataTasks?.showGridLines && "table…"
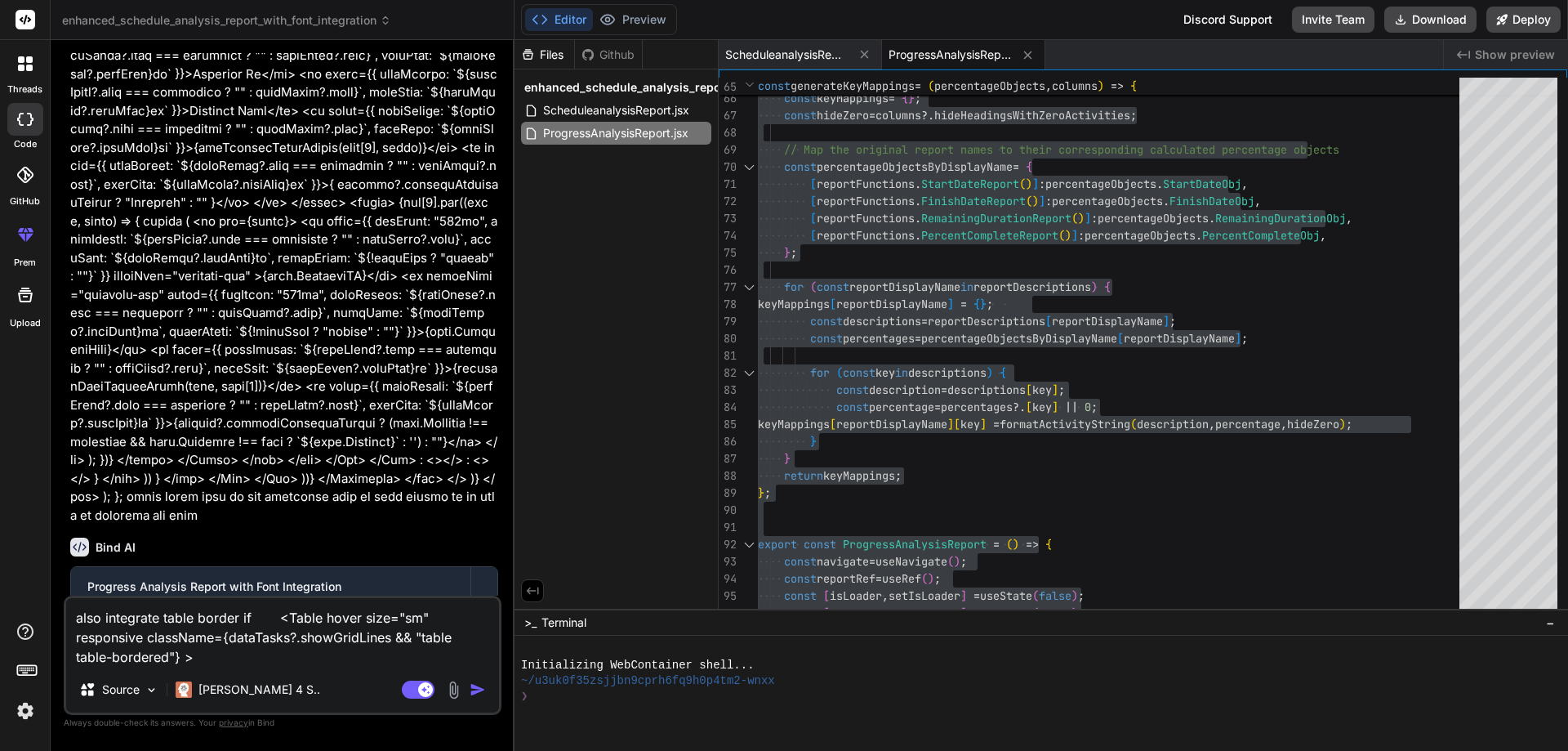
drag, startPoint x: 391, startPoint y: 639, endPoint x: 236, endPoint y: 638, distance: 155.0
click at [236, 638] on textarea "also integrate table border if <Table hover size="sm" responsive className={dat…" at bounding box center [282, 631] width 433 height 68
click at [205, 667] on div "also integrate table border if <Table hover size="sm" responsive className={dat…" at bounding box center [282, 655] width 438 height 120
click at [237, 660] on textarea "also integrate table border if <Table hover size="sm" responsive className={dat…" at bounding box center [282, 631] width 433 height 68
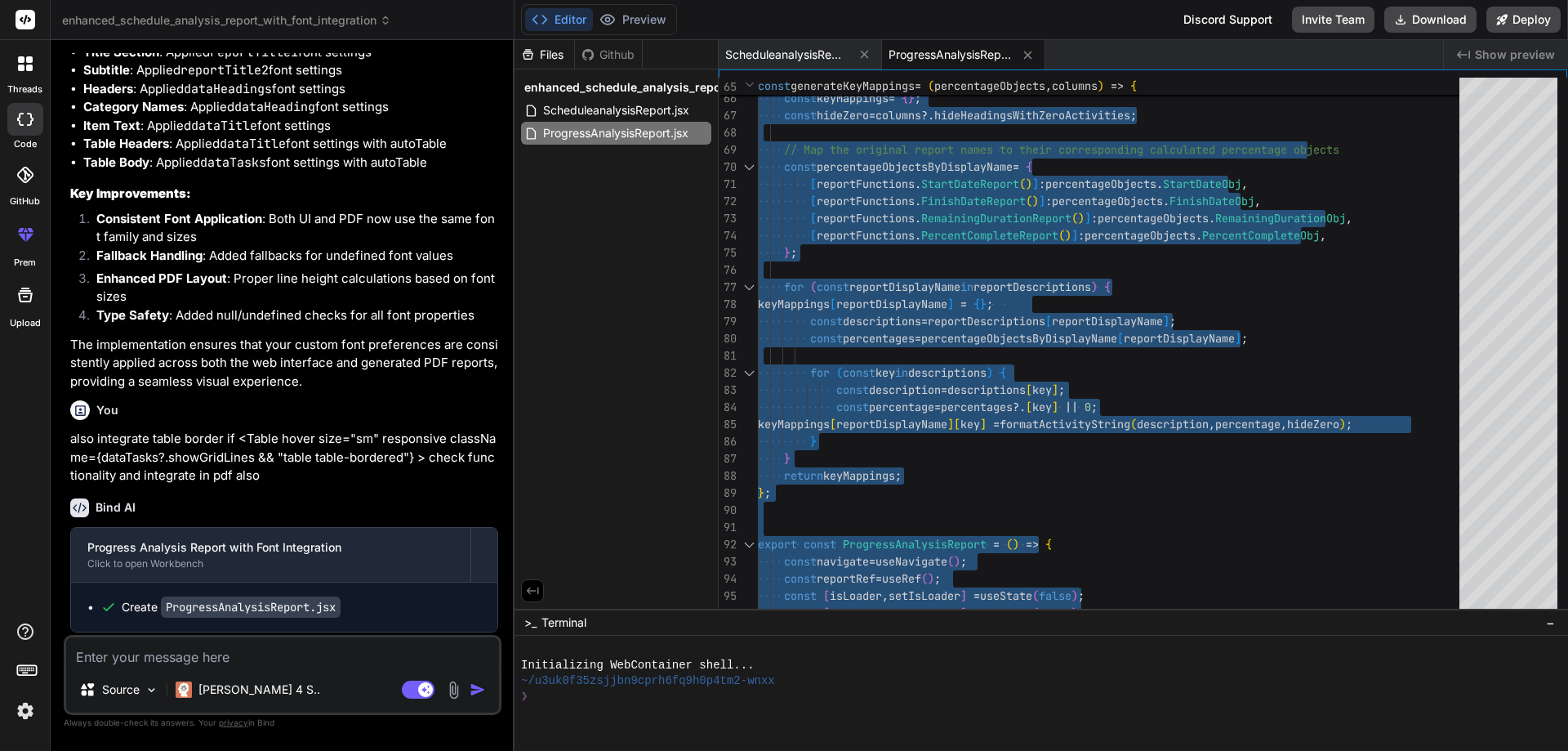
click at [174, 662] on textarea at bounding box center [282, 652] width 433 height 29
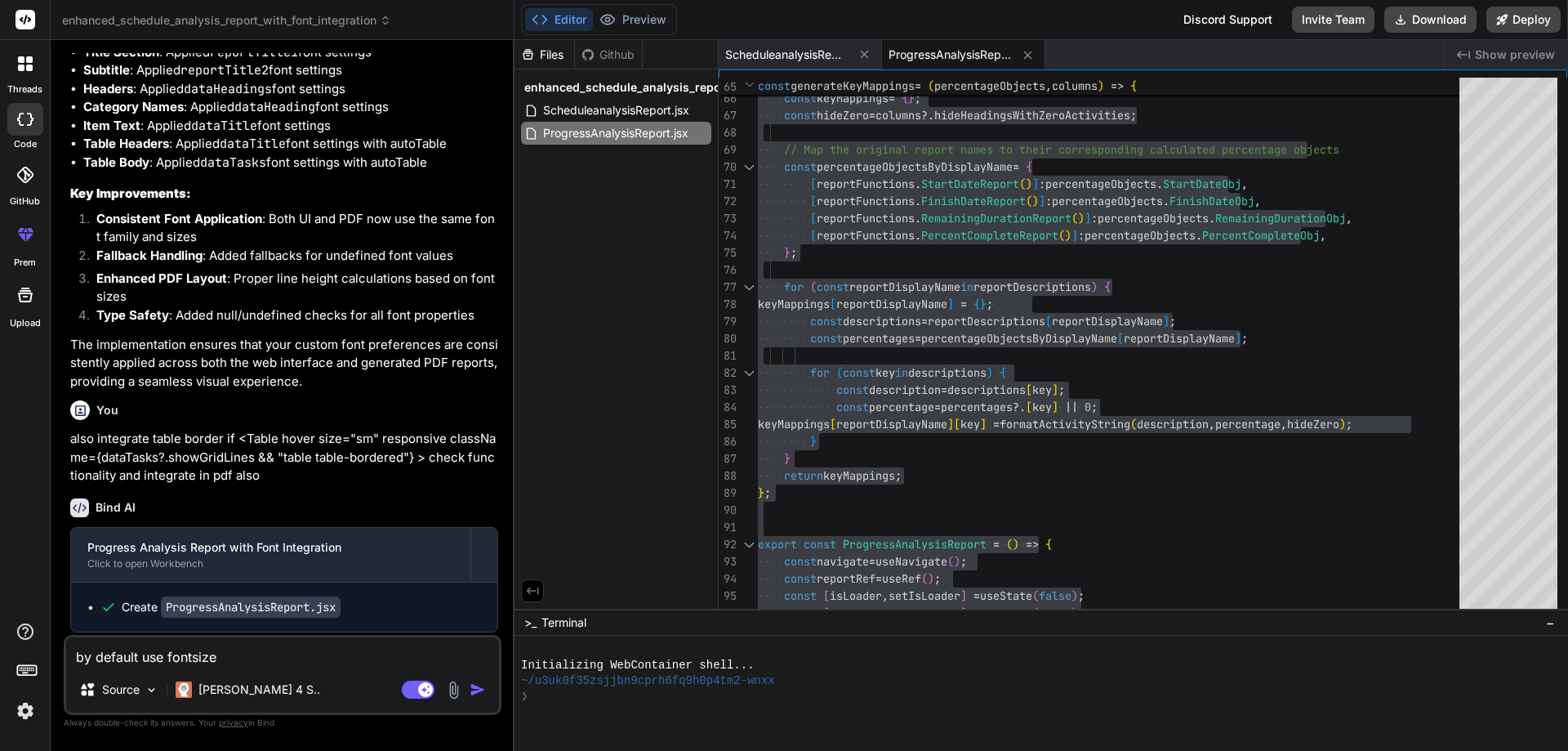
drag, startPoint x: 139, startPoint y: 658, endPoint x: 39, endPoint y: 654, distance: 100.1
click at [39, 654] on div "threads code GitHub prem Upload enhanced_schedule_analysis_report_with_font_int…" at bounding box center [784, 376] width 1568 height 751
click at [103, 660] on textarea "use fontsize" at bounding box center [282, 652] width 433 height 29
click at [182, 652] on textarea "using fontsize" at bounding box center [282, 652] width 433 height 29
paste textarea "by default"
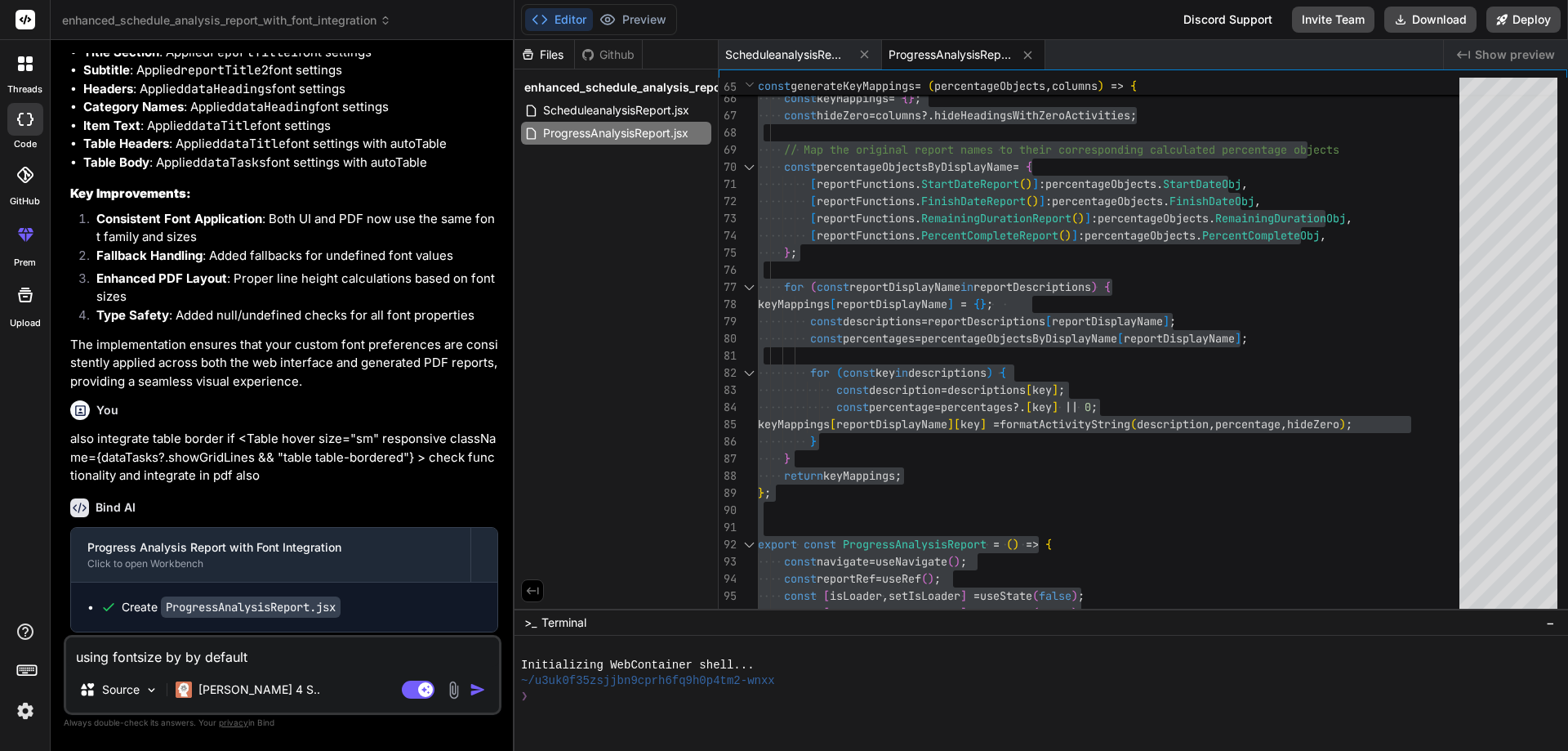
click at [209, 656] on textarea "using fontsize by by default" at bounding box center [282, 652] width 433 height 29
click at [286, 660] on textarea "using fontsize by default" at bounding box center [282, 652] width 433 height 29
click at [480, 689] on img "button" at bounding box center [477, 689] width 16 height 16
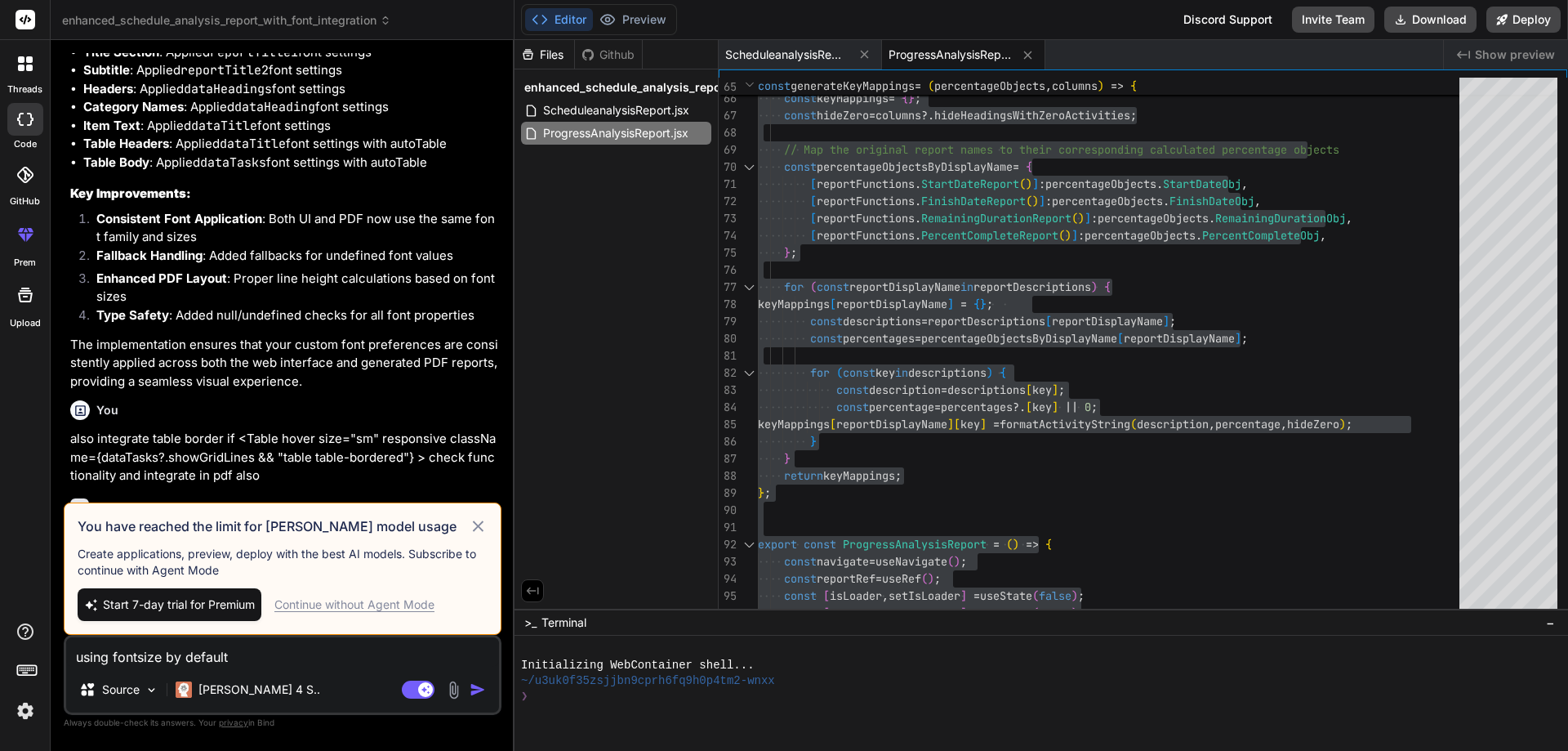
click at [397, 608] on div "Continue without Agent Mode" at bounding box center [354, 604] width 160 height 16
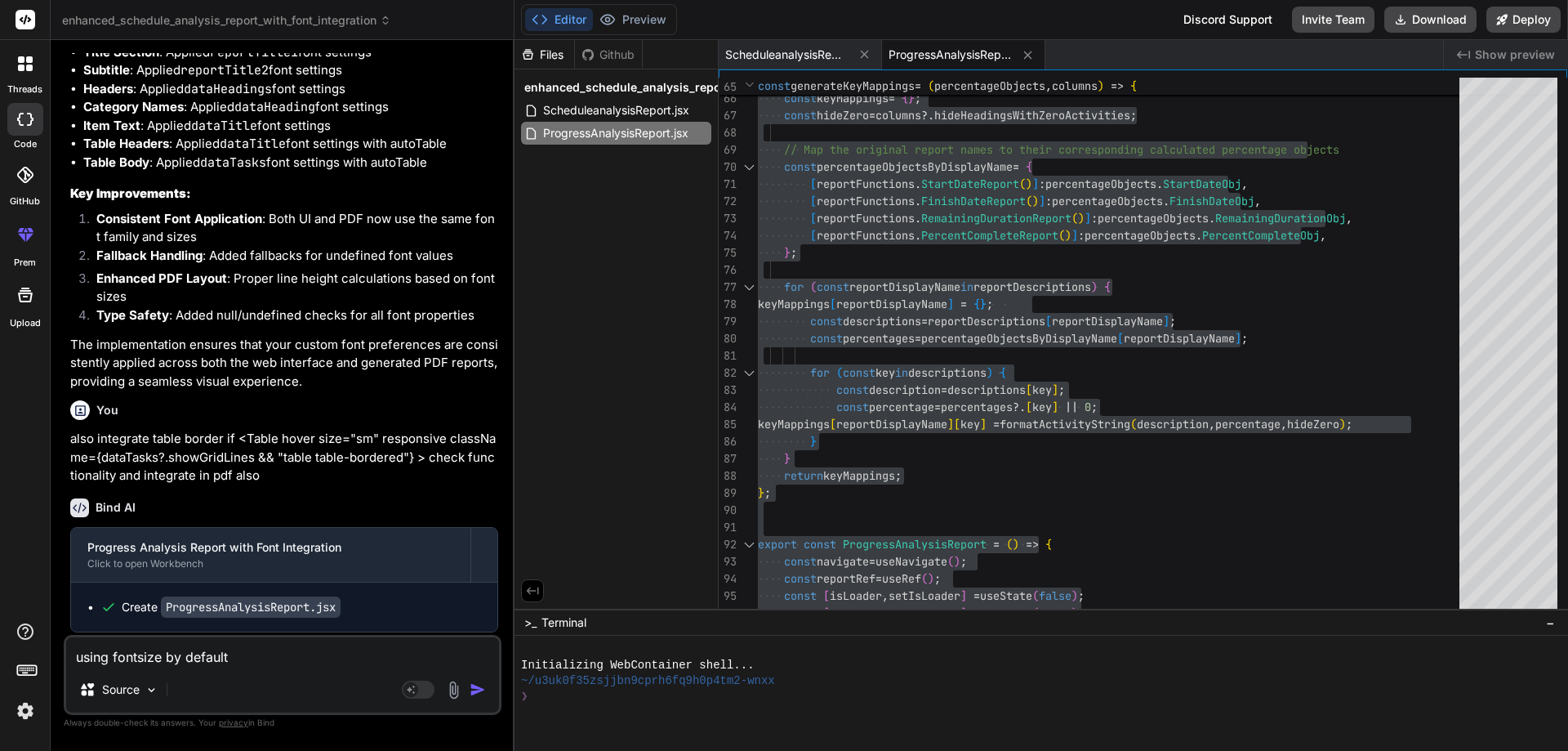
click at [471, 685] on img "button" at bounding box center [477, 689] width 16 height 16
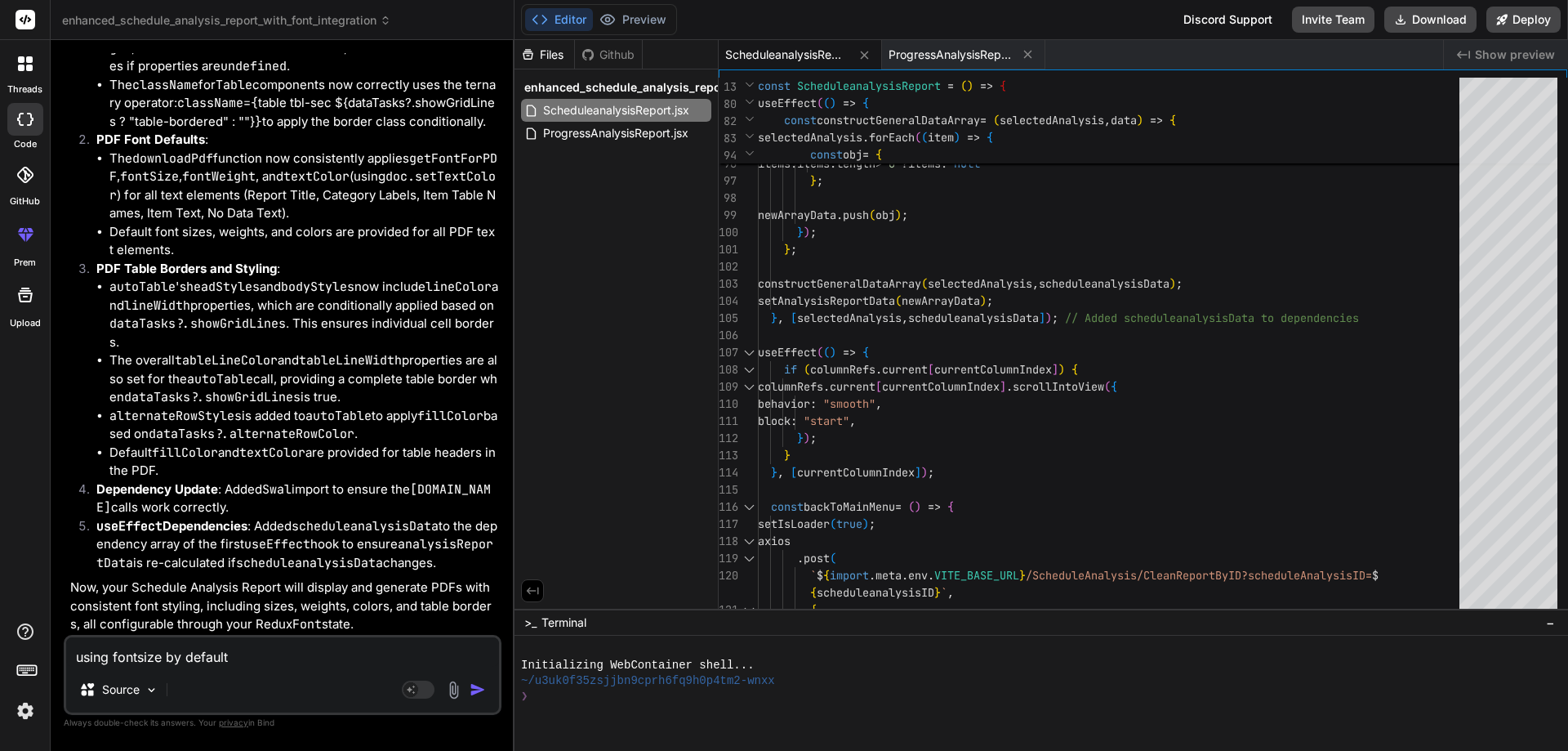
scroll to position [12081, 0]
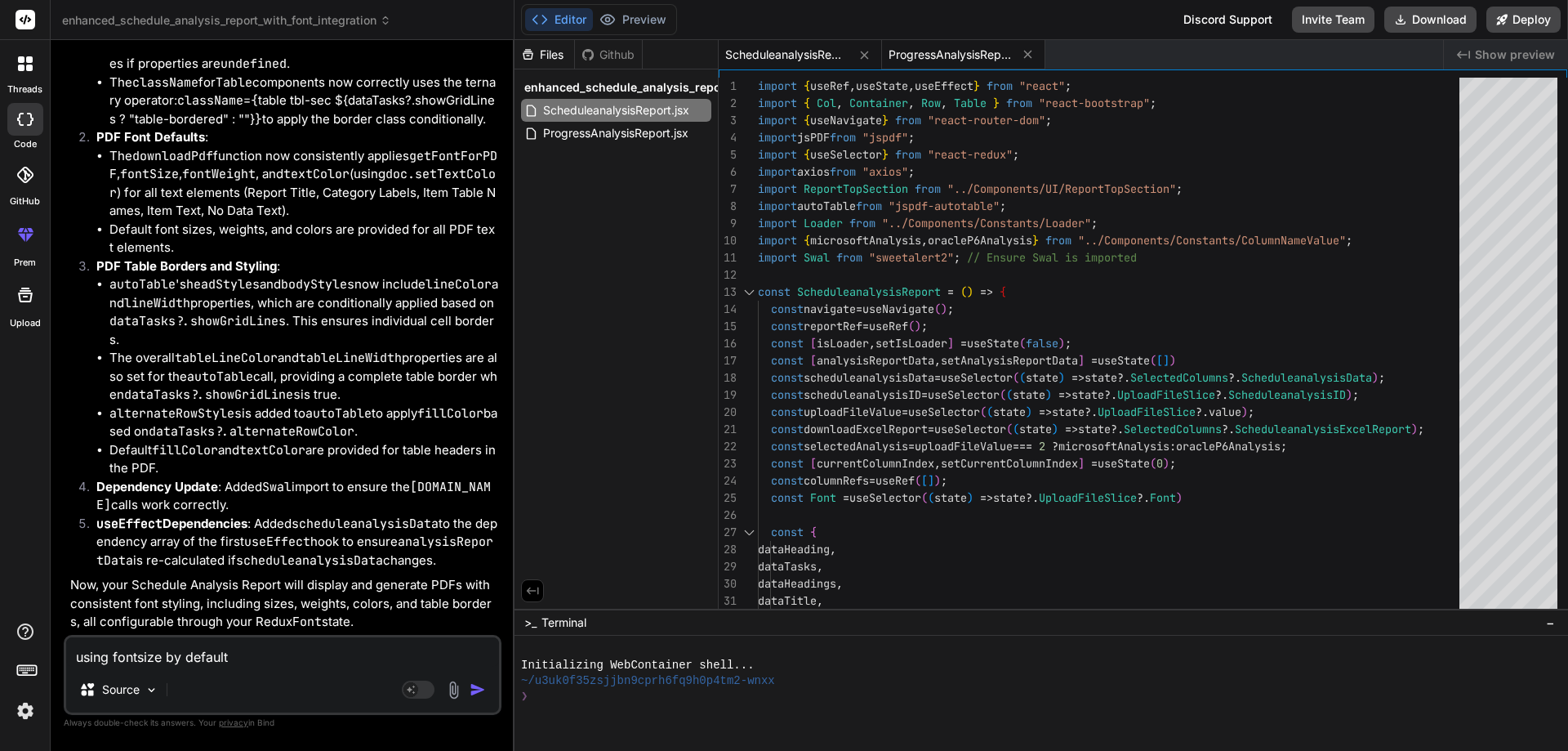
click at [942, 61] on span "ProgressAnalysisReport.jsx" at bounding box center [950, 55] width 122 height 16
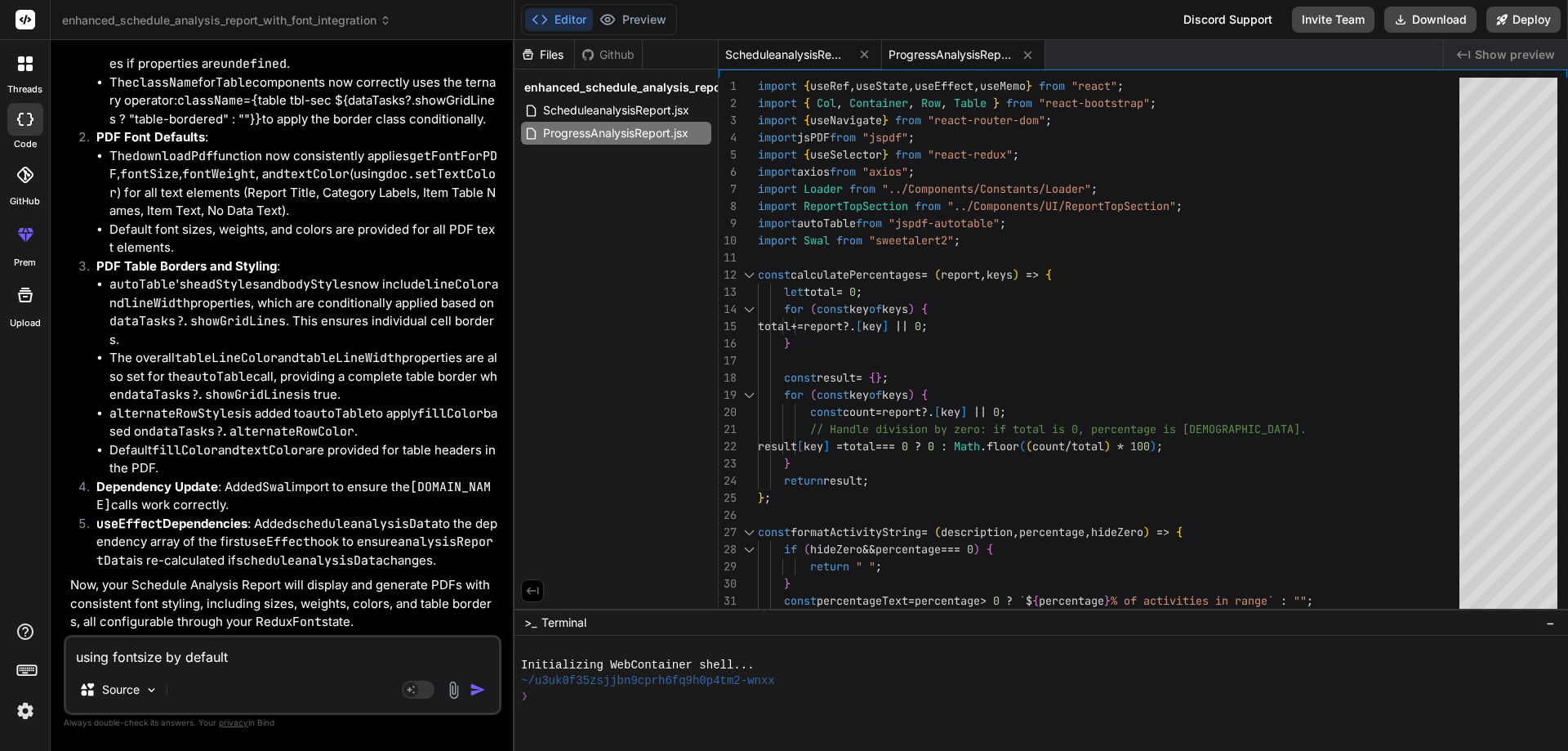
click at [821, 62] on span "ScheduleanalysisReport.jsx" at bounding box center [786, 55] width 122 height 16
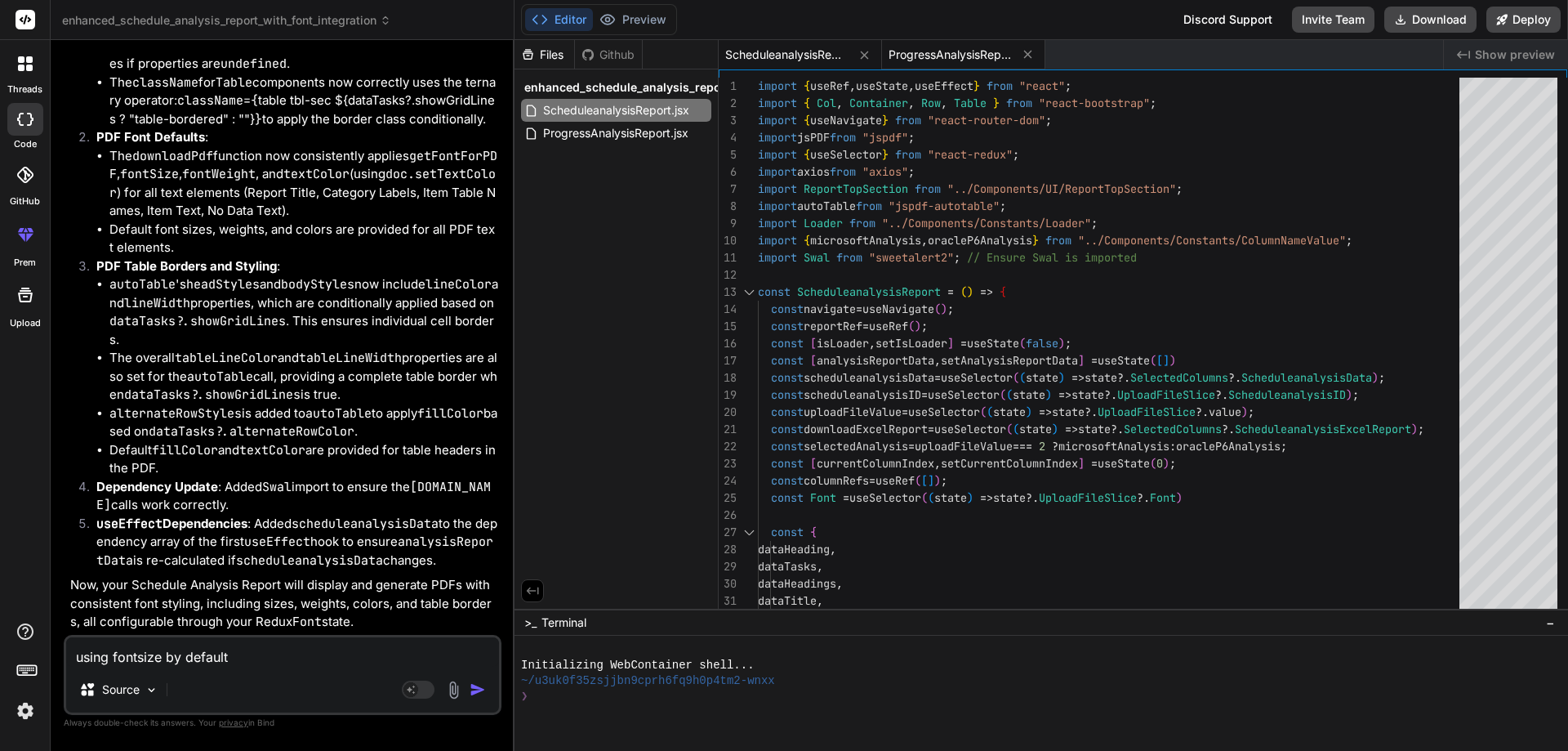
click at [952, 51] on span "ProgressAnalysisReport.jsx" at bounding box center [950, 55] width 122 height 16
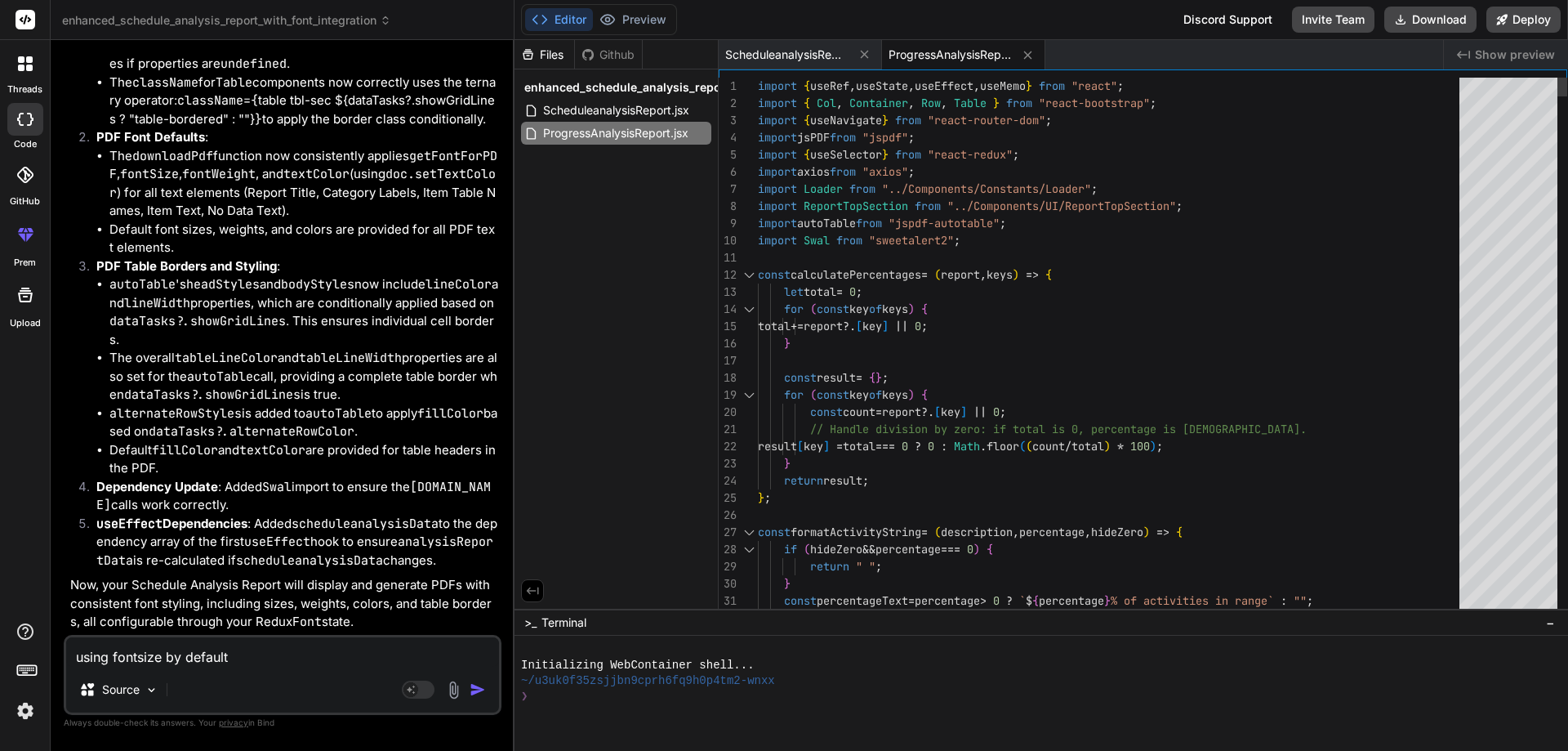
scroll to position [0, 0]
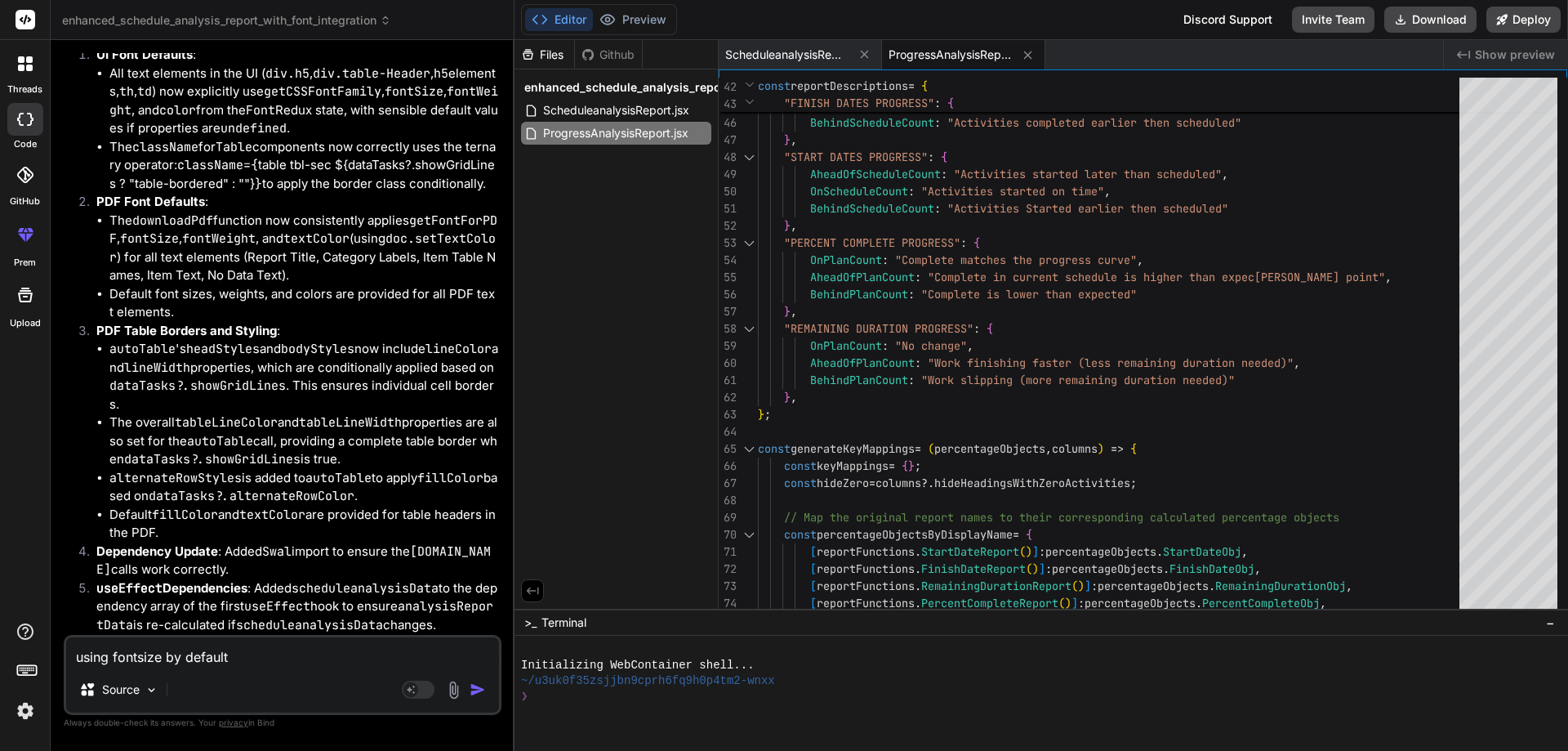
scroll to position [12081, 0]
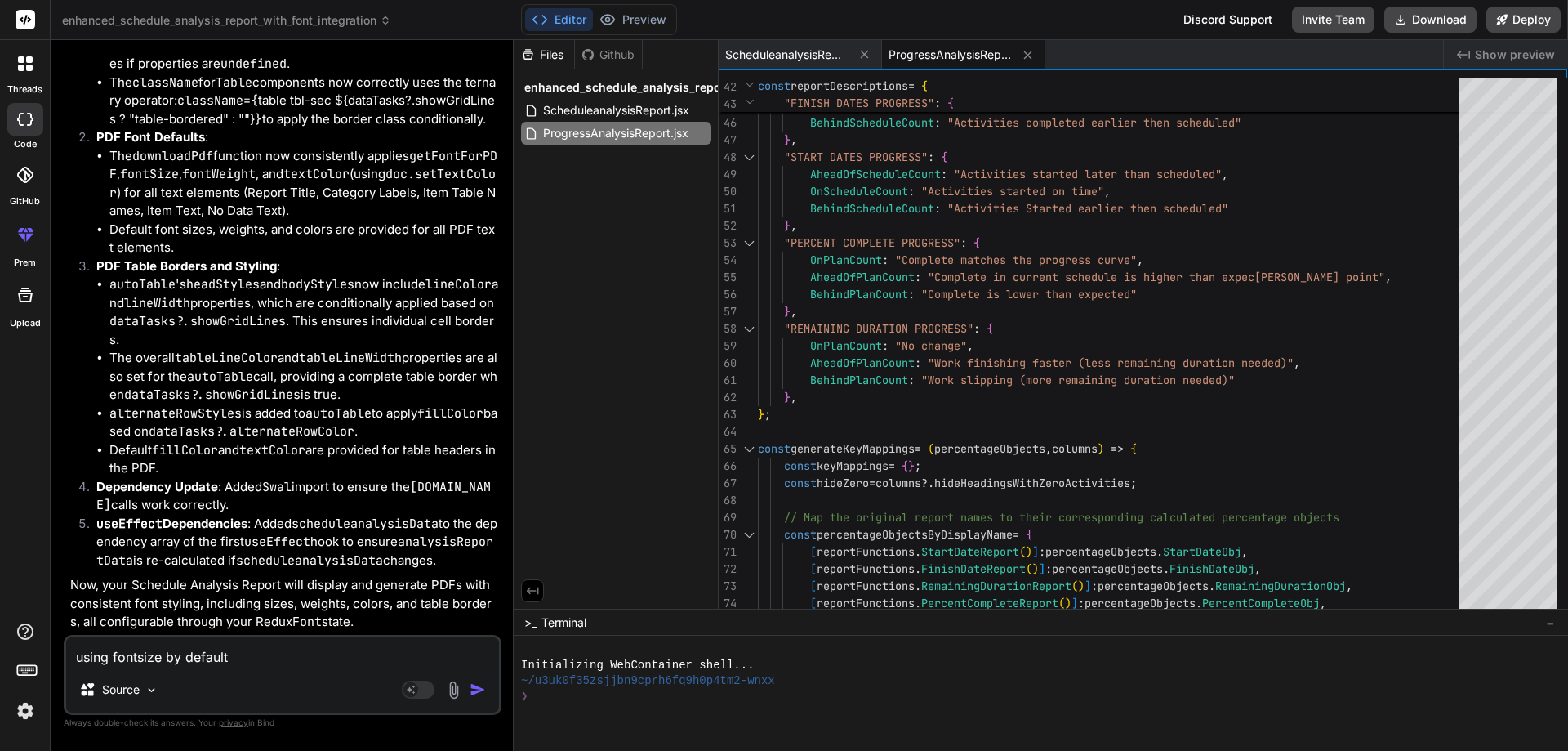
click at [212, 657] on textarea "using fontsize by default" at bounding box center [282, 652] width 433 height 29
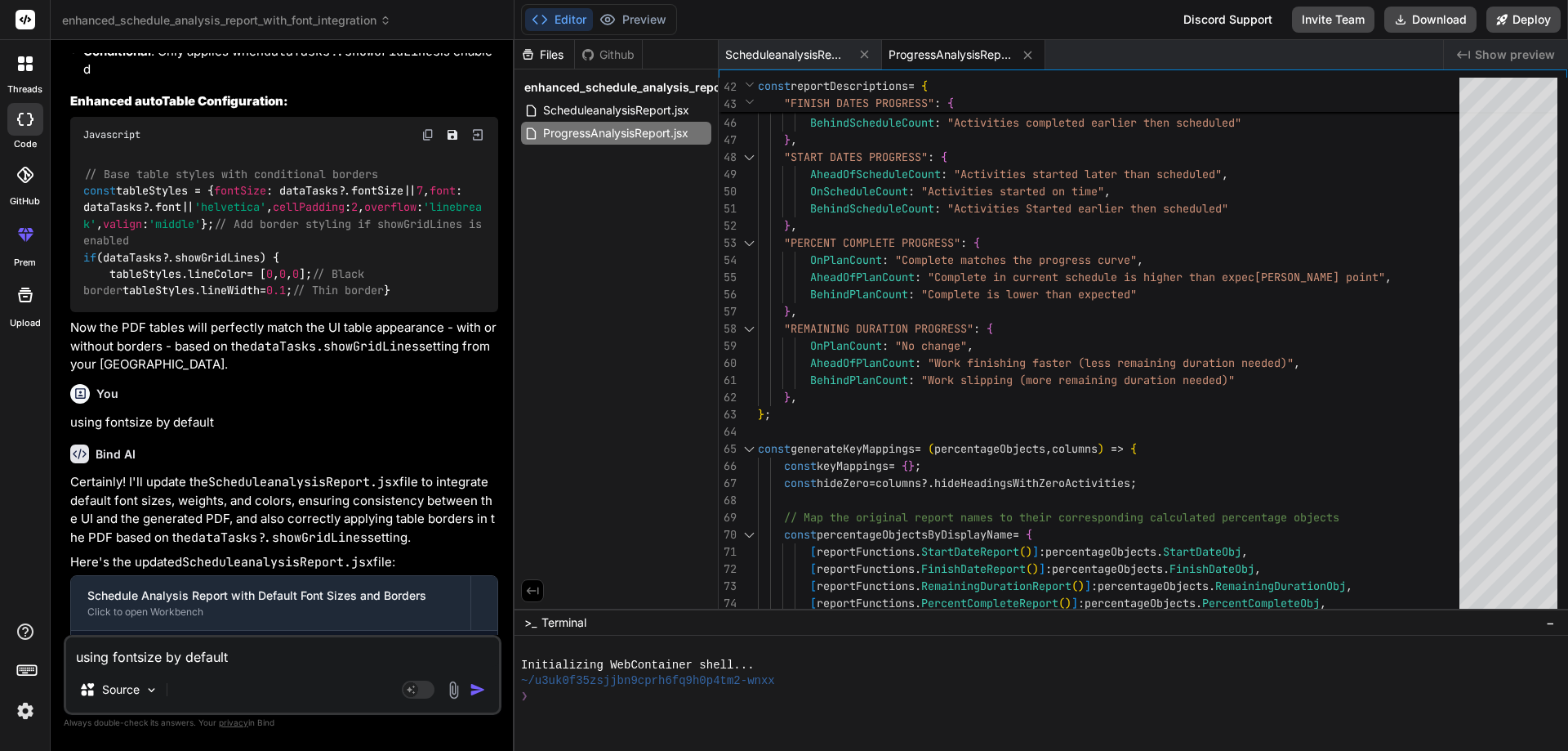
scroll to position [11263, 0]
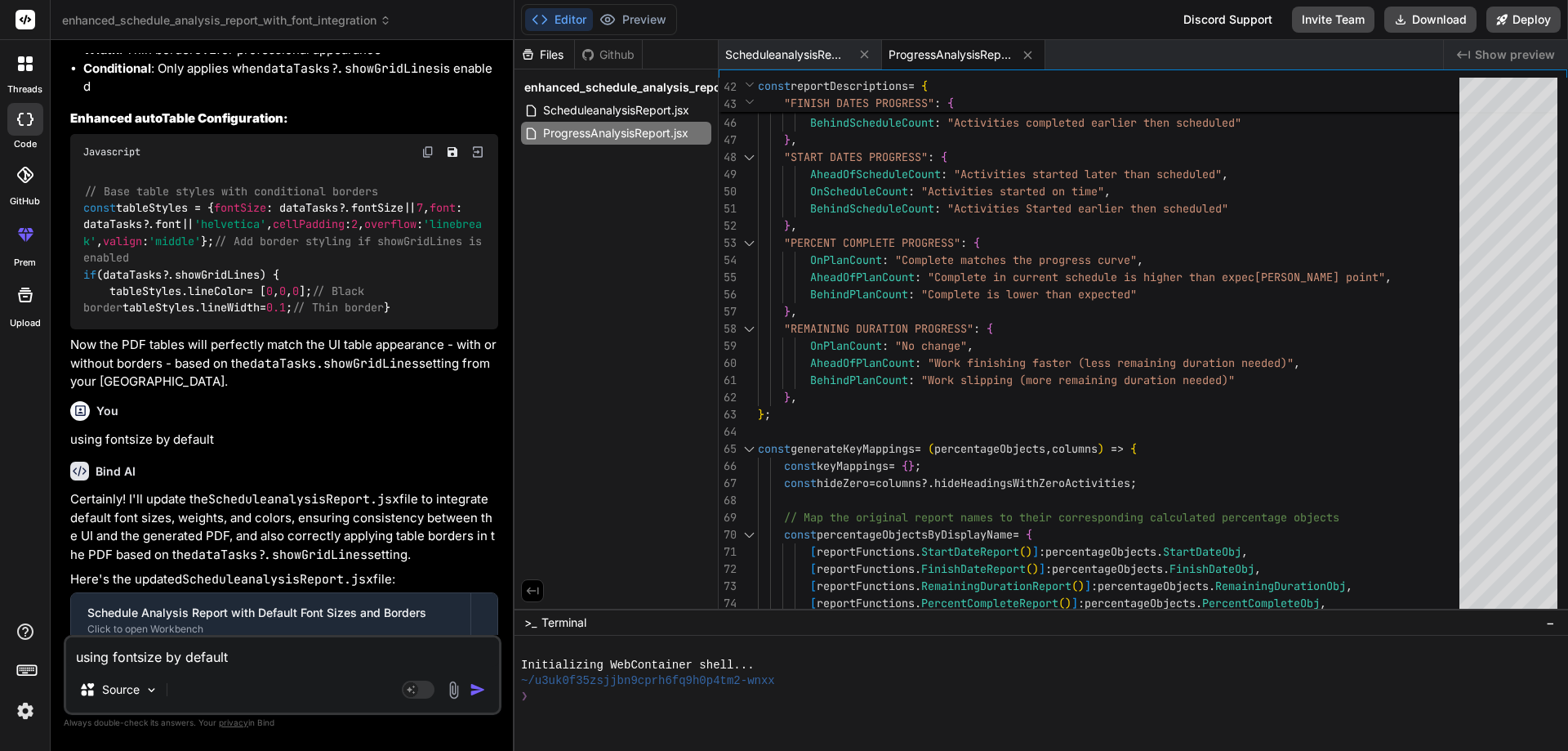
drag, startPoint x: 219, startPoint y: 477, endPoint x: 35, endPoint y: 484, distance: 184.1
click at [35, 484] on div "threads code GitHub prem Upload enhanced_schedule_analysis_report_with_font_int…" at bounding box center [784, 376] width 1568 height 751
click at [205, 449] on p "using fontsize by default" at bounding box center [283, 439] width 428 height 19
drag, startPoint x: 220, startPoint y: 484, endPoint x: 42, endPoint y: 479, distance: 178.1
click at [42, 479] on div "threads code GitHub prem Upload enhanced_schedule_analysis_report_with_font_int…" at bounding box center [784, 376] width 1568 height 751
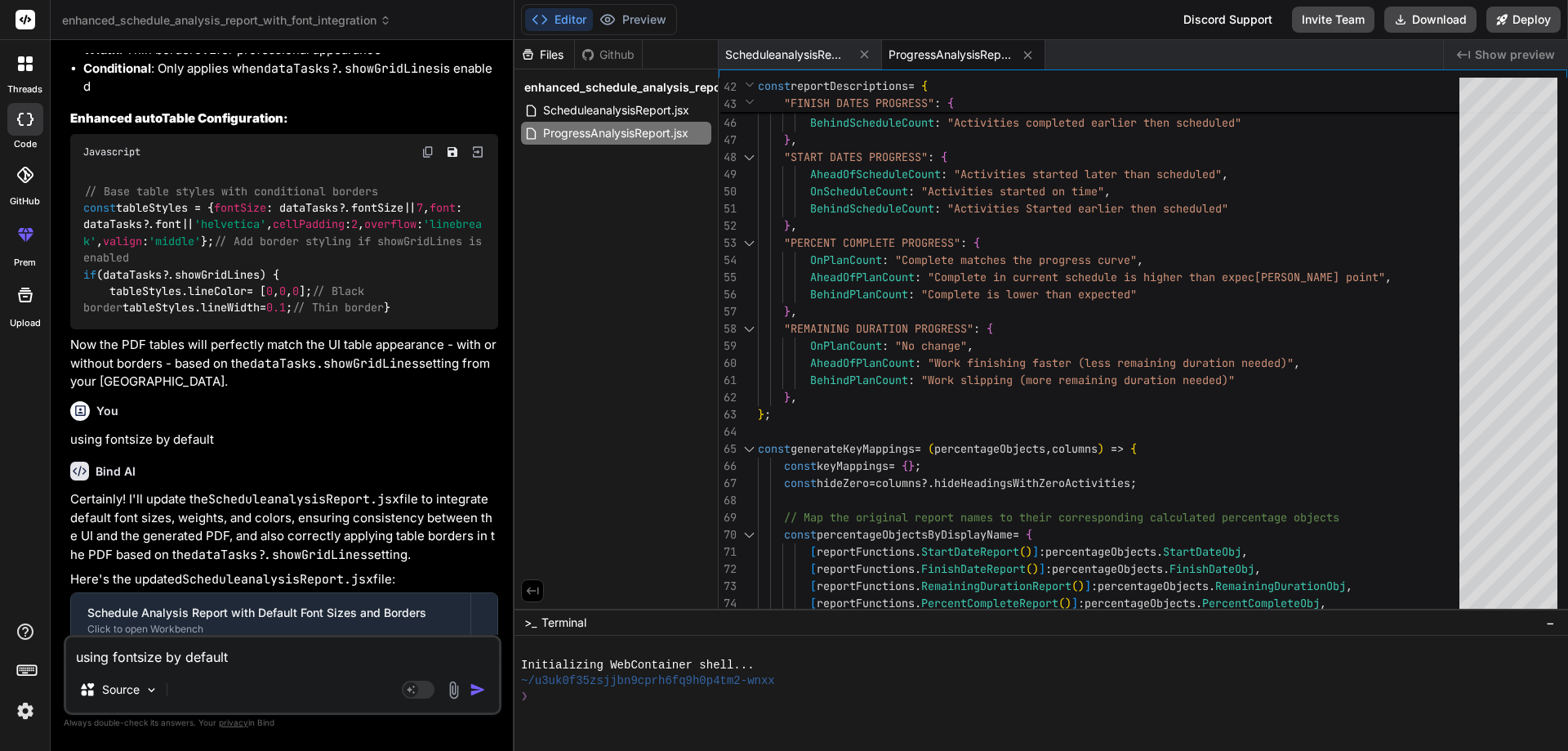
click at [42, 479] on div "threads code GitHub prem Upload" at bounding box center [25, 376] width 50 height 751
click at [162, 449] on p "using fontsize by default" at bounding box center [283, 439] width 428 height 19
click at [232, 449] on p "using fontsize by default" at bounding box center [283, 439] width 428 height 19
drag, startPoint x: 235, startPoint y: 483, endPoint x: 58, endPoint y: 489, distance: 177.1
click at [58, 489] on div "Bind AI Web Search Created with Pixso. Code Generator You hello Bind AI Hello! …" at bounding box center [282, 395] width 464 height 710
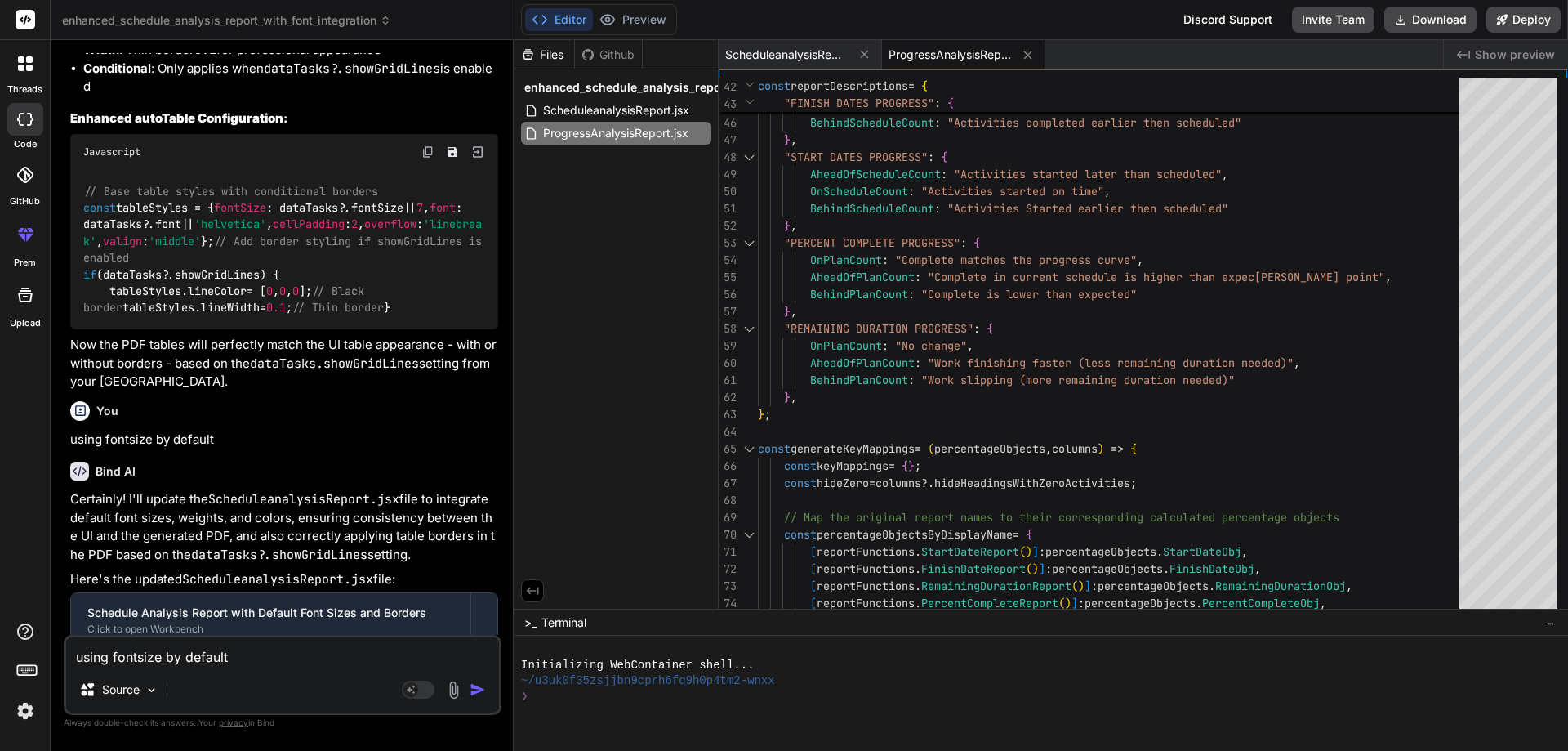
copy p "using fontsize by default"
click at [165, 646] on textarea "using fontsize by default" at bounding box center [282, 652] width 433 height 29
paste textarea "using fontsize by default"
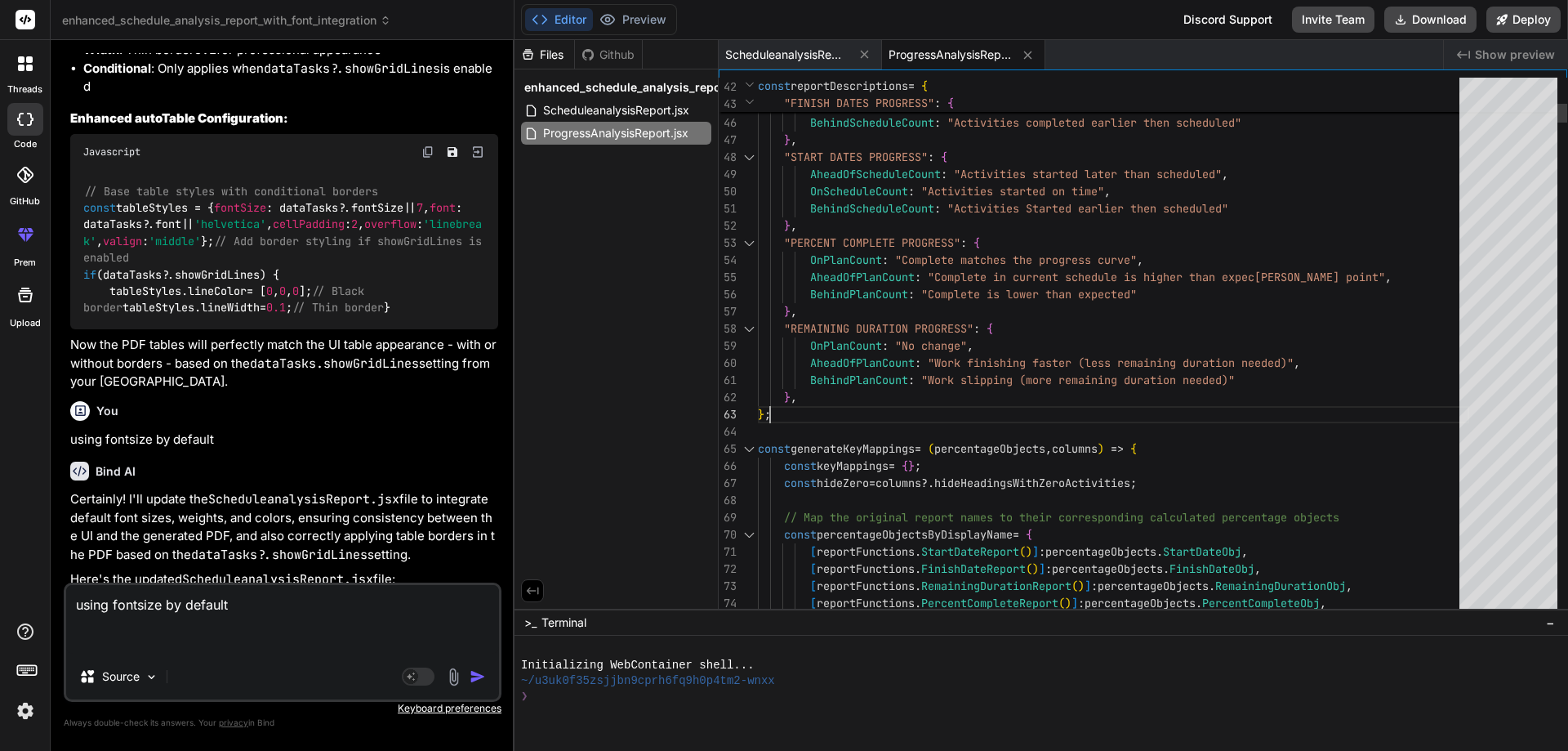
scroll to position [0, 0]
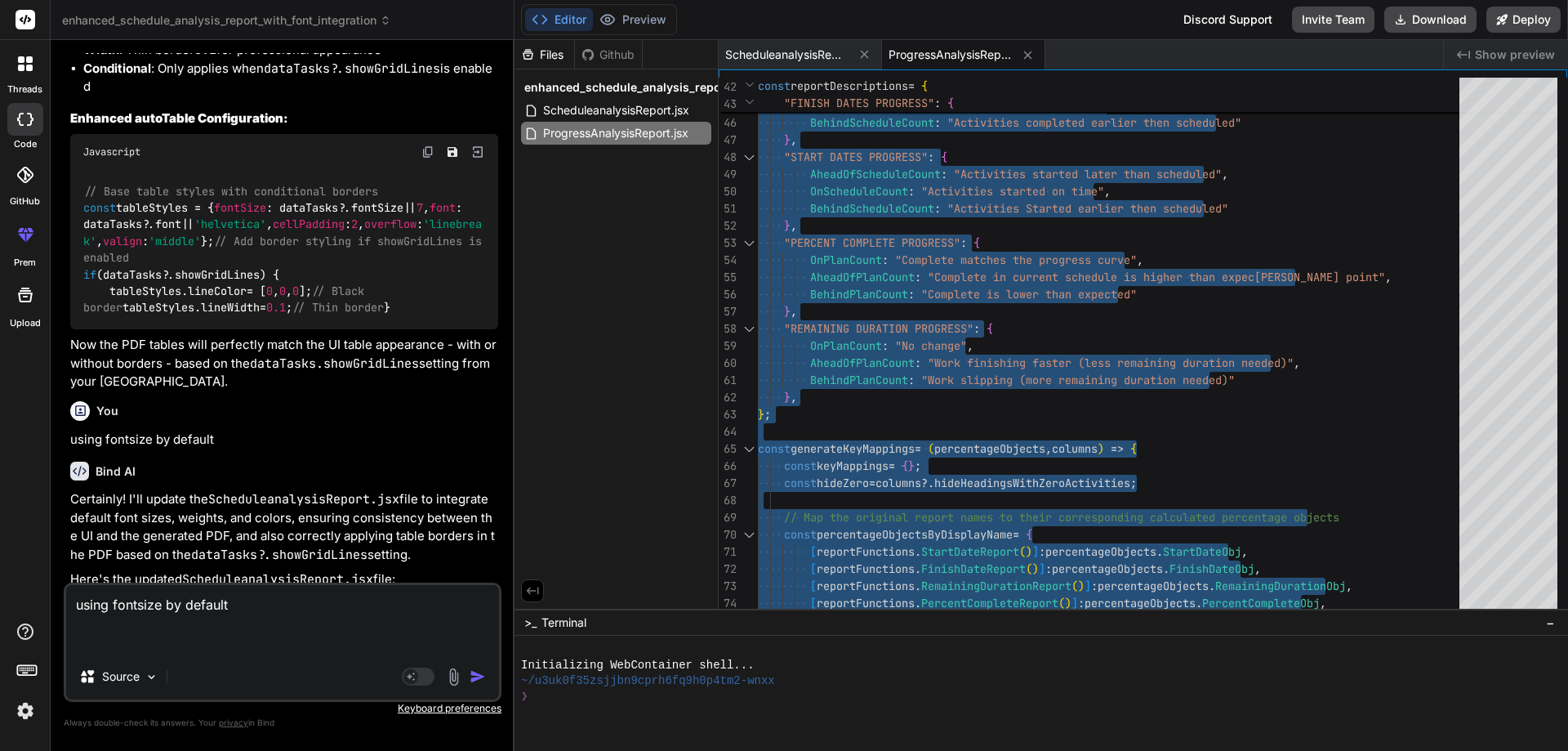
click at [176, 636] on textarea "using fontsize by default" at bounding box center [282, 619] width 433 height 68
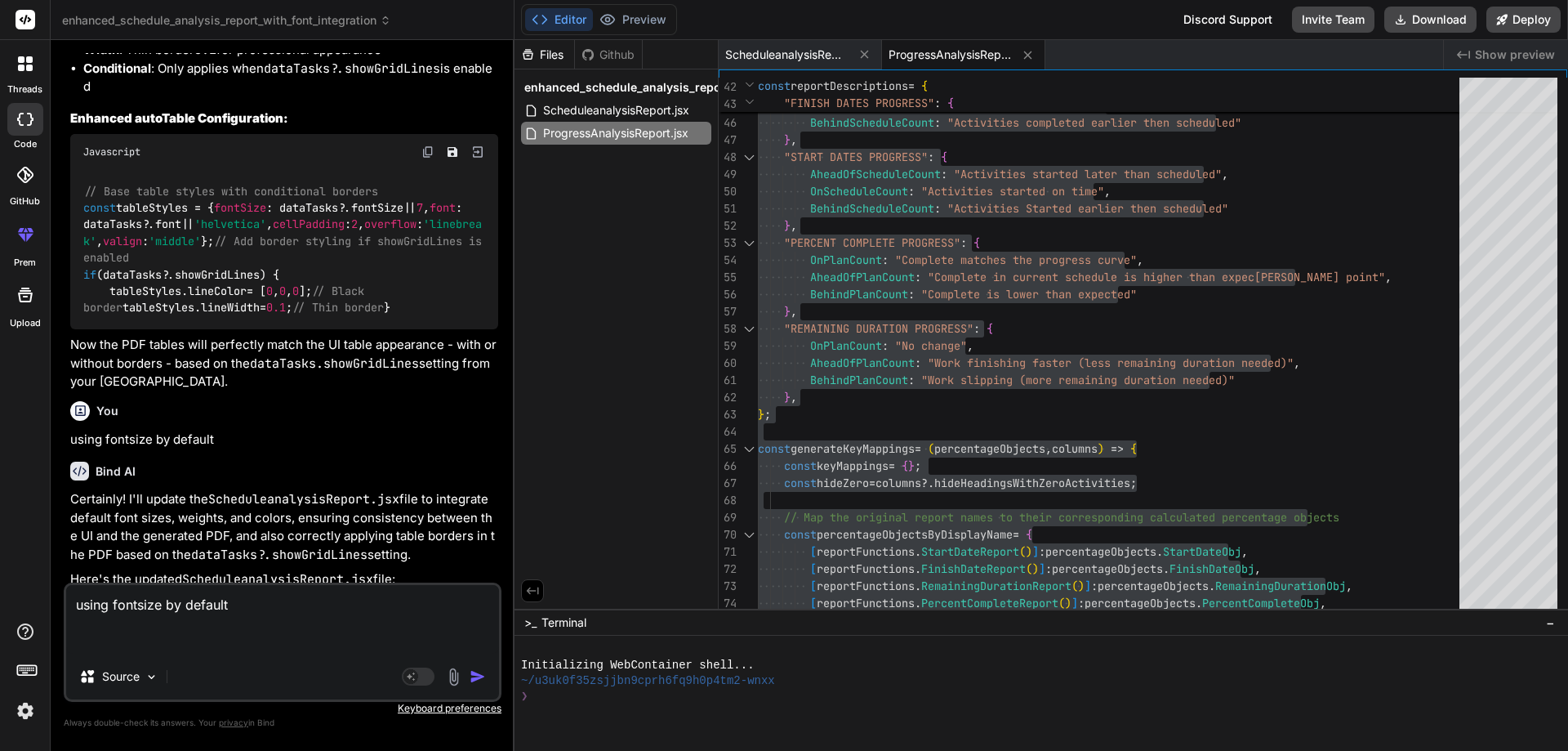
paste textarea "import { useRef, useState, useEffect, useMemo } from "react"; import { Col, Con…"
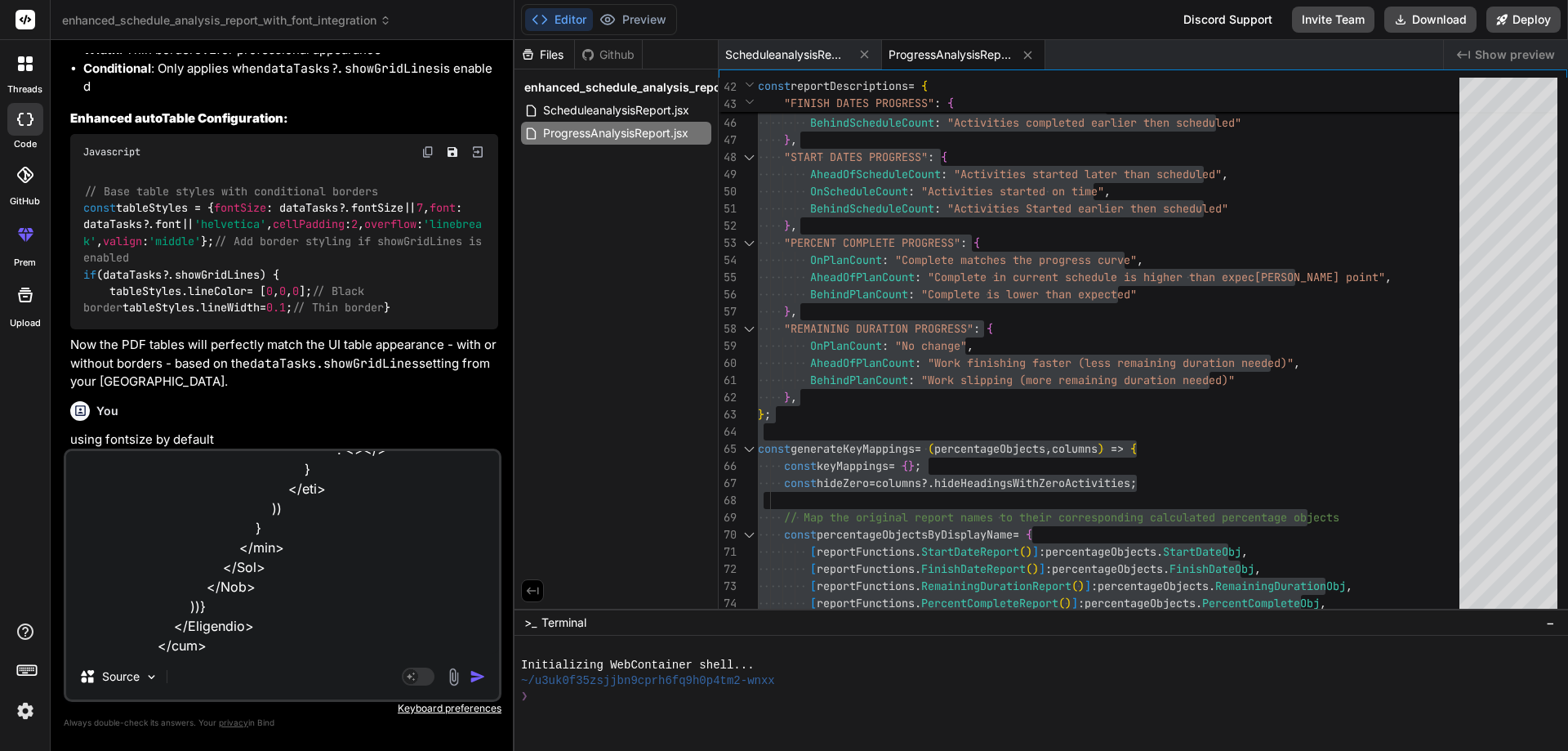
click at [469, 671] on div "Agent Mode. When this toggle is activated, AI automatically makes decisions, re…" at bounding box center [445, 677] width 94 height 19
click at [470, 674] on img "button" at bounding box center [477, 677] width 16 height 16
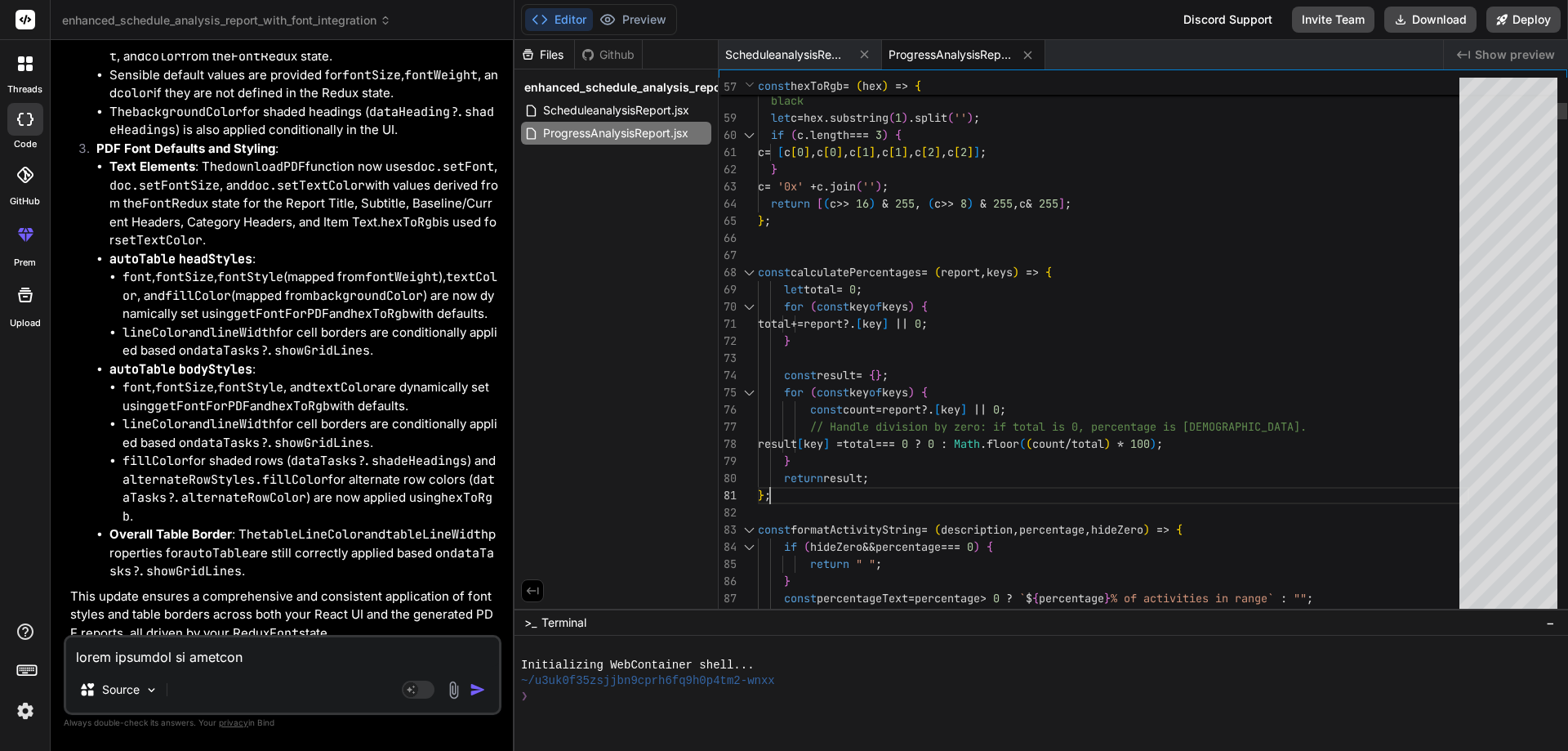
scroll to position [0, 0]
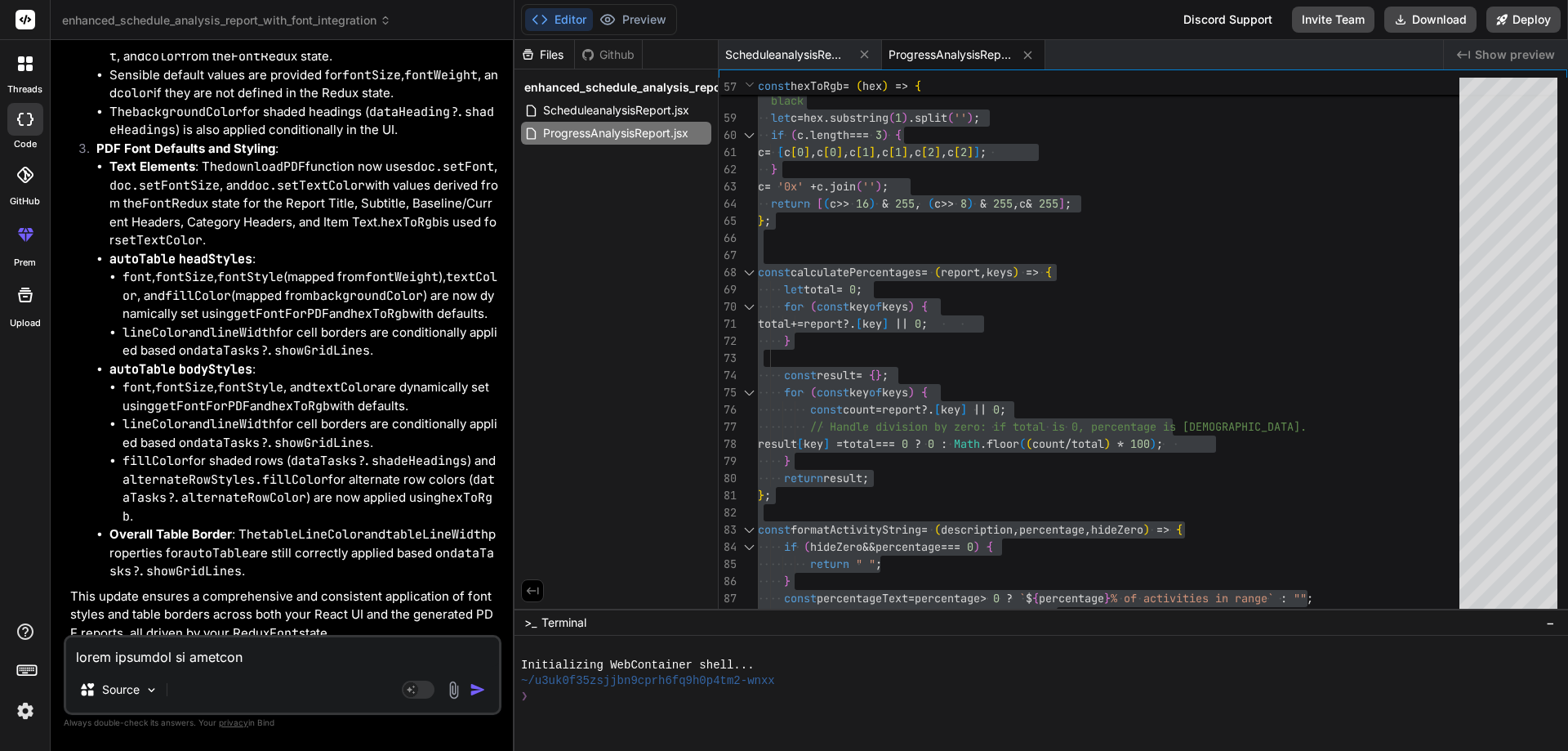
click at [201, 660] on textarea at bounding box center [282, 652] width 433 height 29
paste textarea "import { useRef, useState, useEffect } from "react"; import { Col, Container, R…"
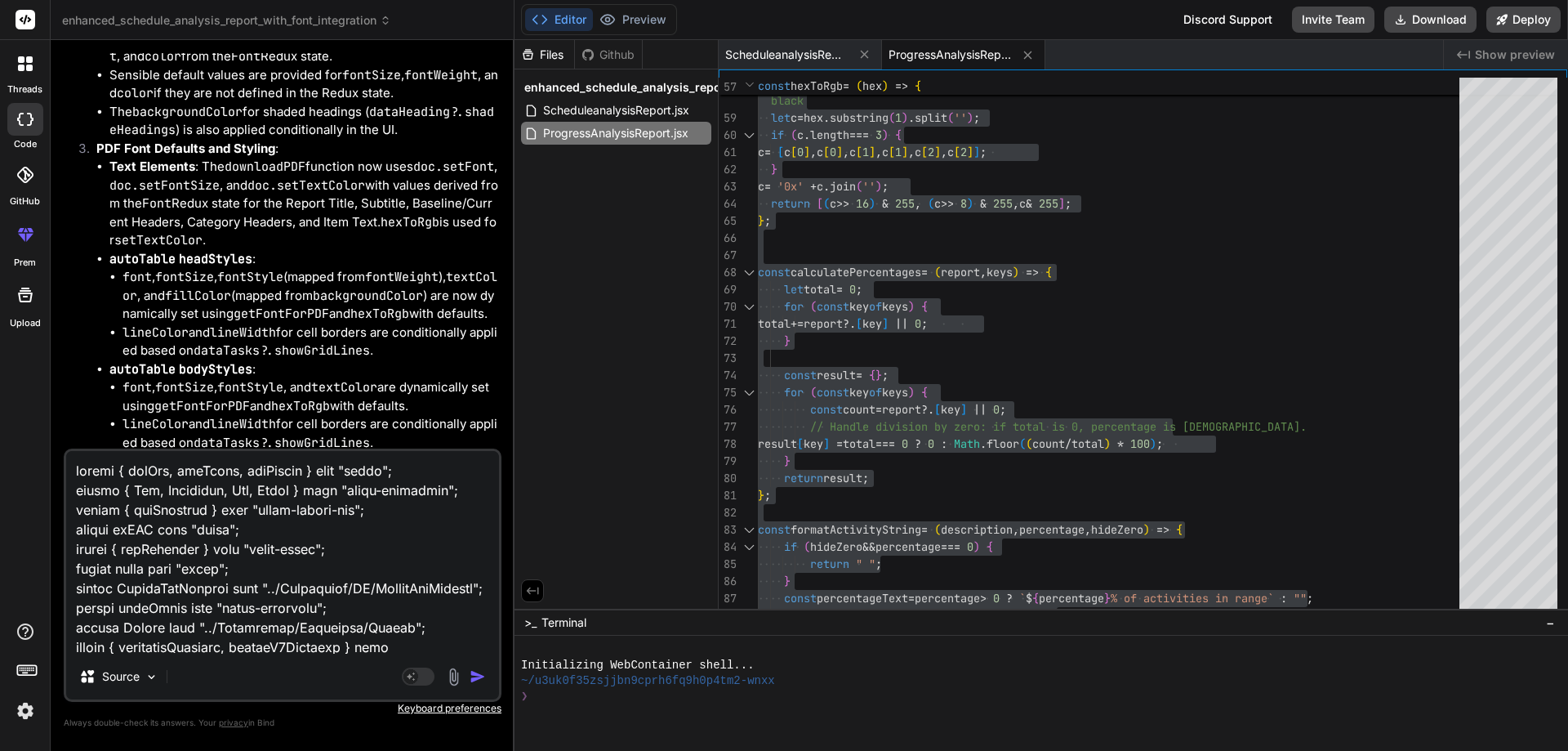
scroll to position [15121, 0]
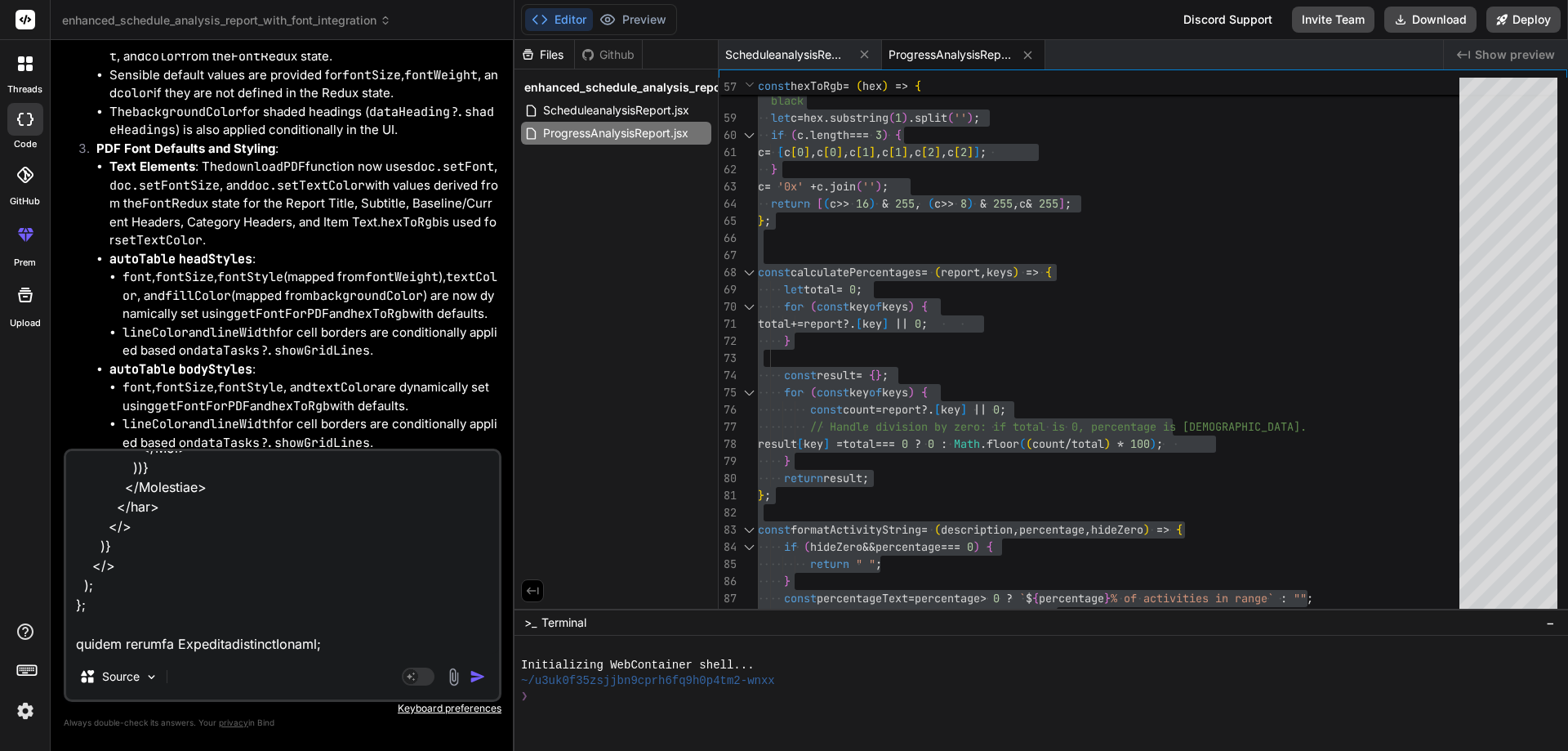
click at [172, 649] on textarea at bounding box center [282, 552] width 433 height 203
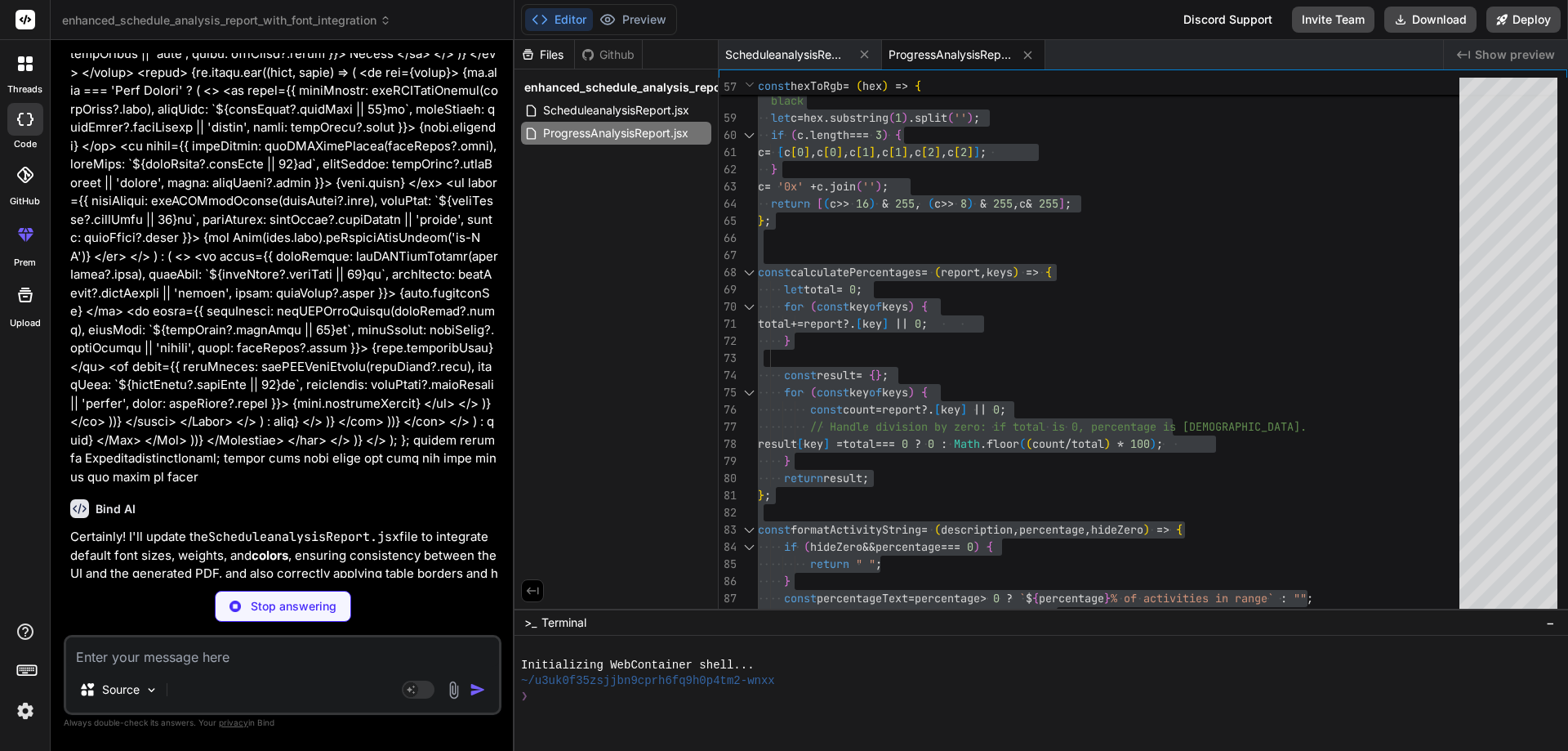
scroll to position [23305, 0]
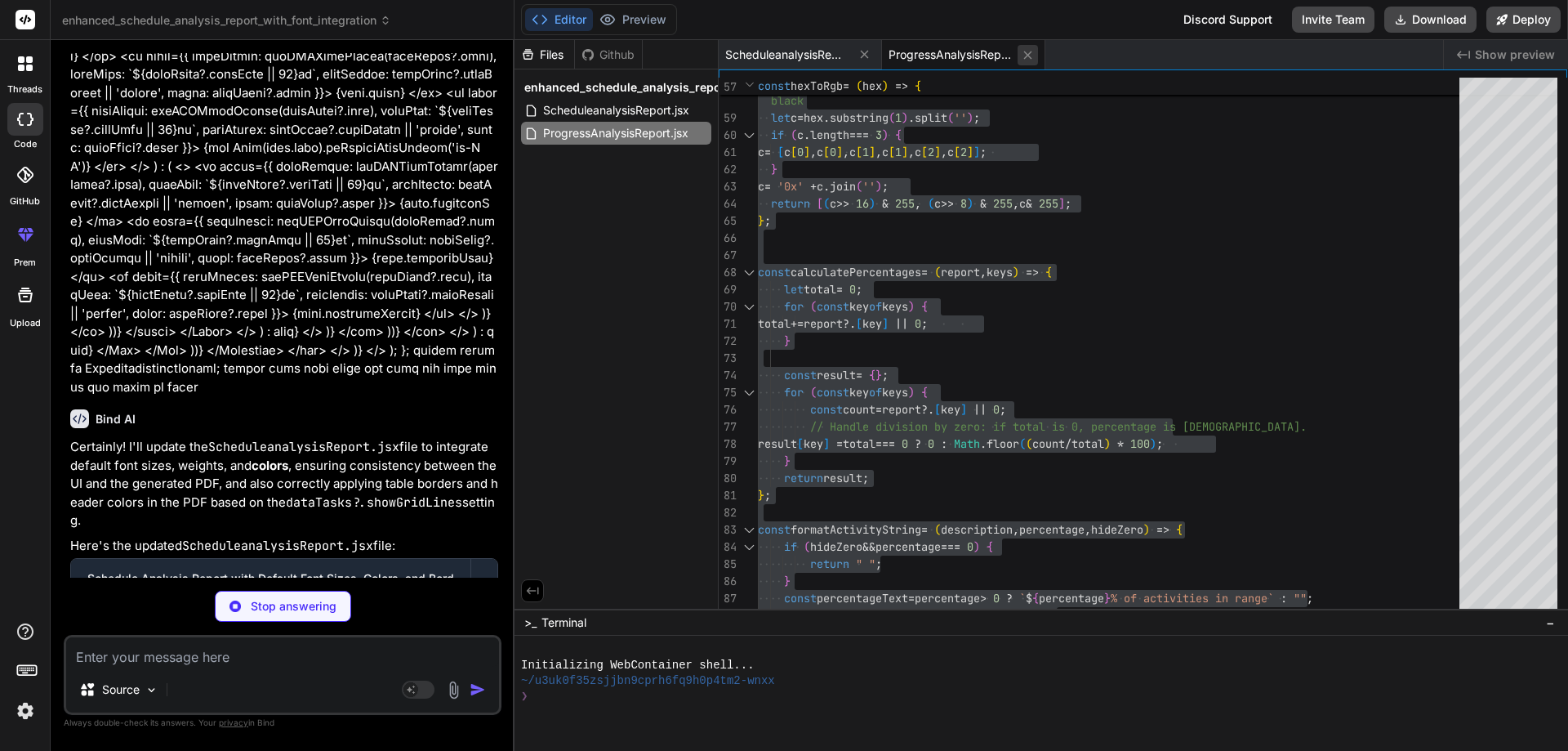
click at [1031, 54] on icon at bounding box center [1028, 55] width 14 height 14
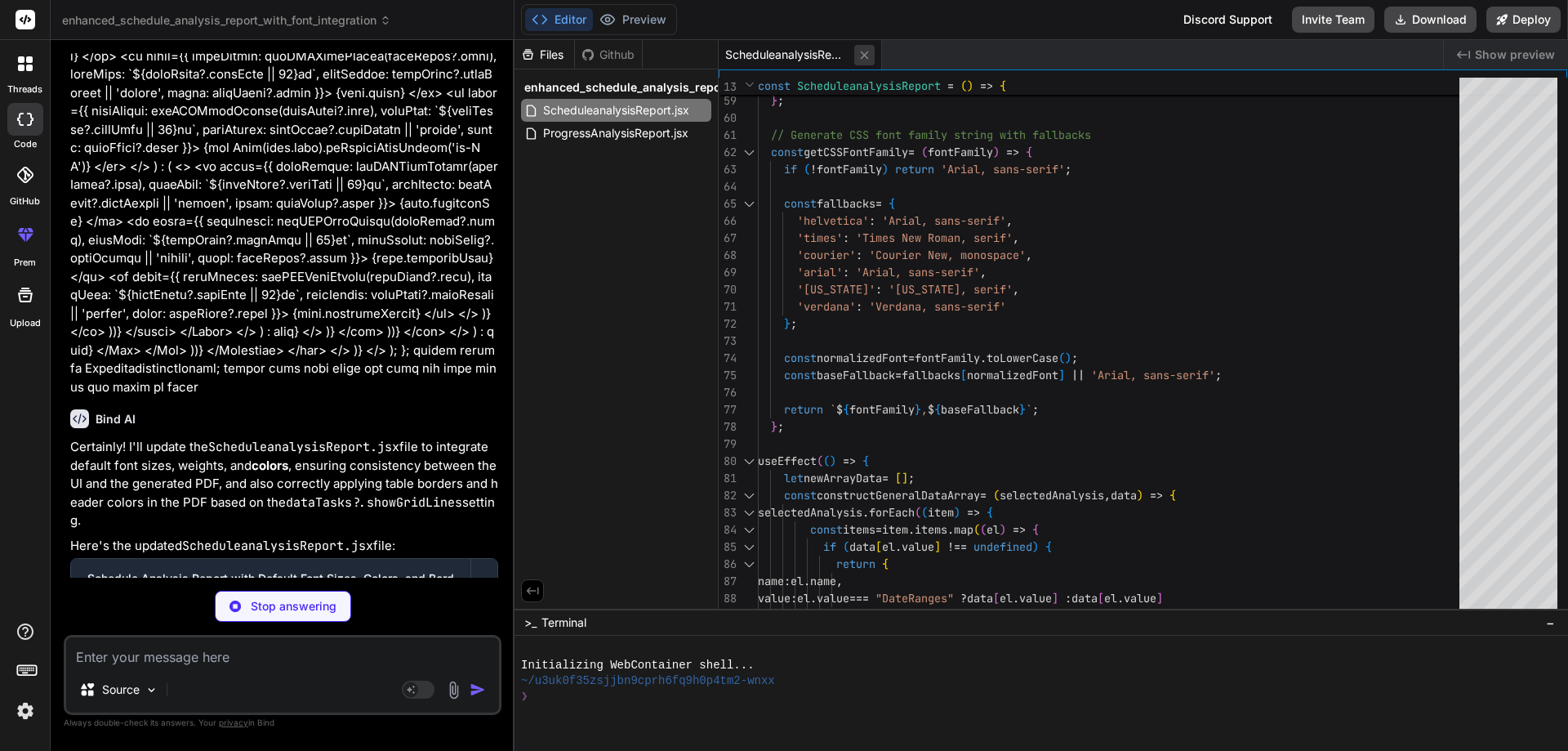
click at [869, 51] on icon at bounding box center [864, 54] width 8 height 8
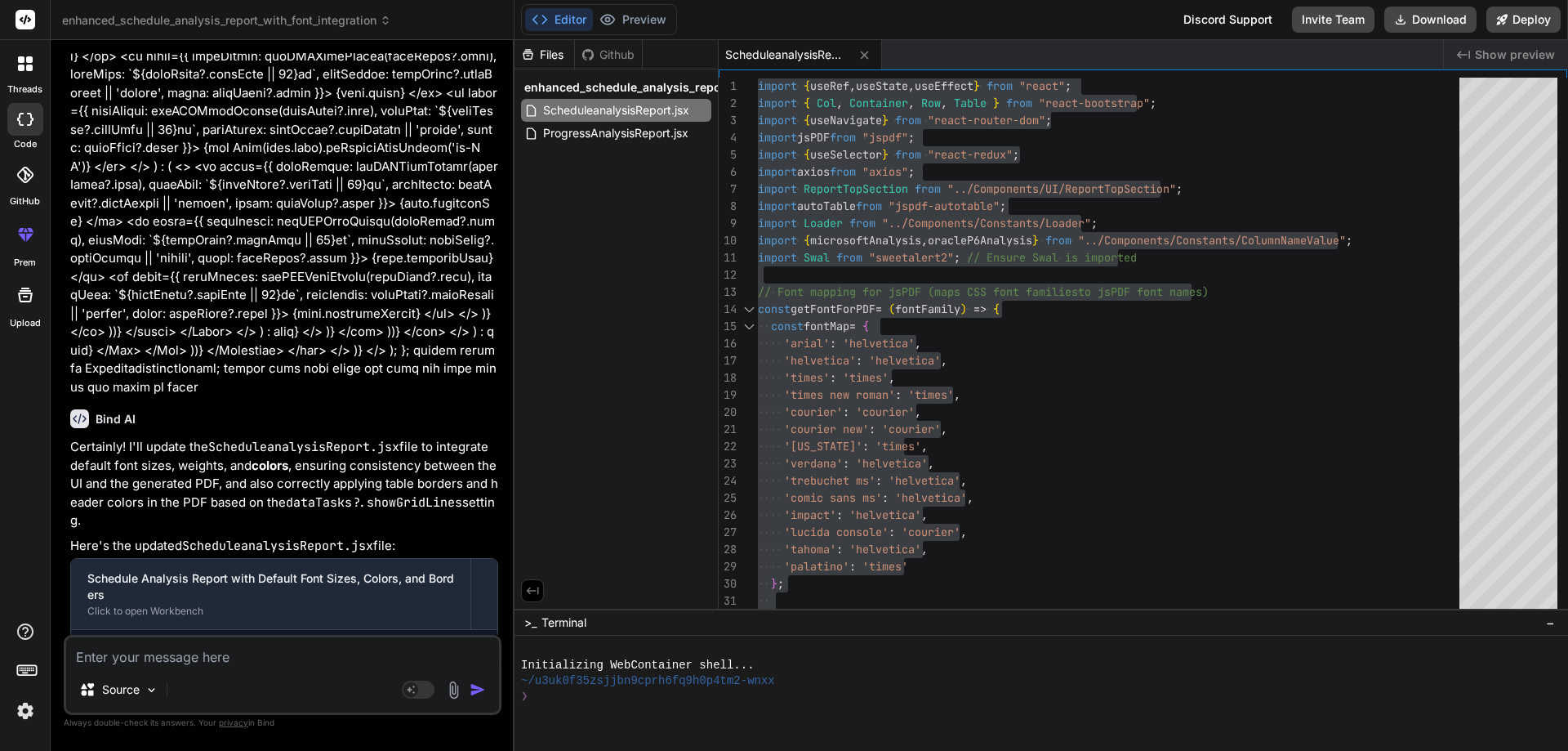
click at [288, 662] on textarea at bounding box center [282, 652] width 433 height 29
paste textarea "const fontMap = { 'arial': 'helvetica', 'helvetica': 'helvetica', 'times': 'tim…"
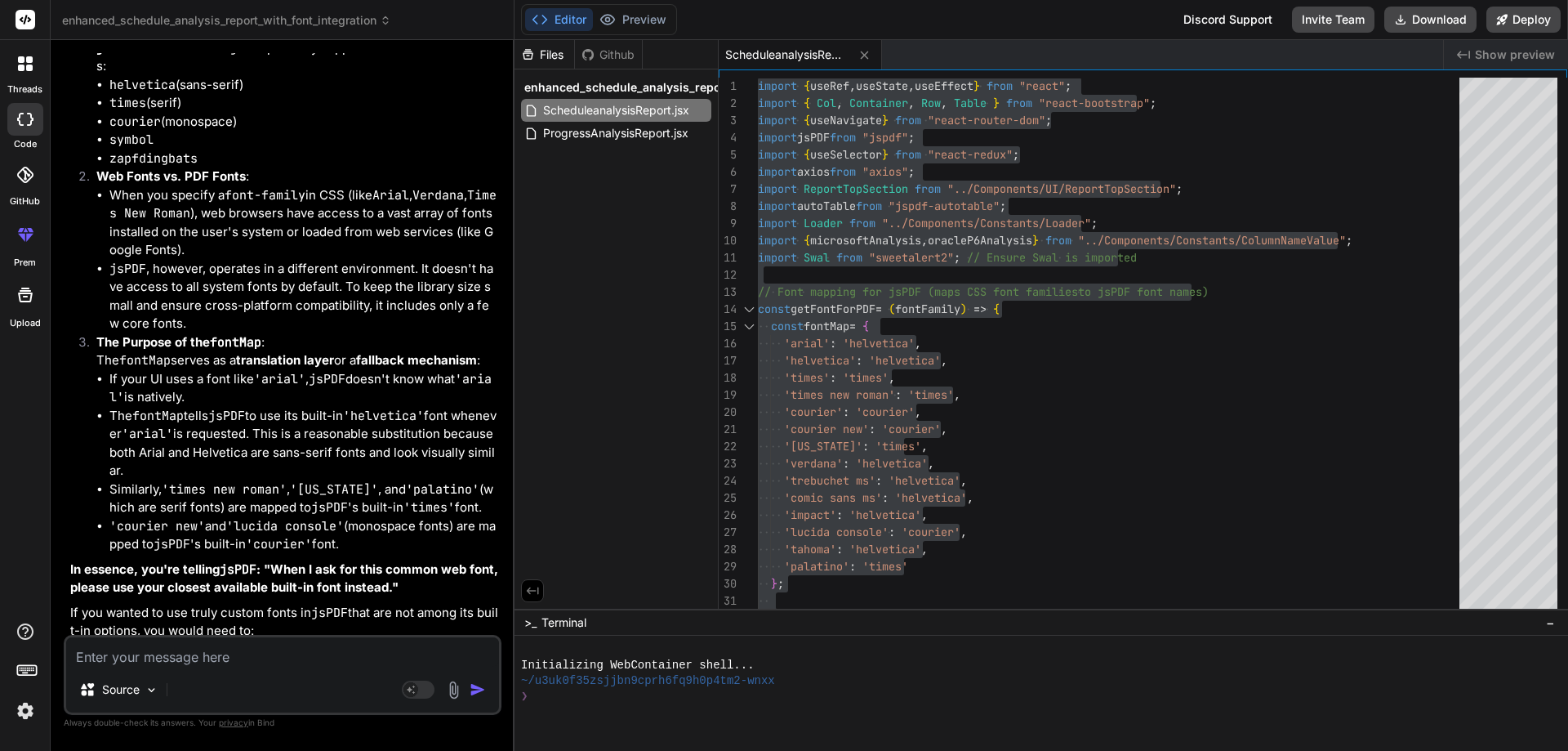
scroll to position [25179, 0]
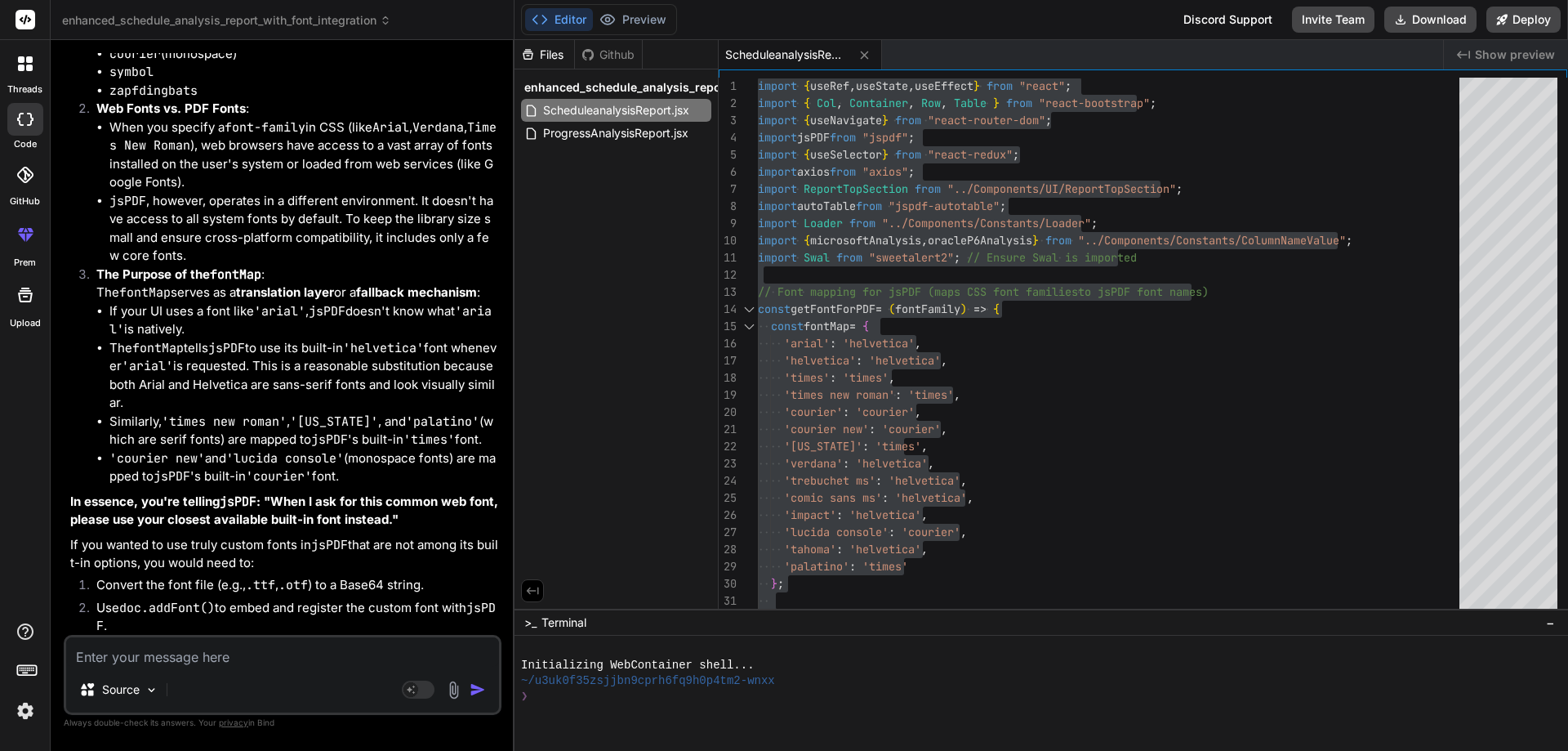
click at [97, 662] on textarea at bounding box center [282, 652] width 433 height 29
paste textarea "import { useRef, useState, useEffect, useMemo } from "react"; import { Col, Con…"
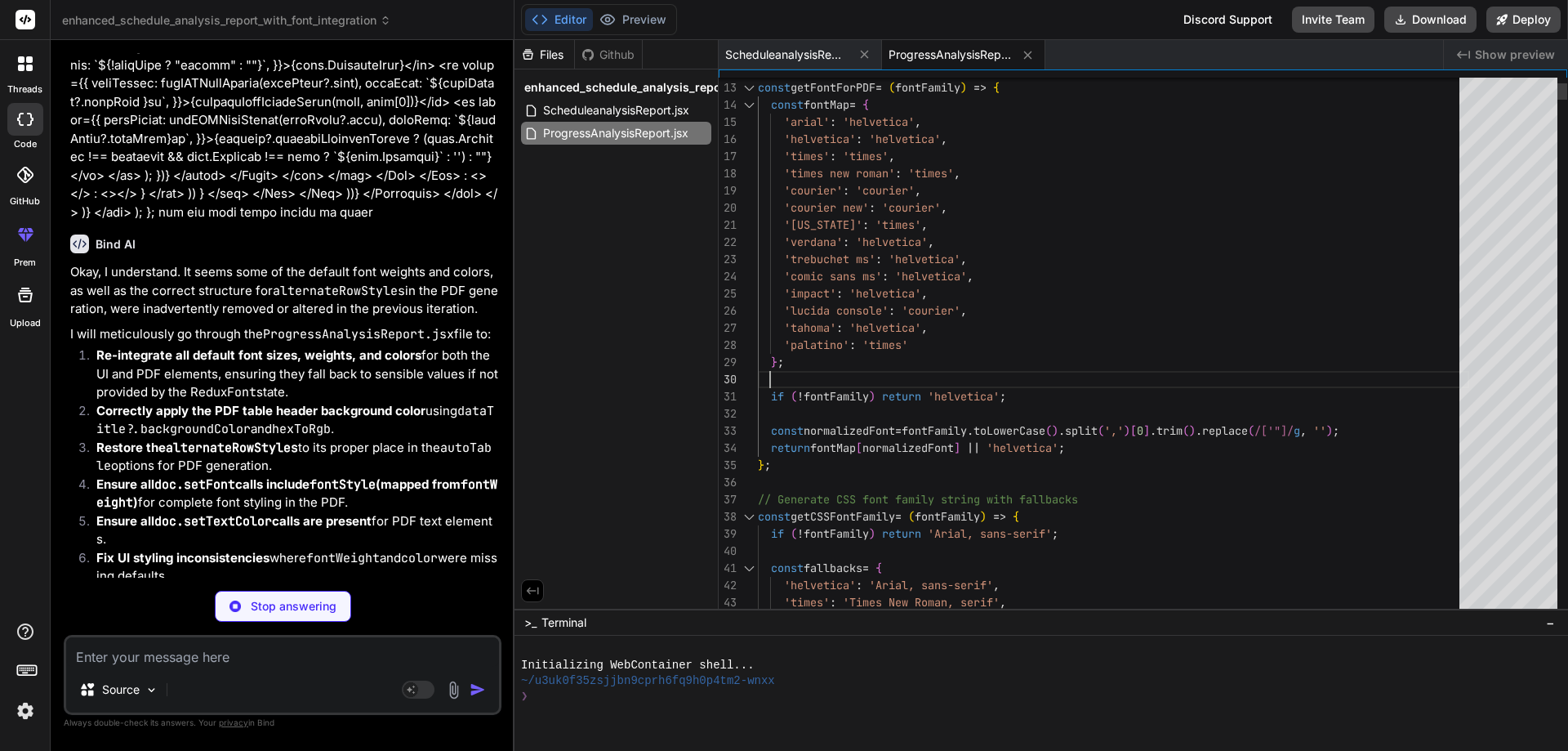
scroll to position [0, 0]
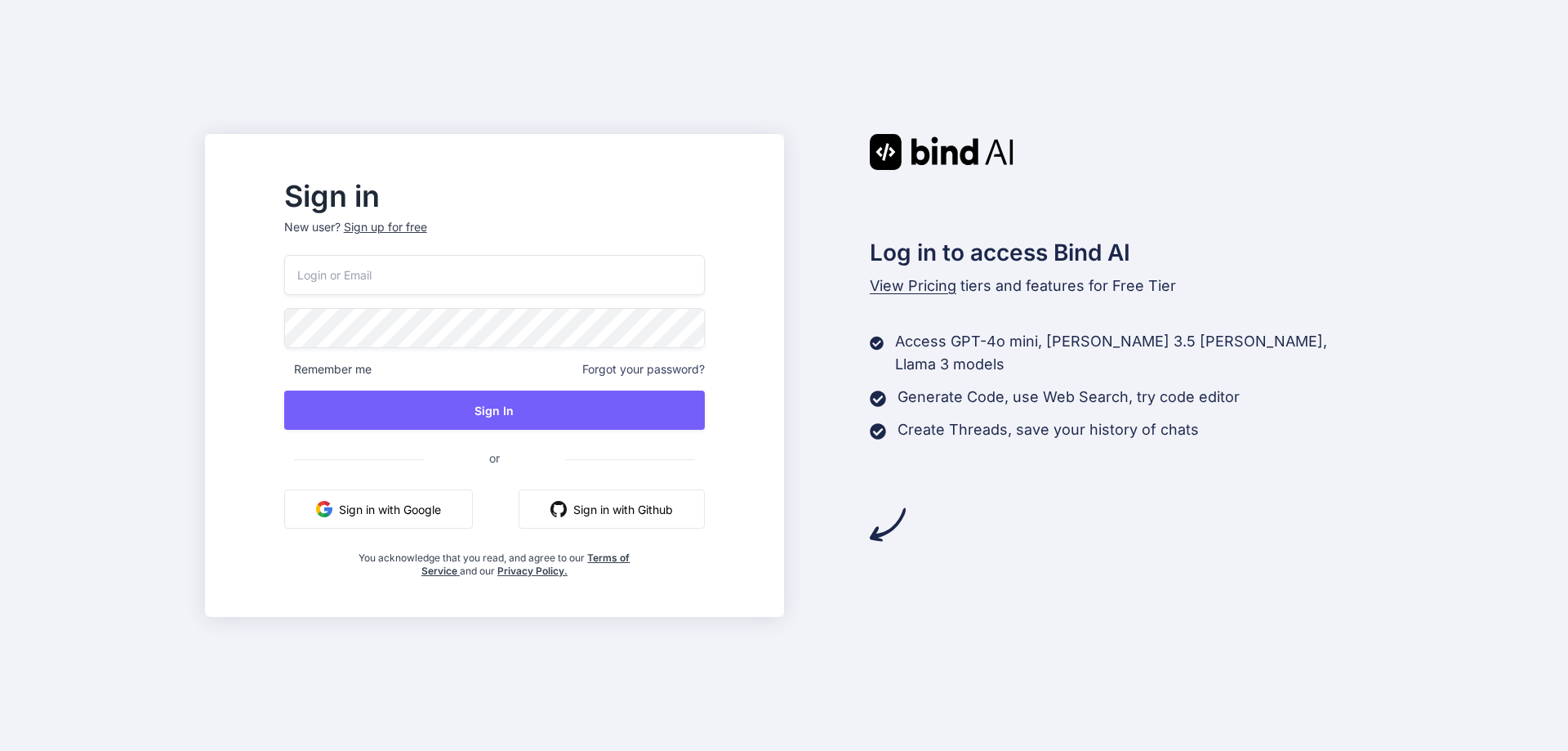
click at [428, 276] on input "email" at bounding box center [494, 275] width 421 height 40
type input "alt.d4-15d0616@yopmail.com"
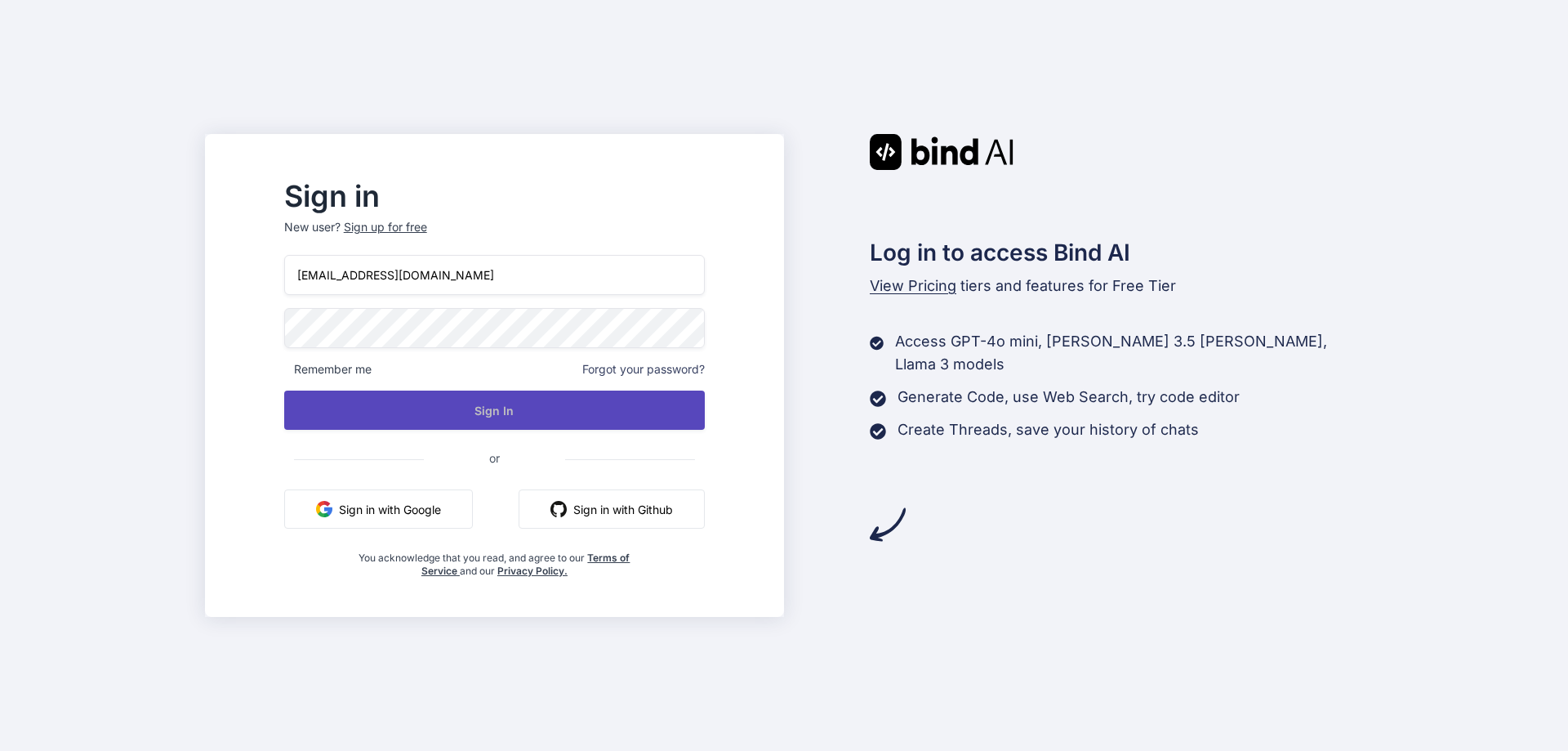
click at [529, 418] on button "Sign In" at bounding box center [494, 410] width 421 height 39
click at [535, 411] on button "Sign In" at bounding box center [494, 410] width 421 height 39
